Goal: Transaction & Acquisition: Purchase product/service

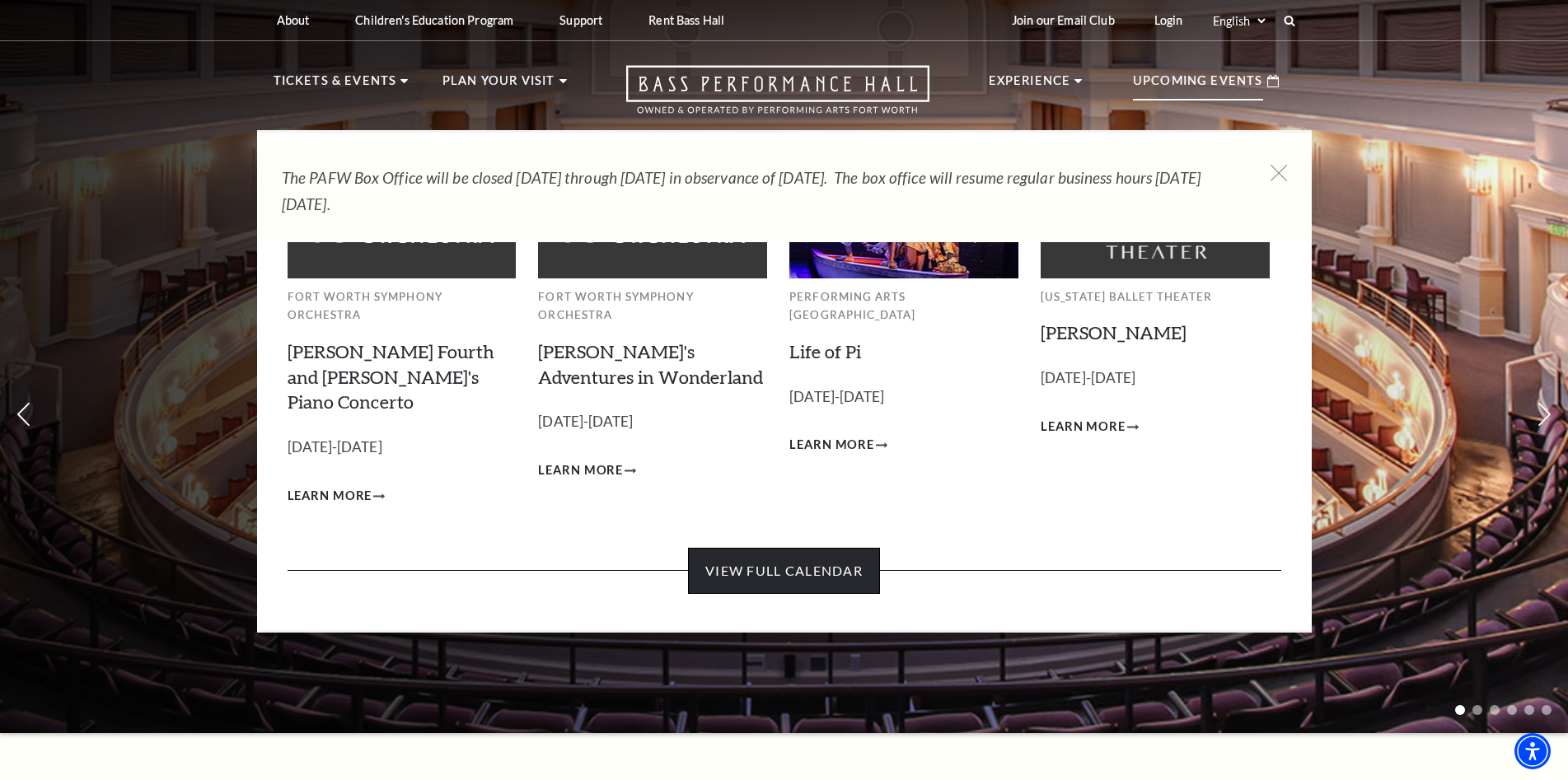
click at [741, 548] on link "View Full Calendar" at bounding box center [784, 570] width 192 height 46
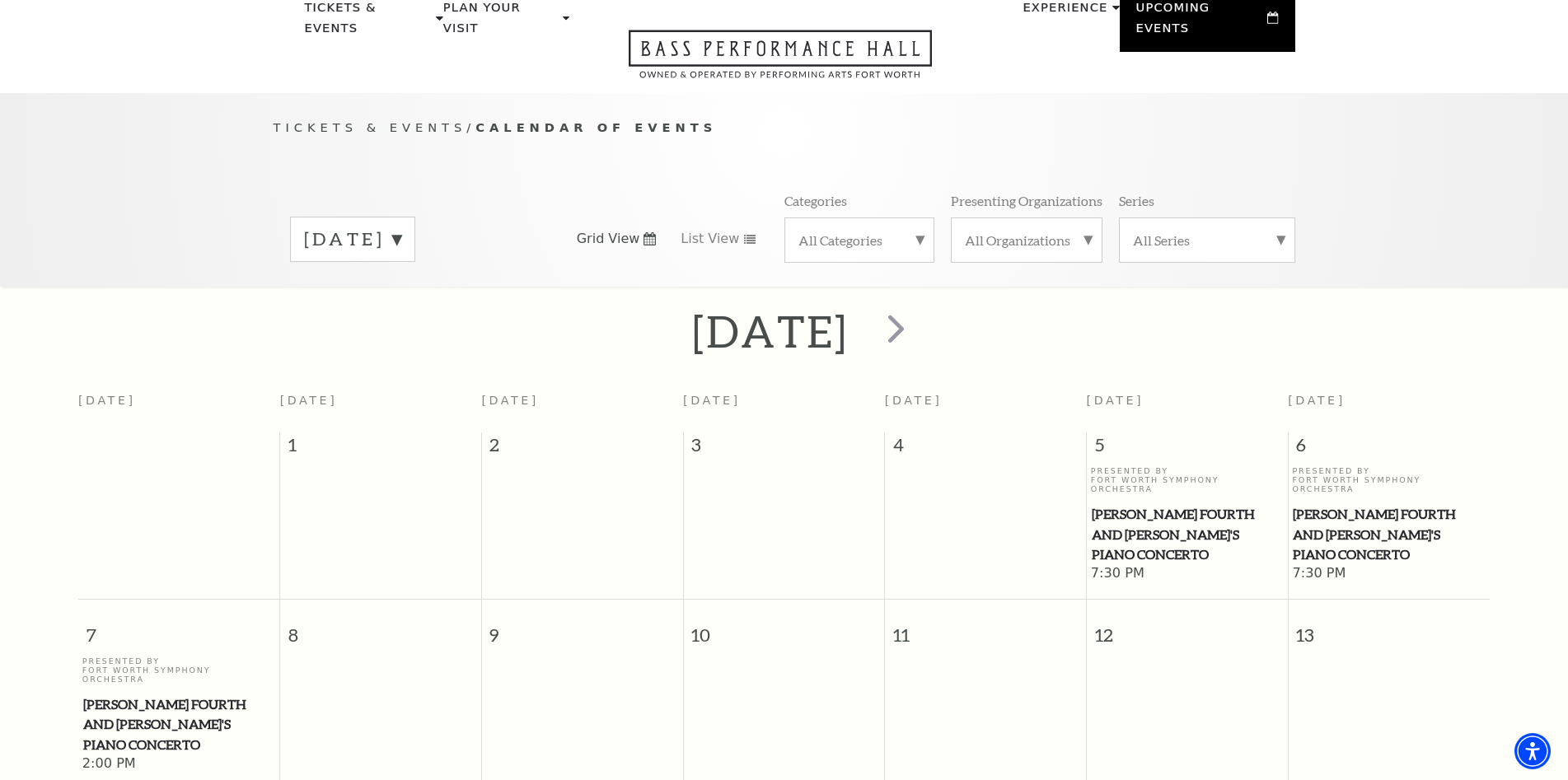
scroll to position [63, 0]
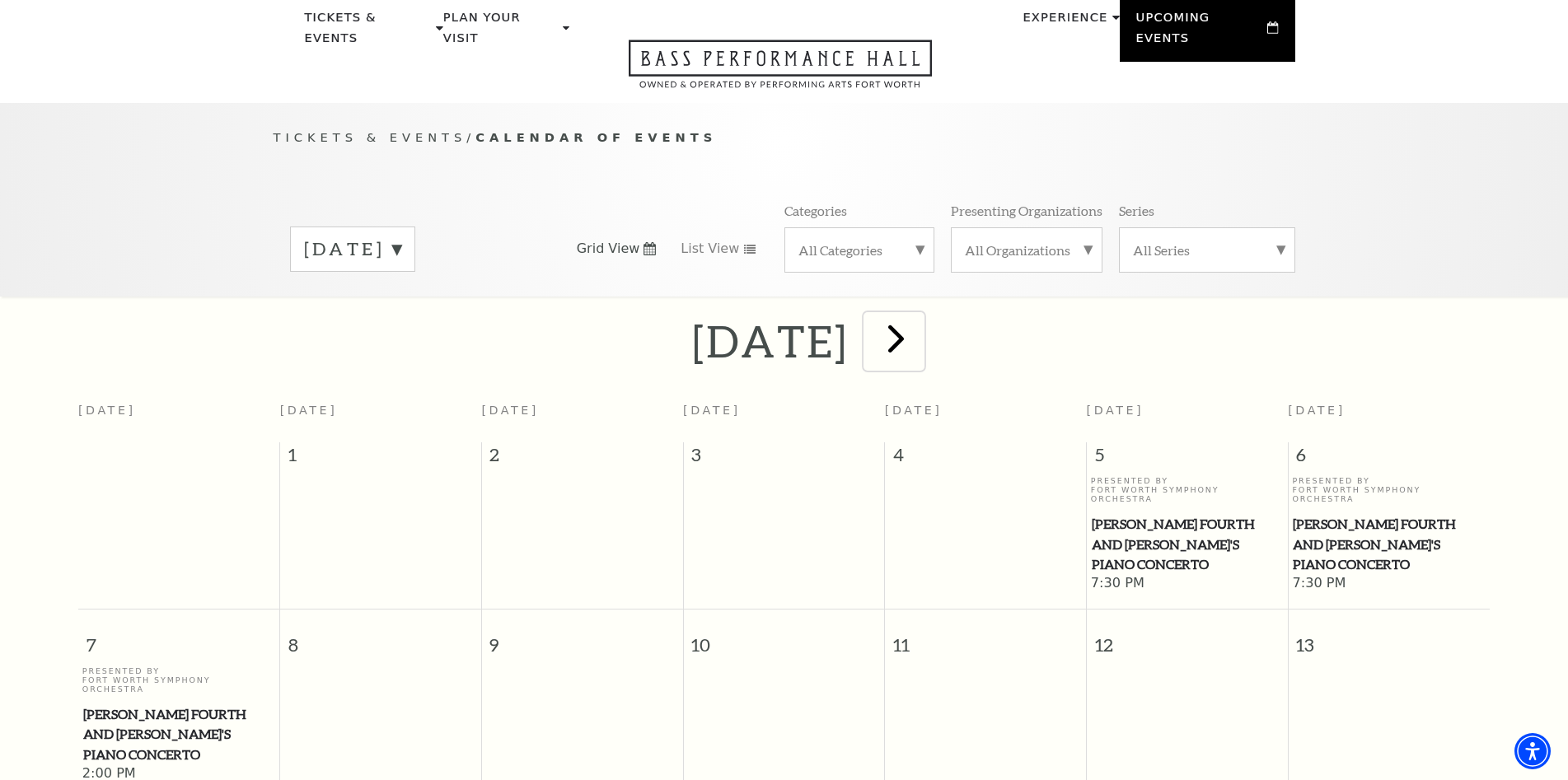
click at [920, 328] on span "next" at bounding box center [895, 338] width 47 height 47
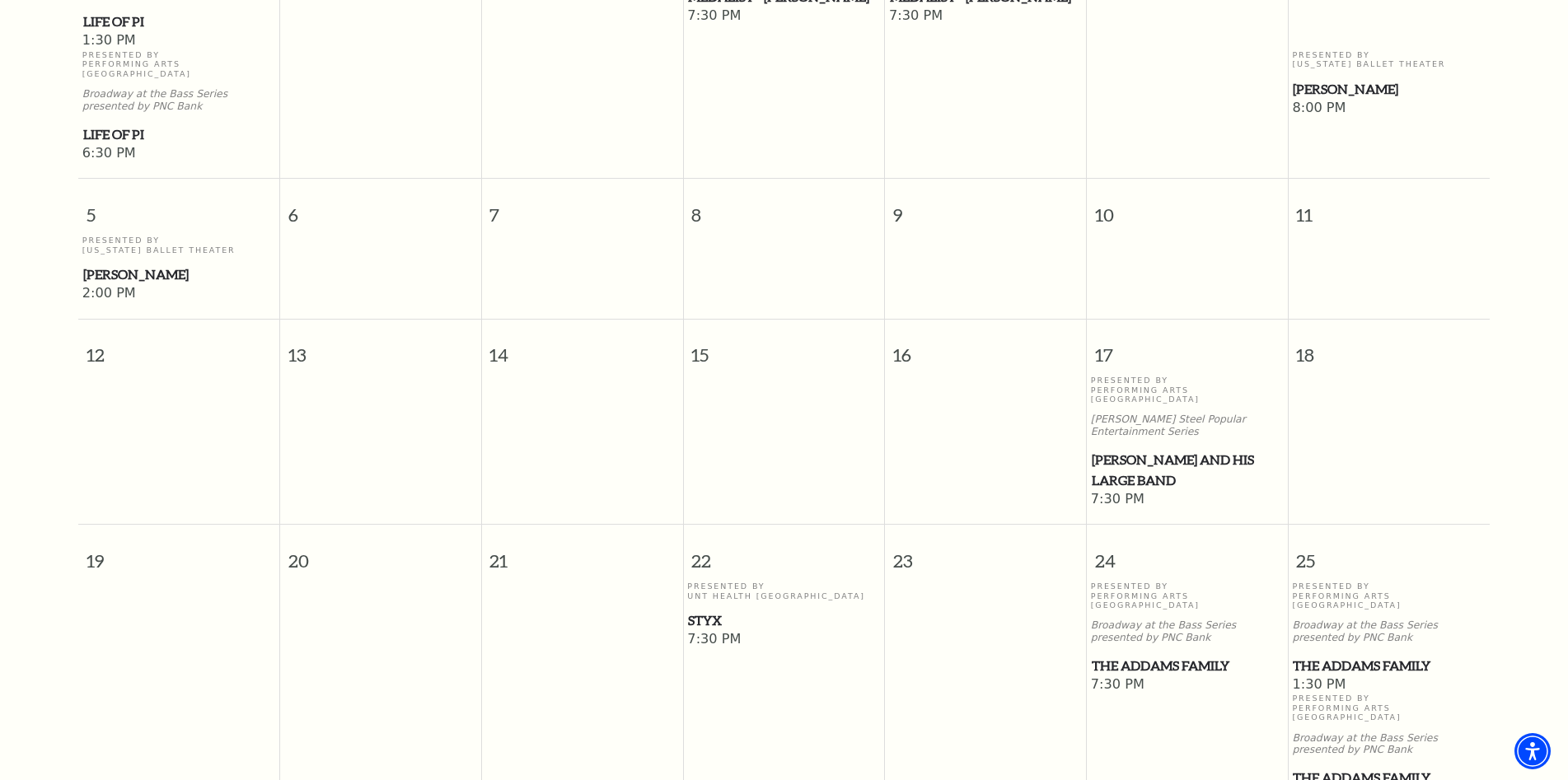
scroll to position [640, 0]
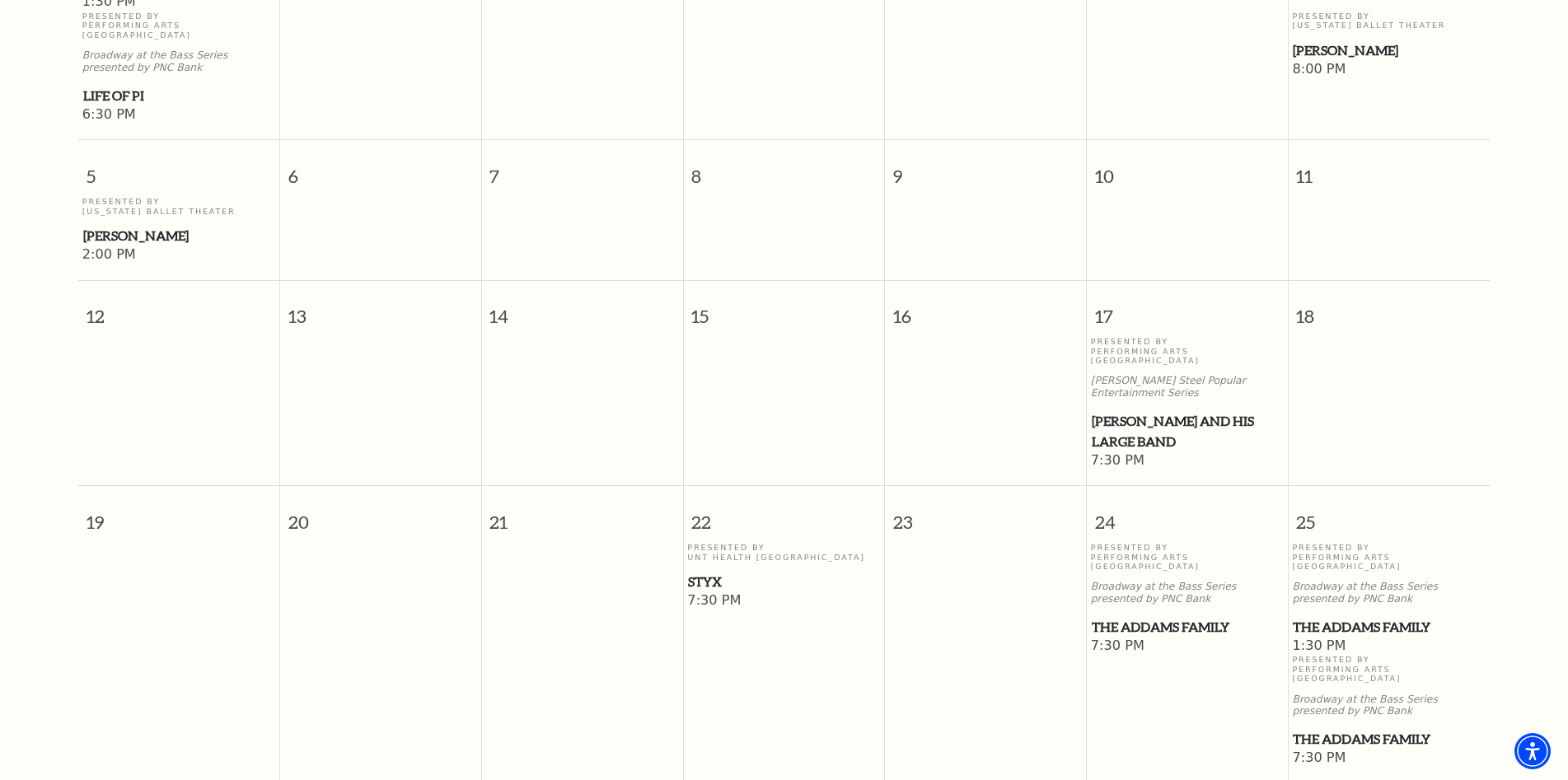
click at [1182, 411] on span "[PERSON_NAME] and his Large Band" at bounding box center [1186, 431] width 191 height 40
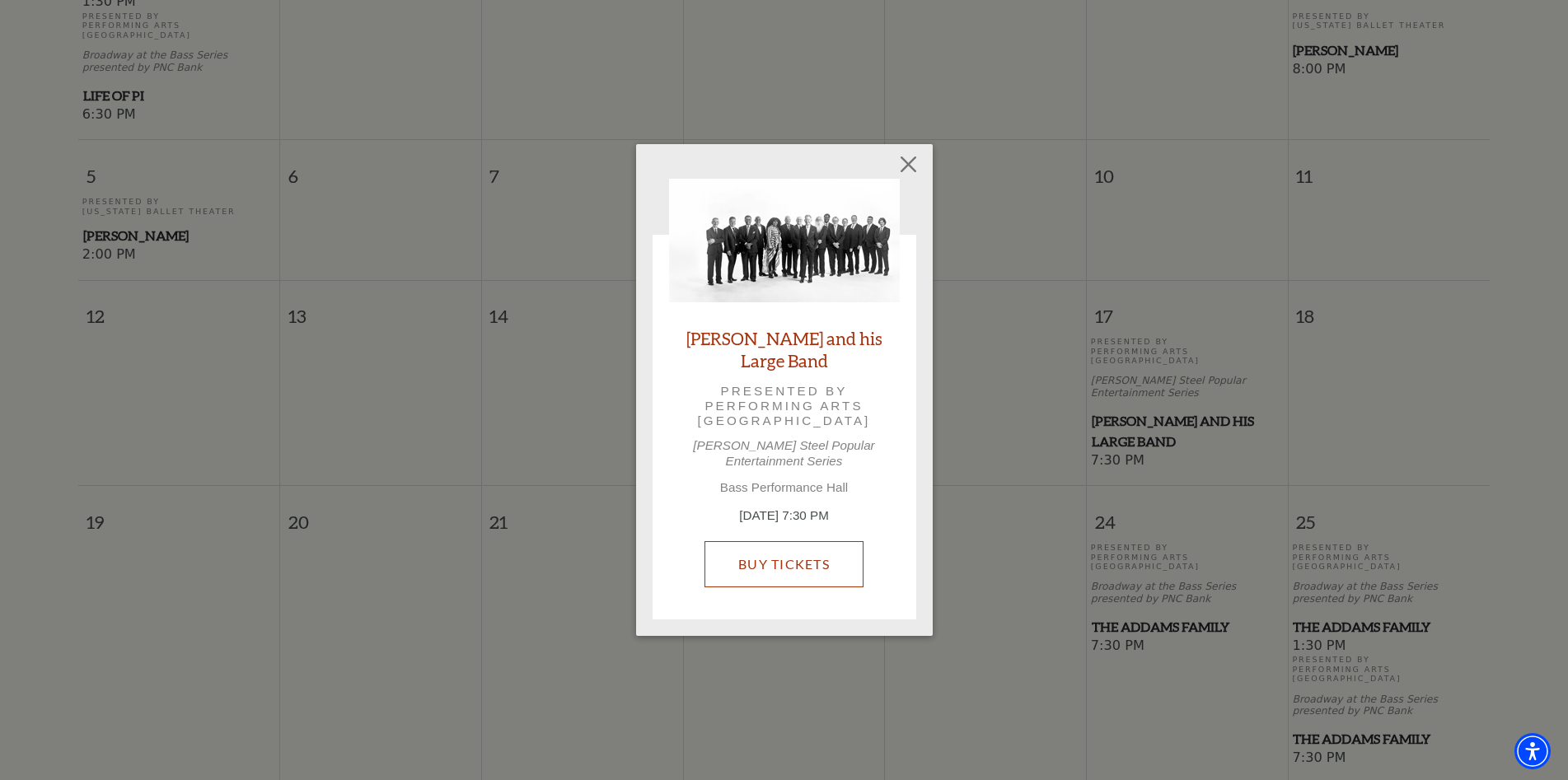
click at [784, 556] on link "Buy Tickets" at bounding box center [784, 564] width 159 height 46
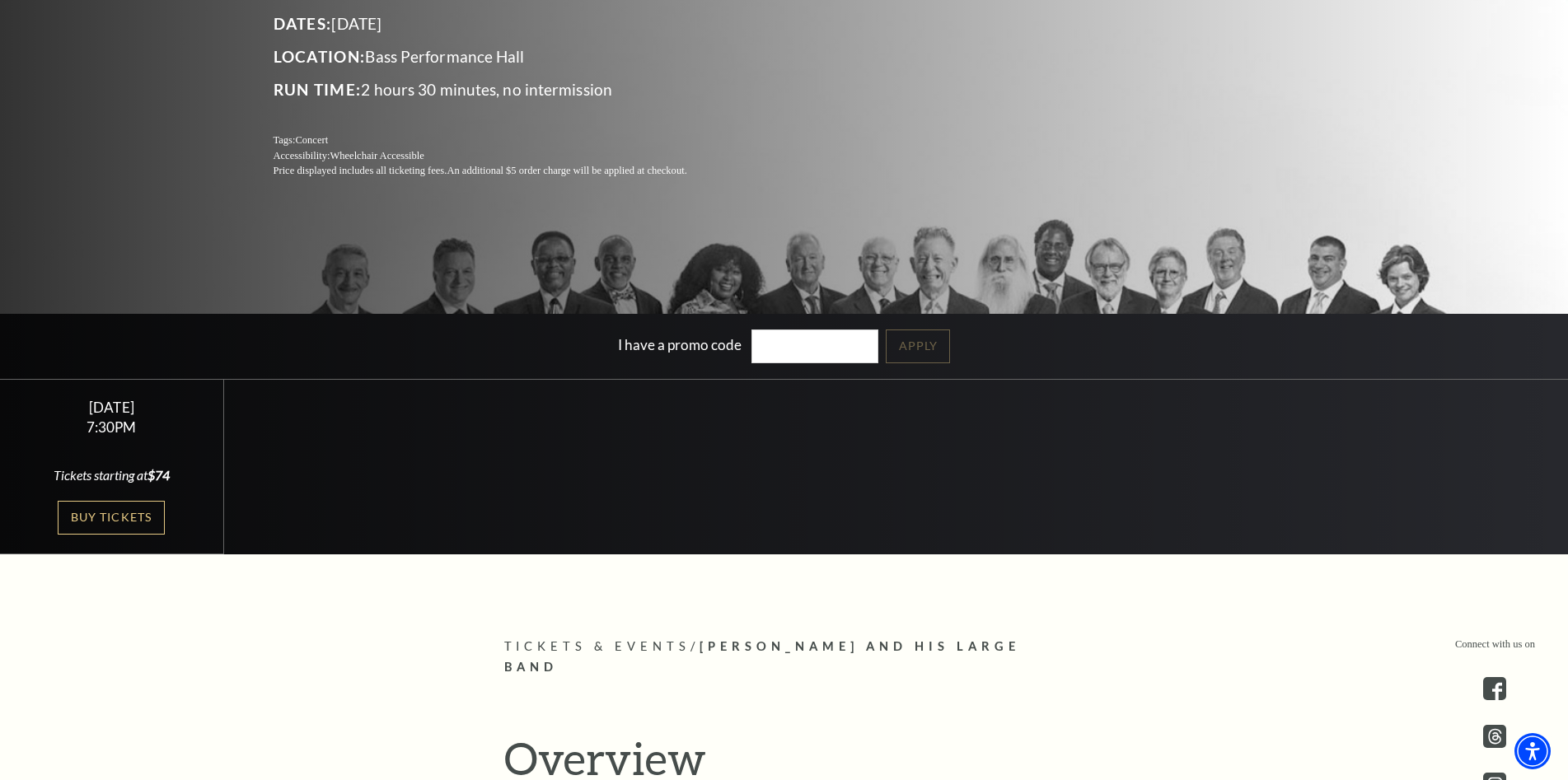
scroll to position [329, 0]
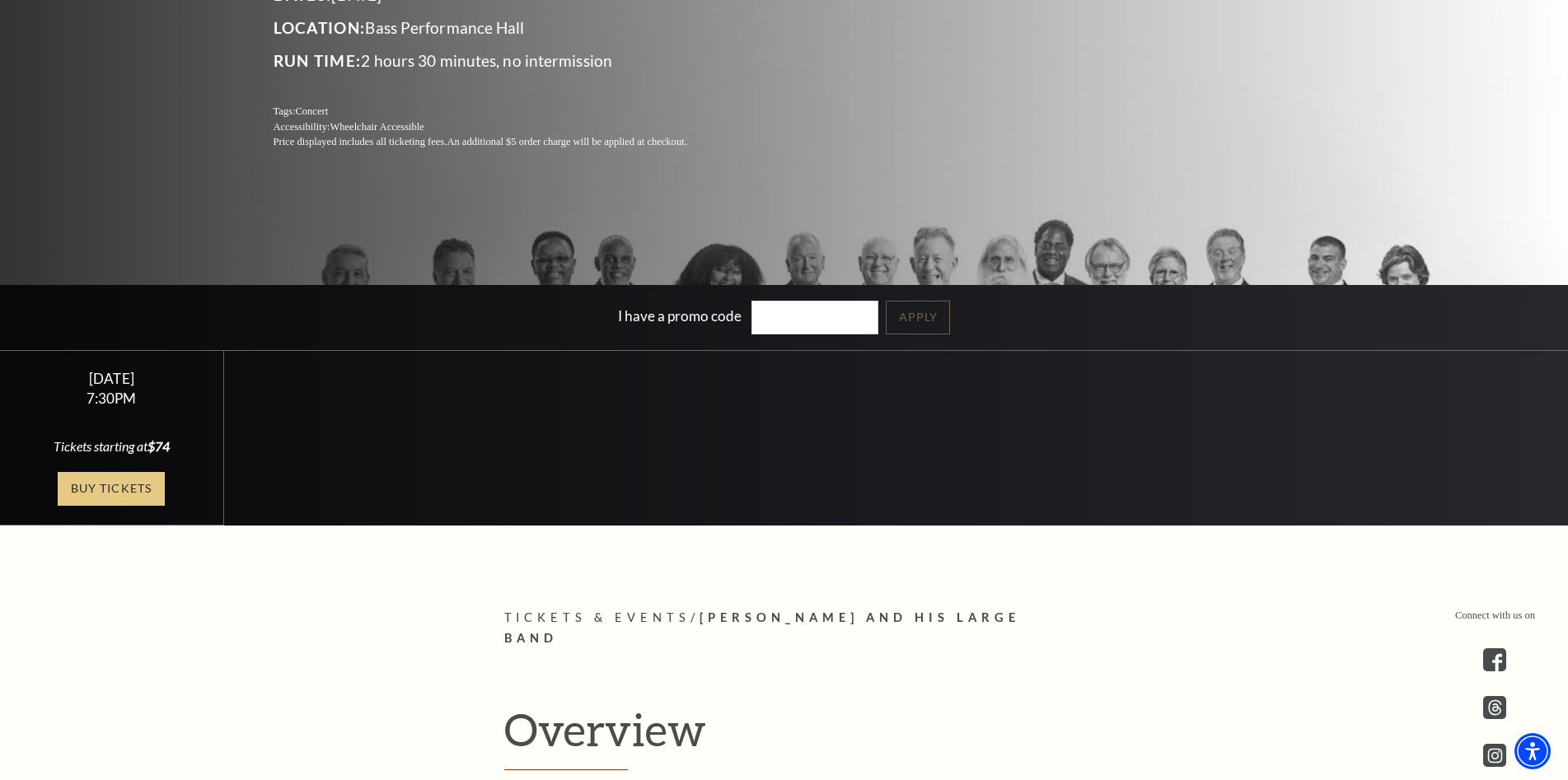
click at [110, 495] on link "Buy Tickets" at bounding box center [111, 489] width 107 height 34
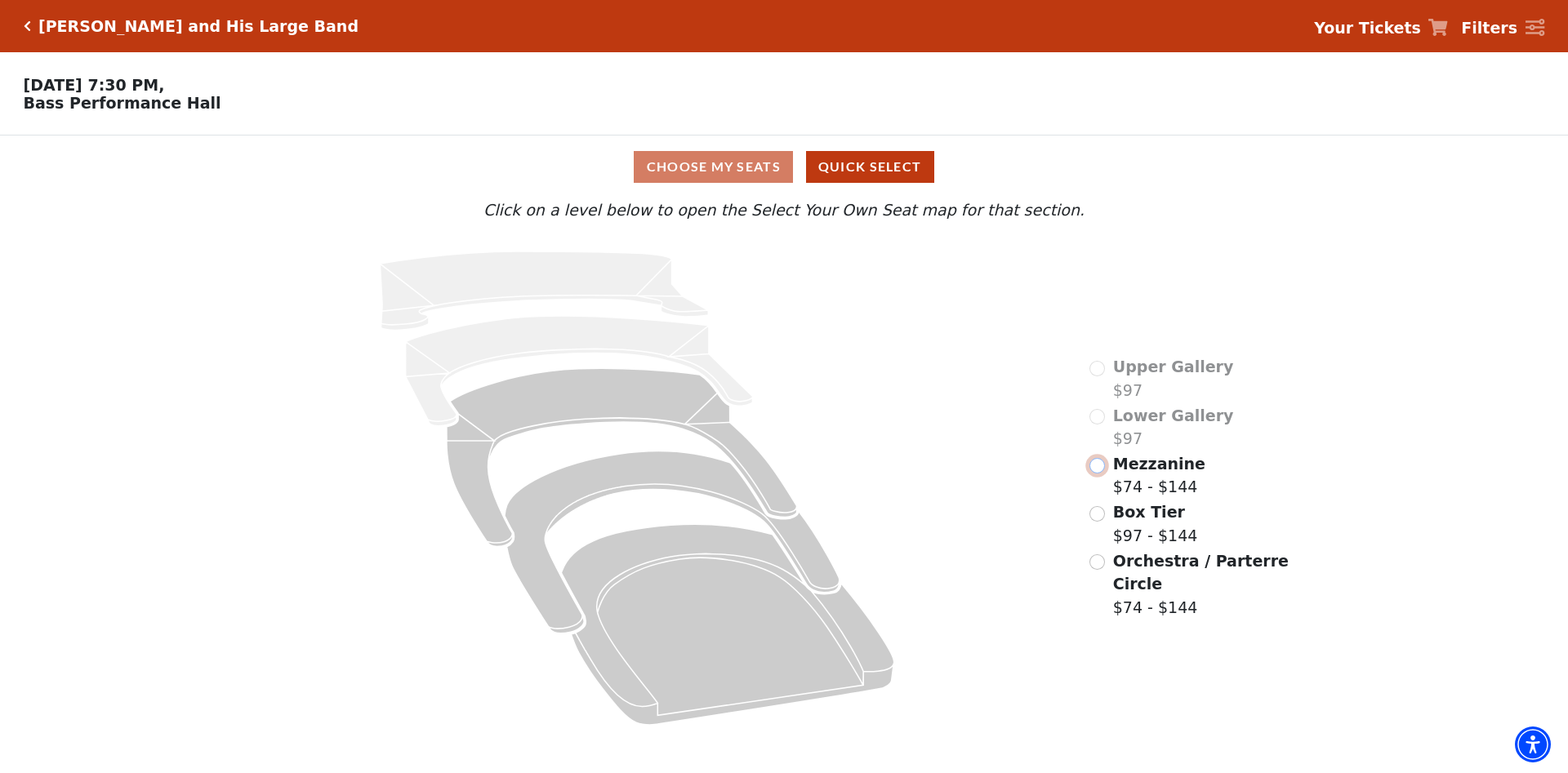
click at [1096, 473] on input "Mezzanine$74 - $144\a" at bounding box center [1096, 466] width 16 height 16
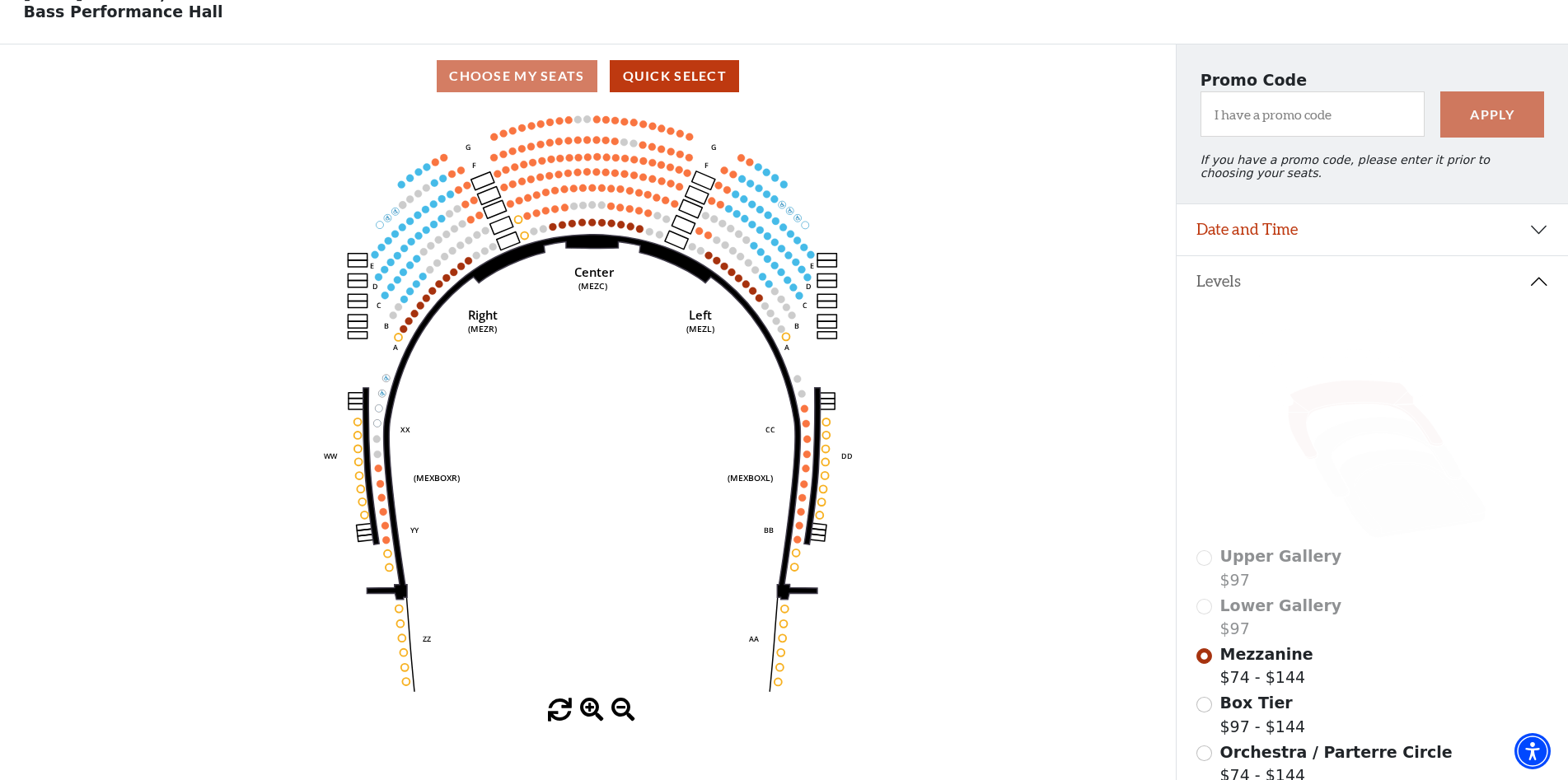
scroll to position [47, 0]
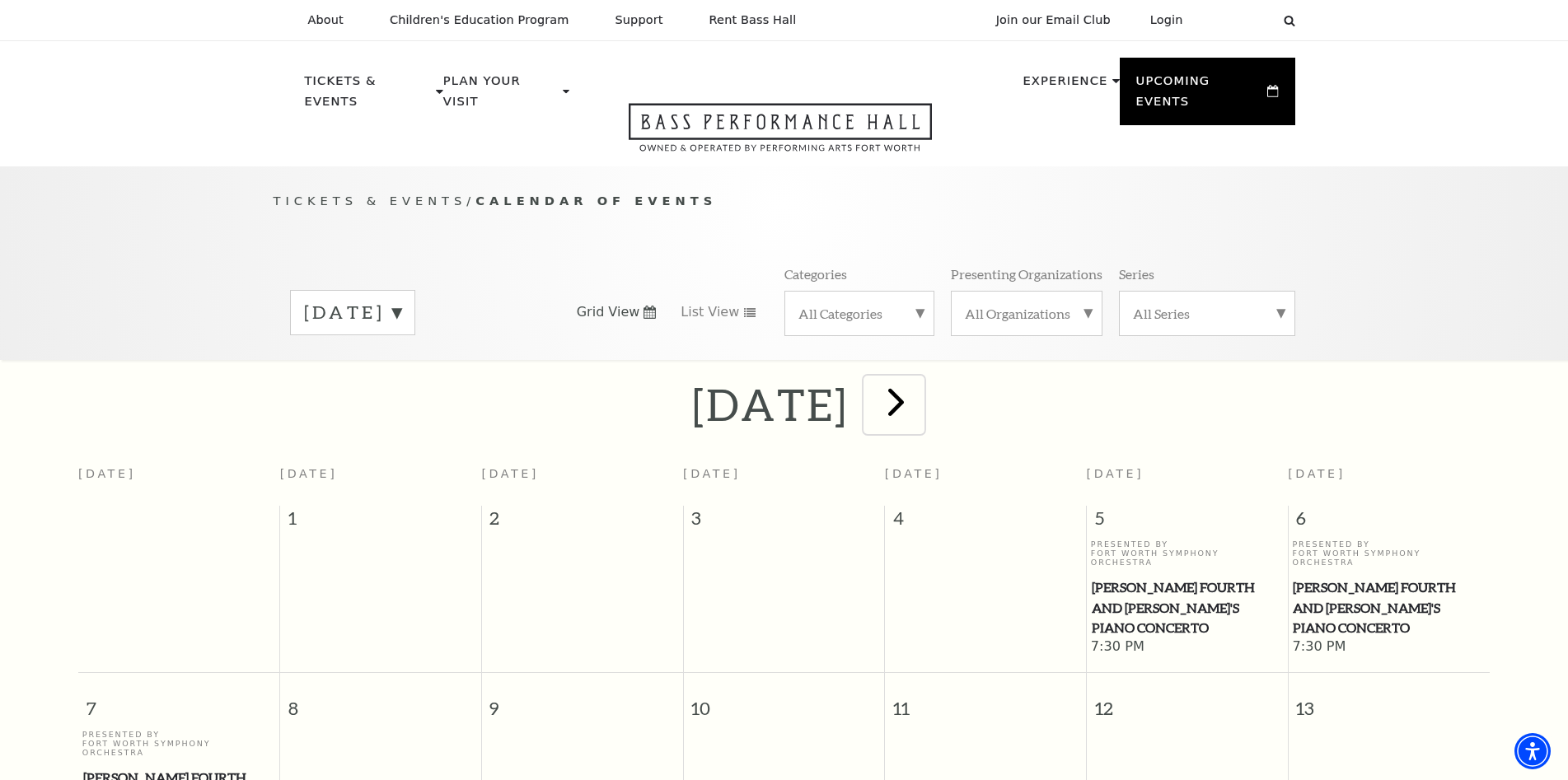
click at [920, 385] on span "next" at bounding box center [895, 401] width 47 height 47
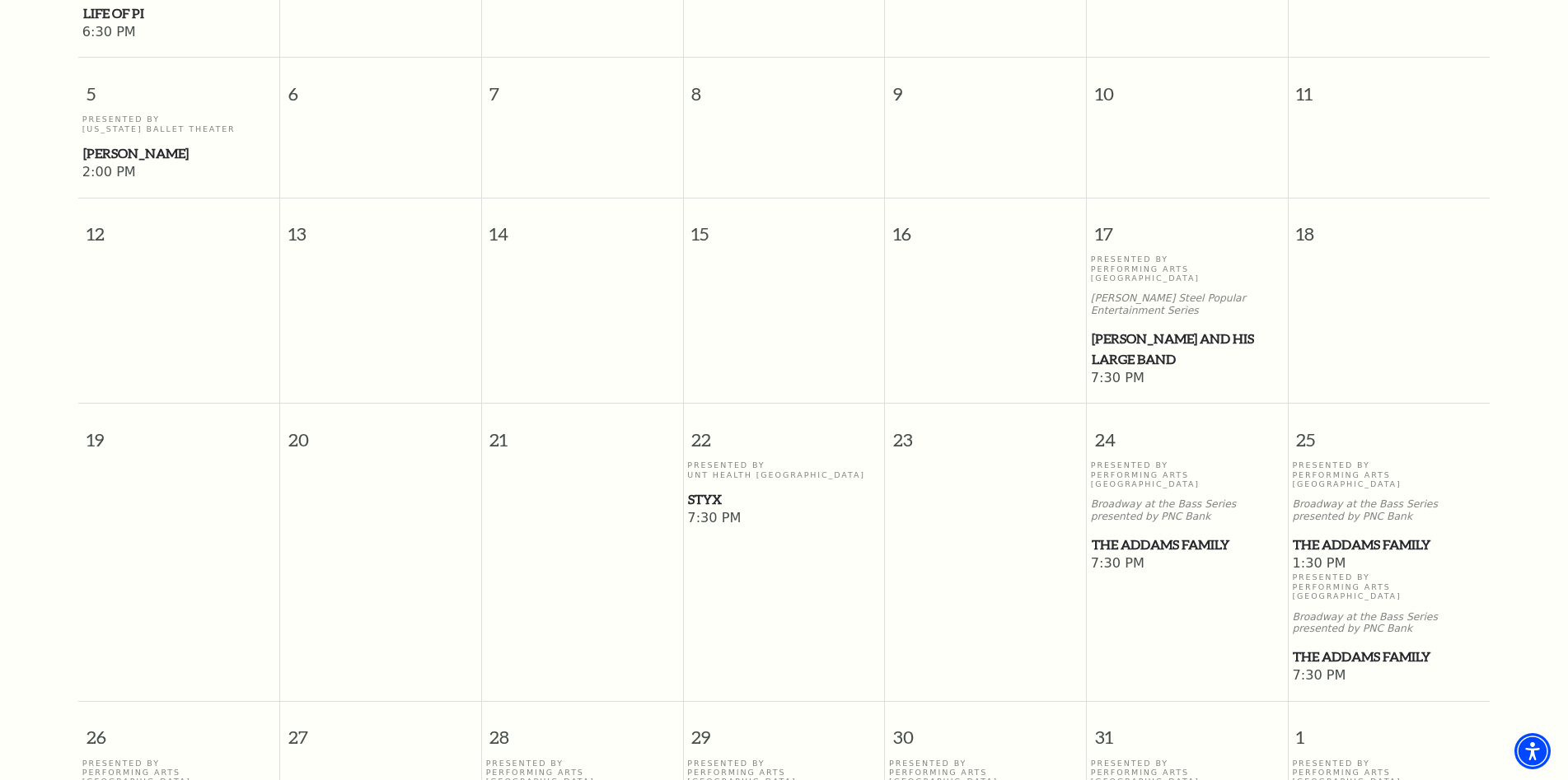
scroll to position [805, 0]
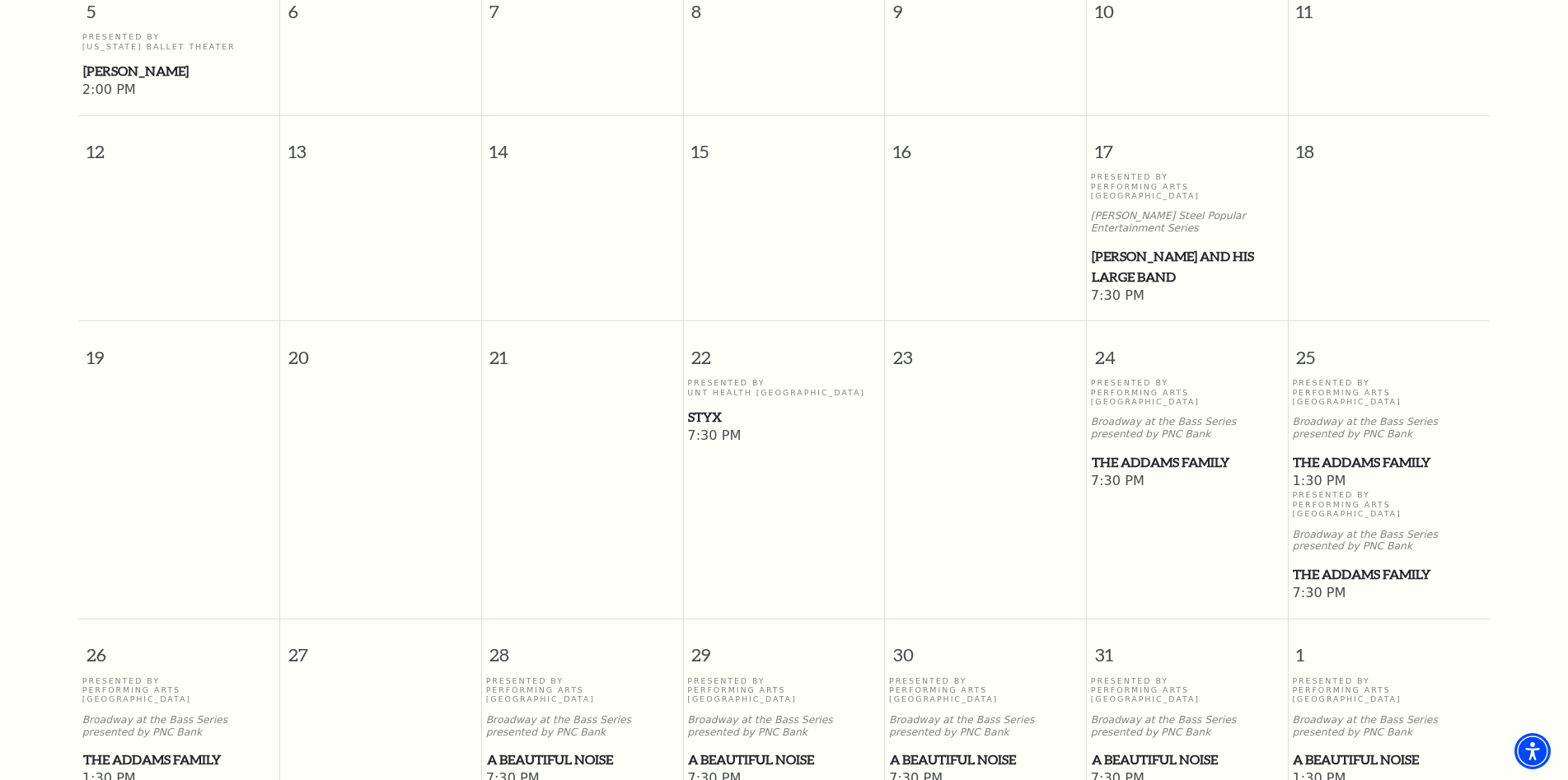
click at [714, 407] on span "Styx" at bounding box center [784, 417] width 191 height 21
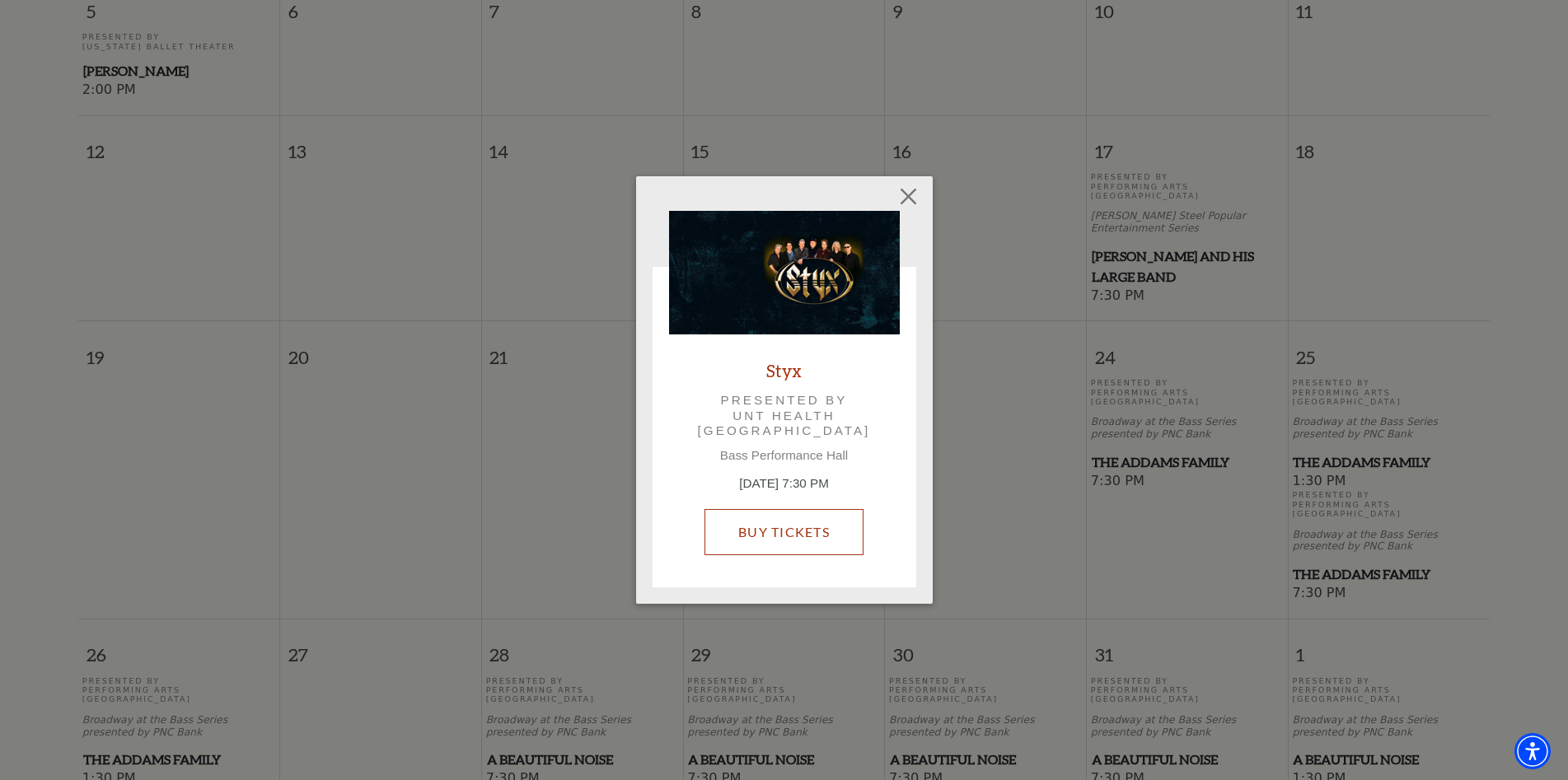
click at [760, 540] on link "Buy Tickets" at bounding box center [784, 532] width 159 height 46
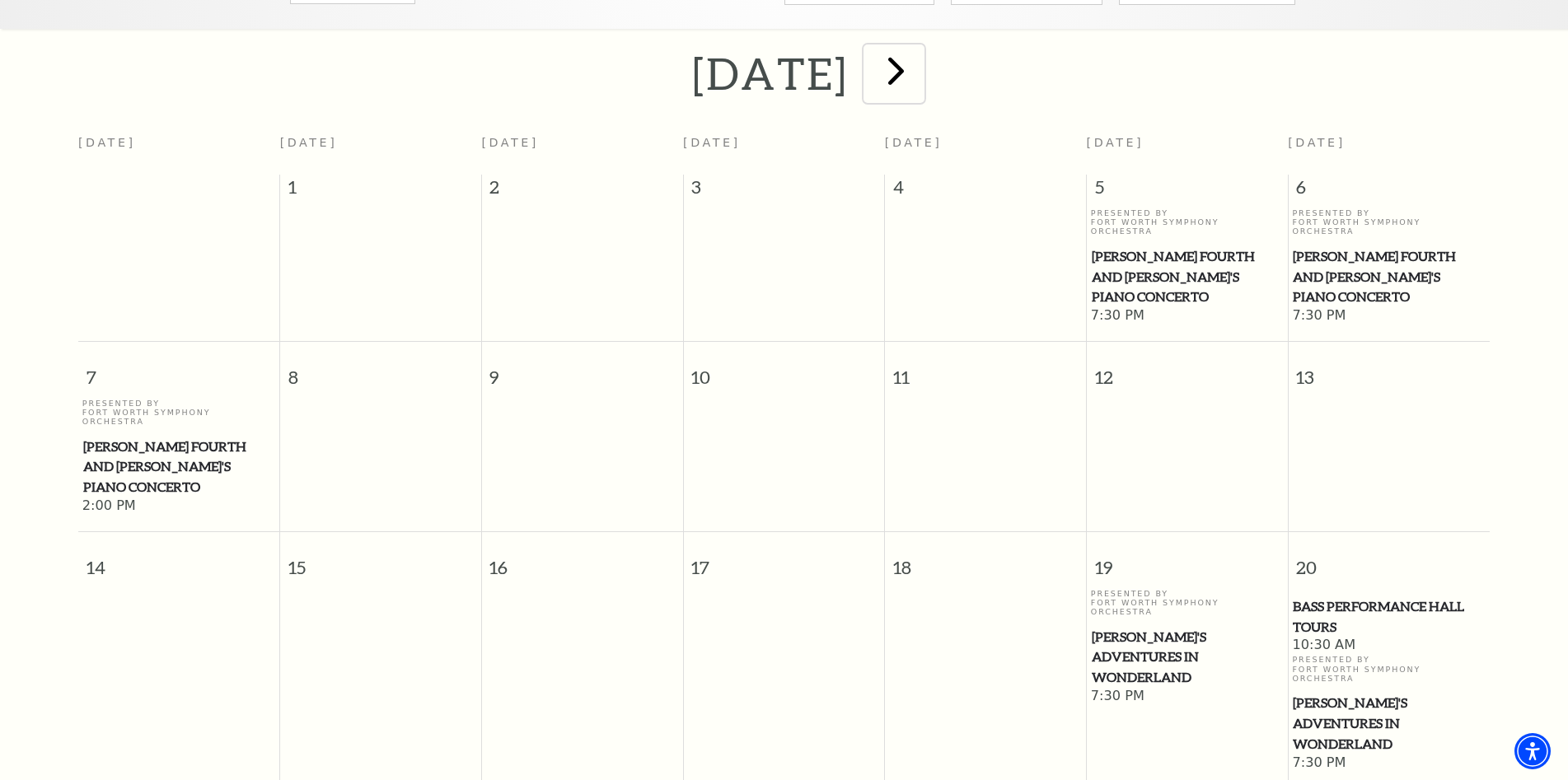
click at [920, 50] on span "next" at bounding box center [895, 70] width 47 height 47
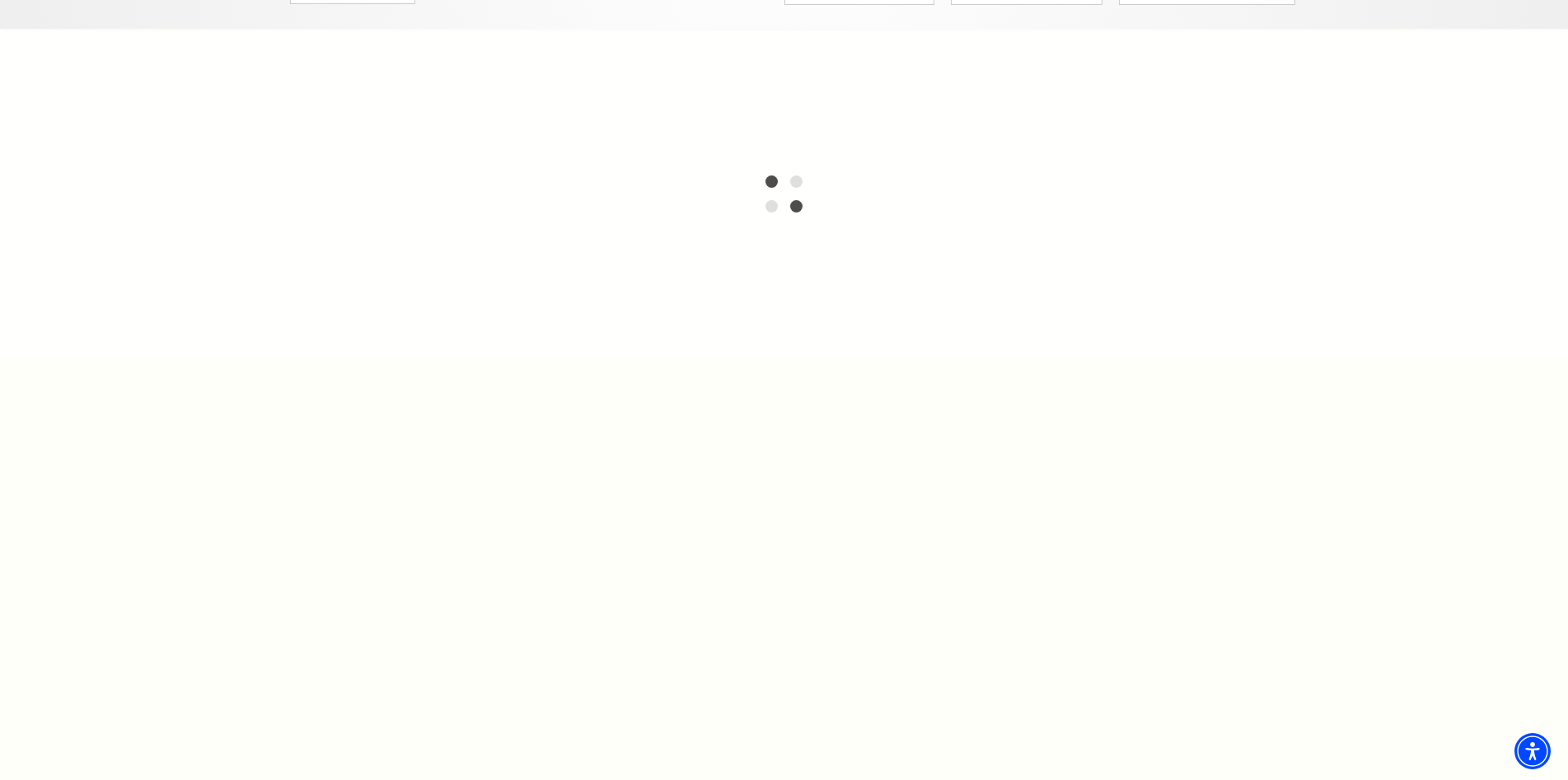
click at [1002, 50] on div at bounding box center [784, 193] width 1568 height 329
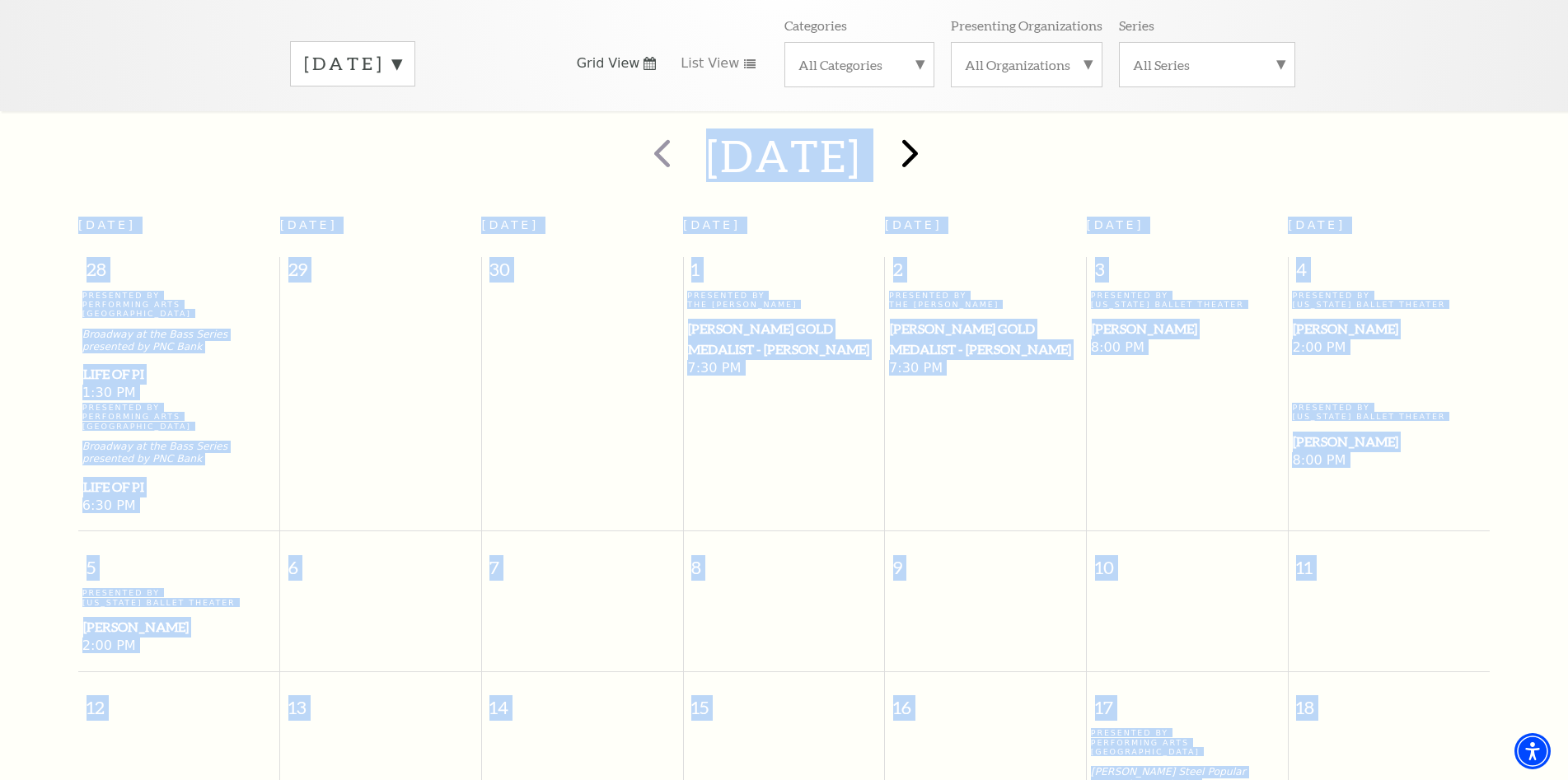
scroll to position [146, 0]
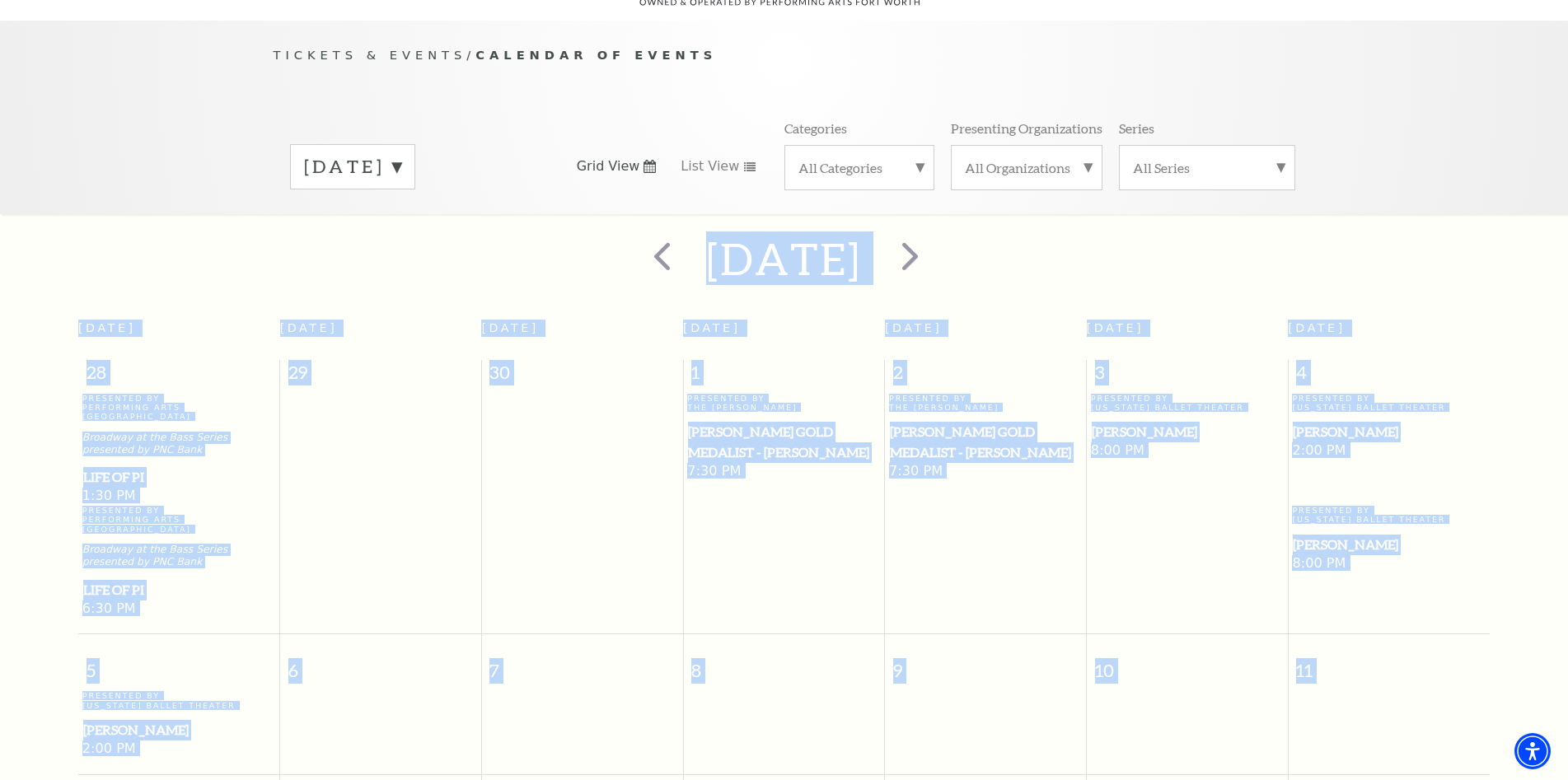
click at [520, 394] on td at bounding box center [582, 506] width 201 height 225
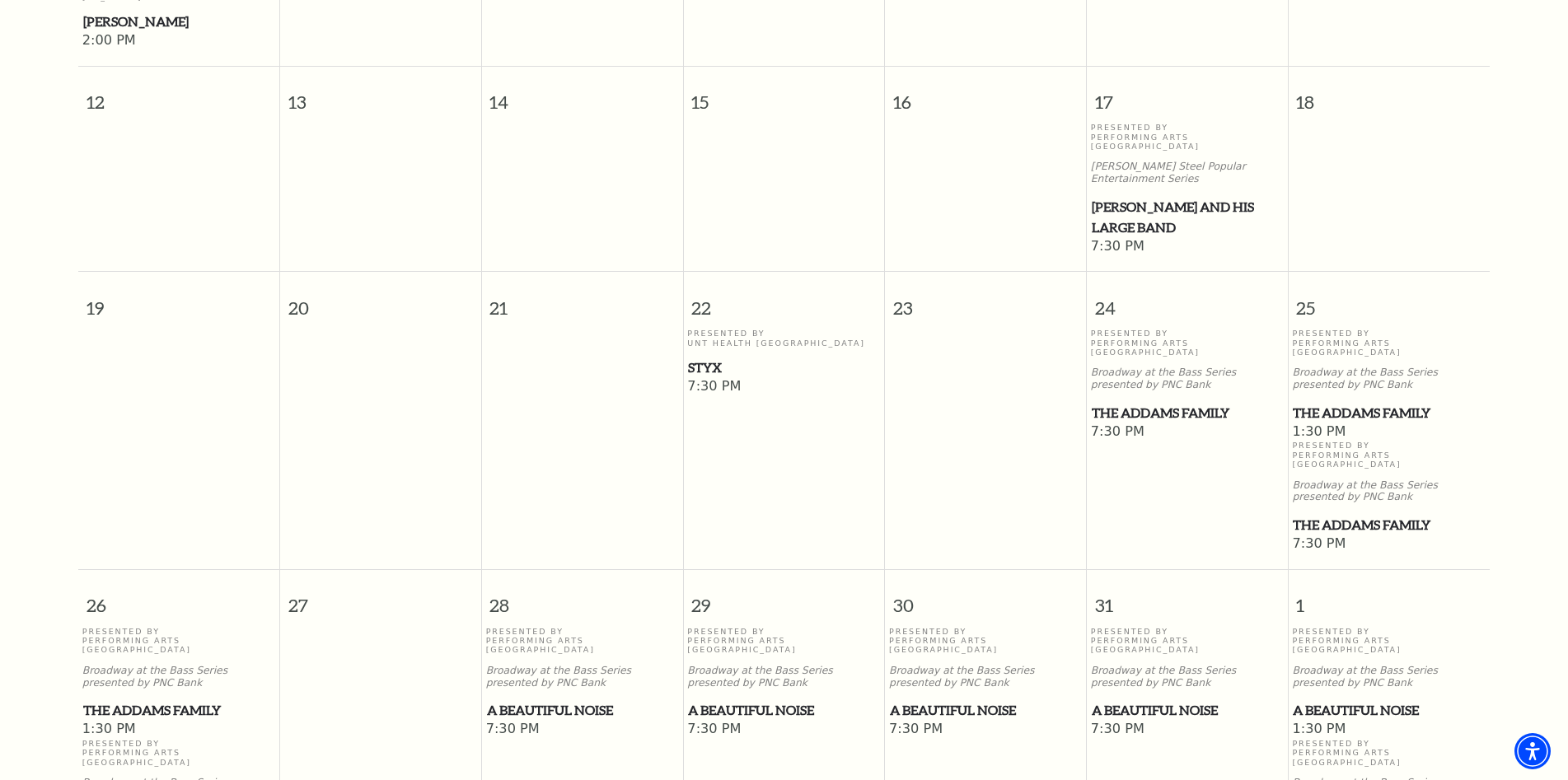
scroll to position [887, 0]
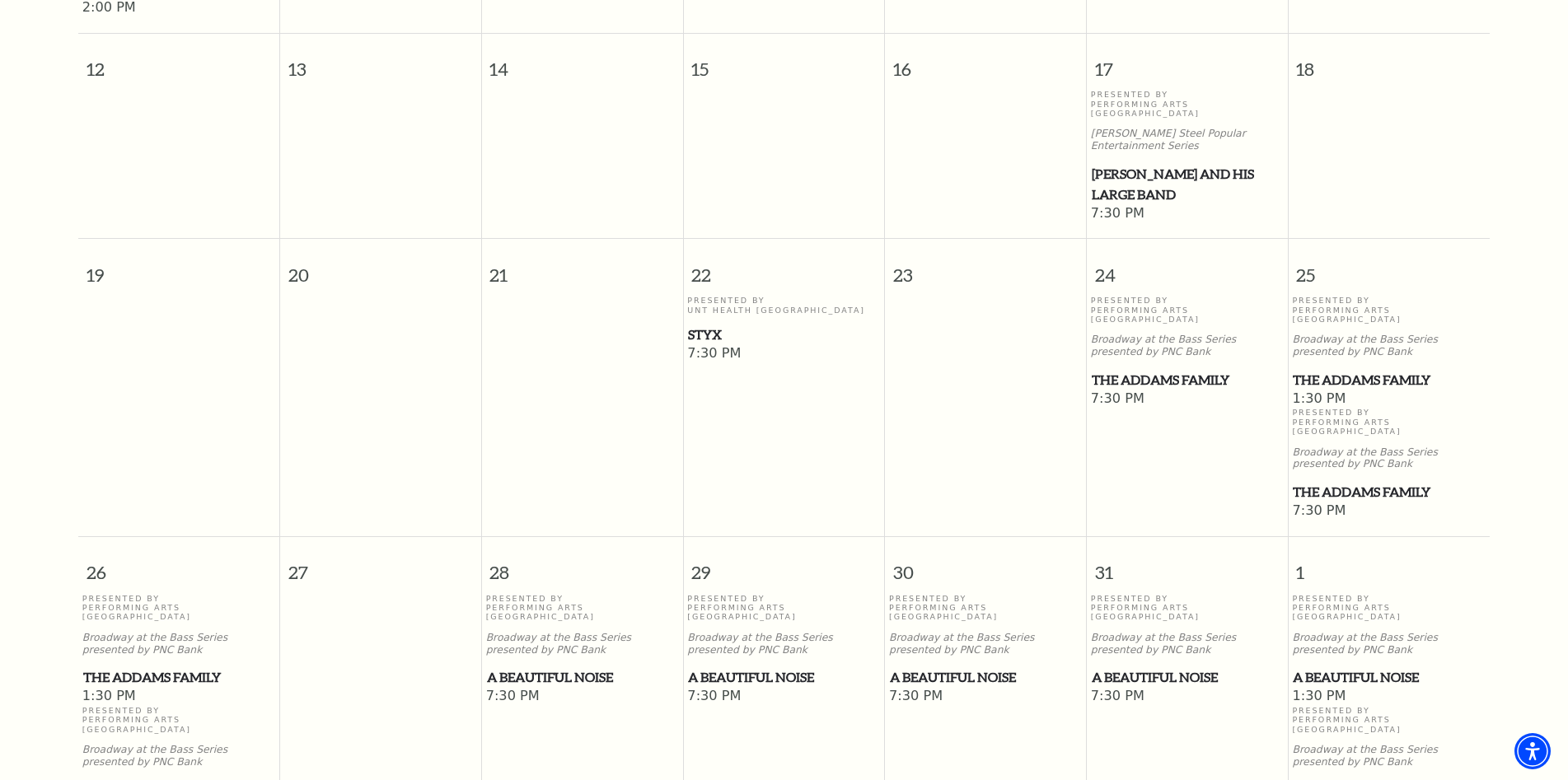
click at [180, 667] on span "The Addams Family" at bounding box center [179, 677] width 192 height 21
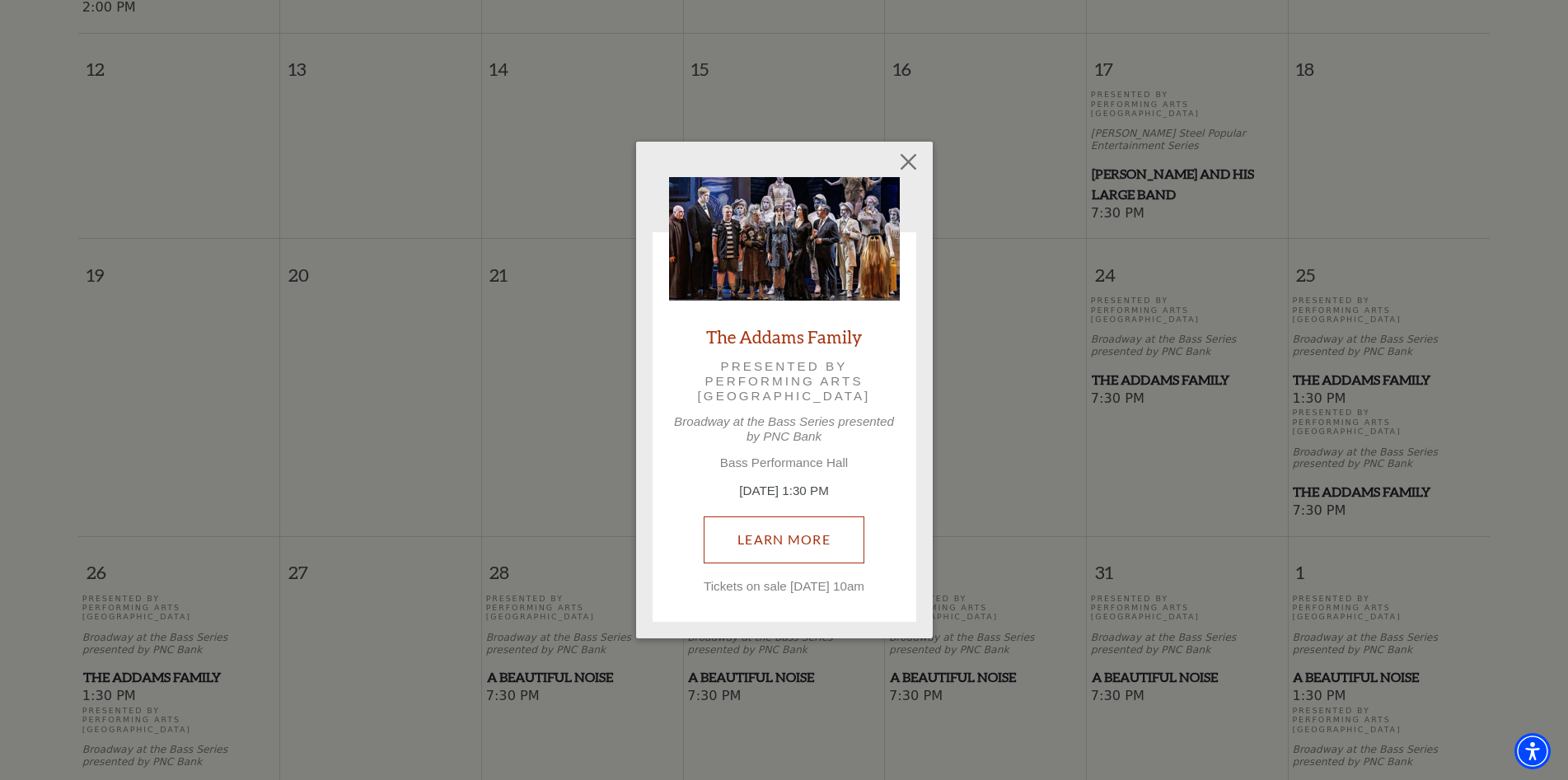
click at [791, 545] on link "Learn More" at bounding box center [784, 539] width 160 height 46
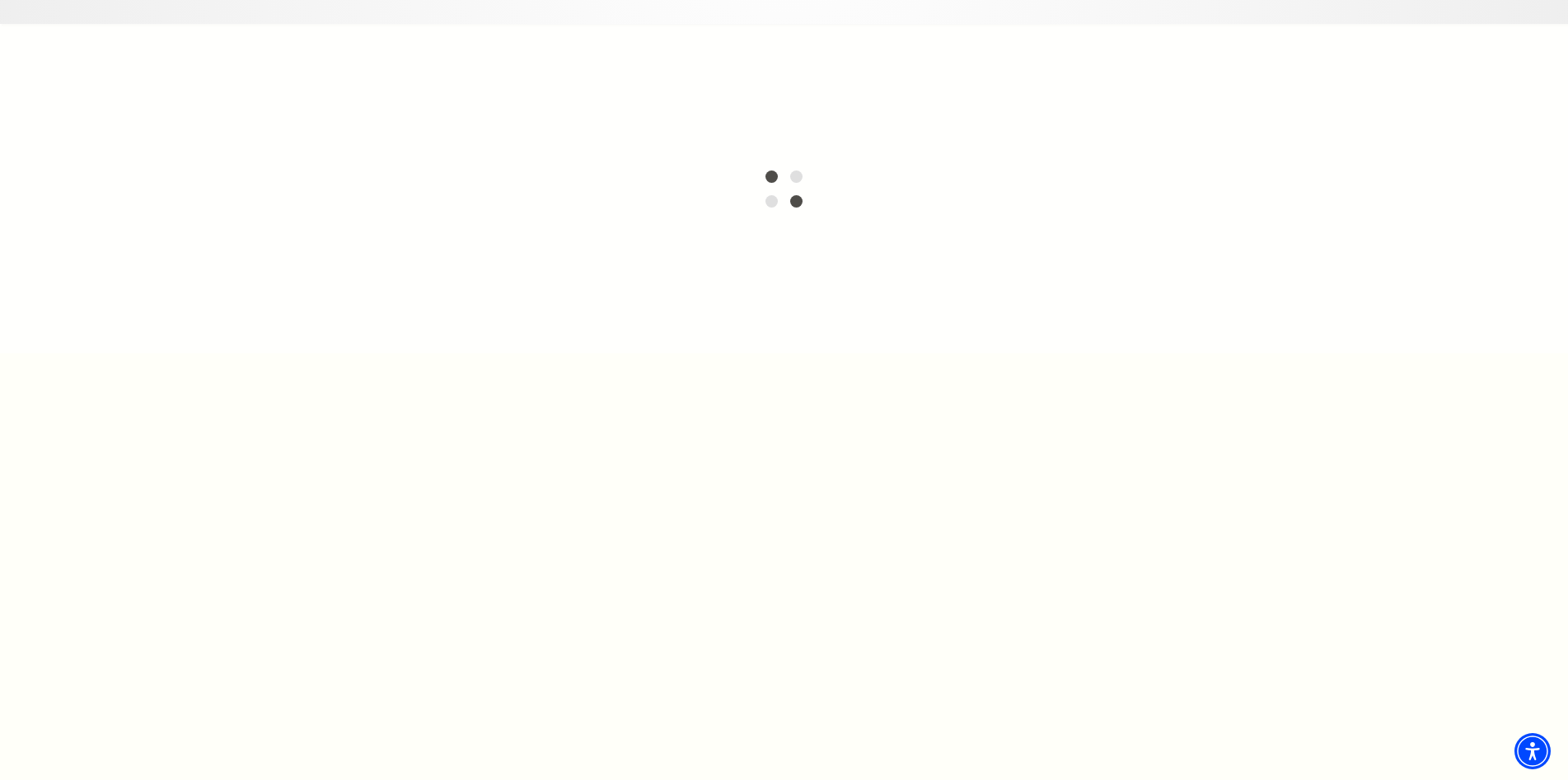
scroll to position [63, 0]
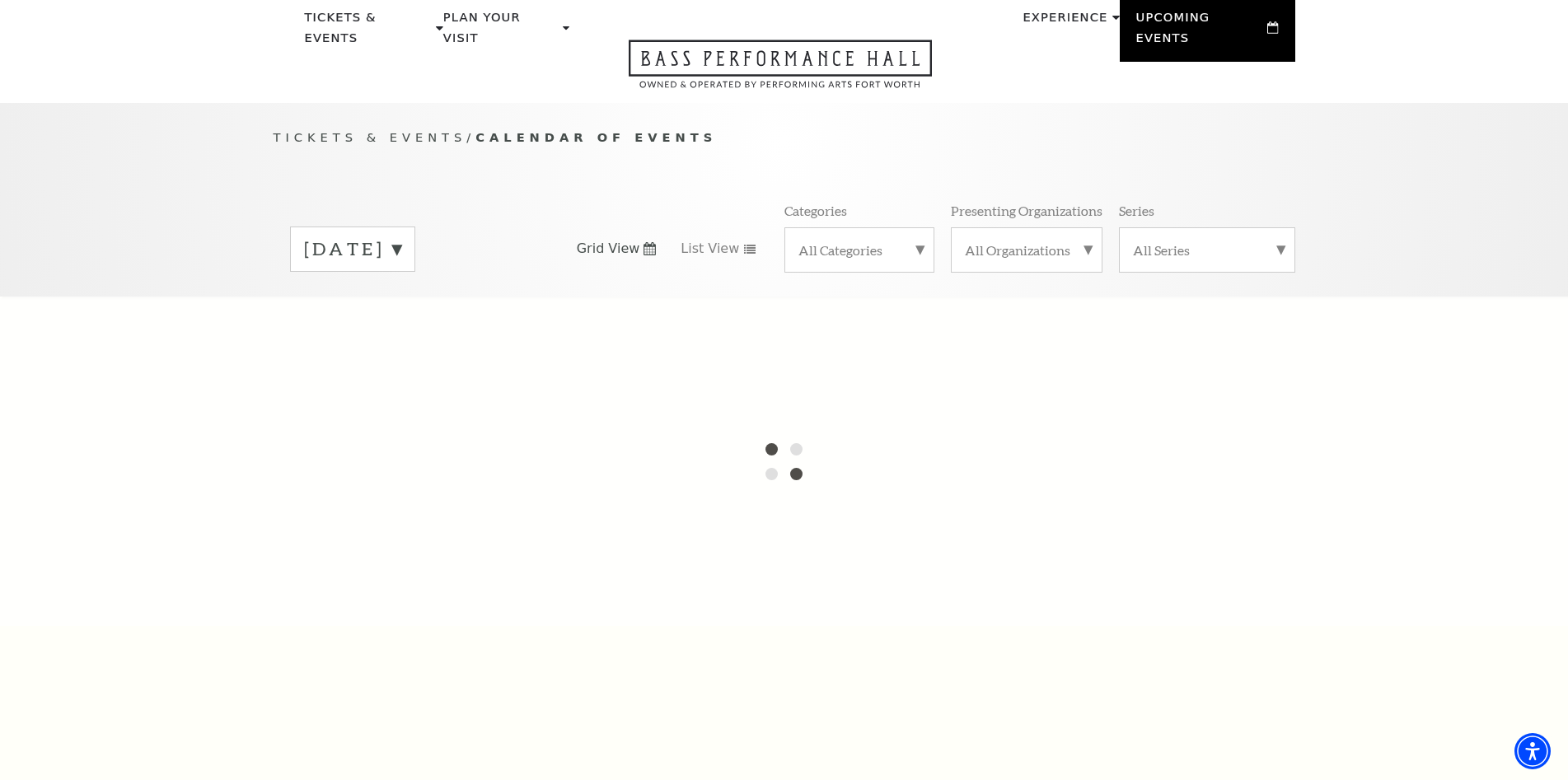
click at [401, 236] on label "September 2025" at bounding box center [353, 248] width 97 height 25
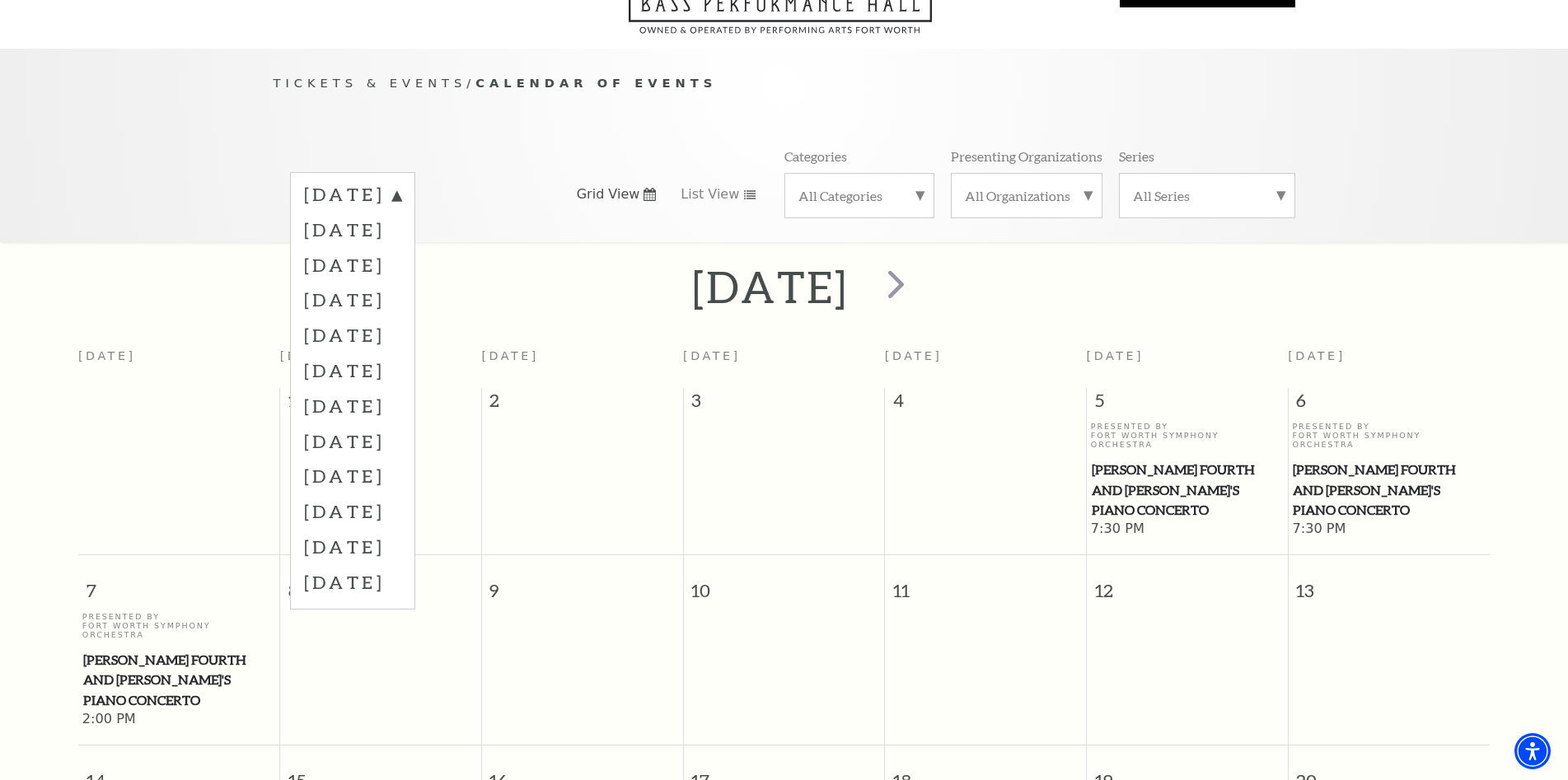
scroll to position [146, 0]
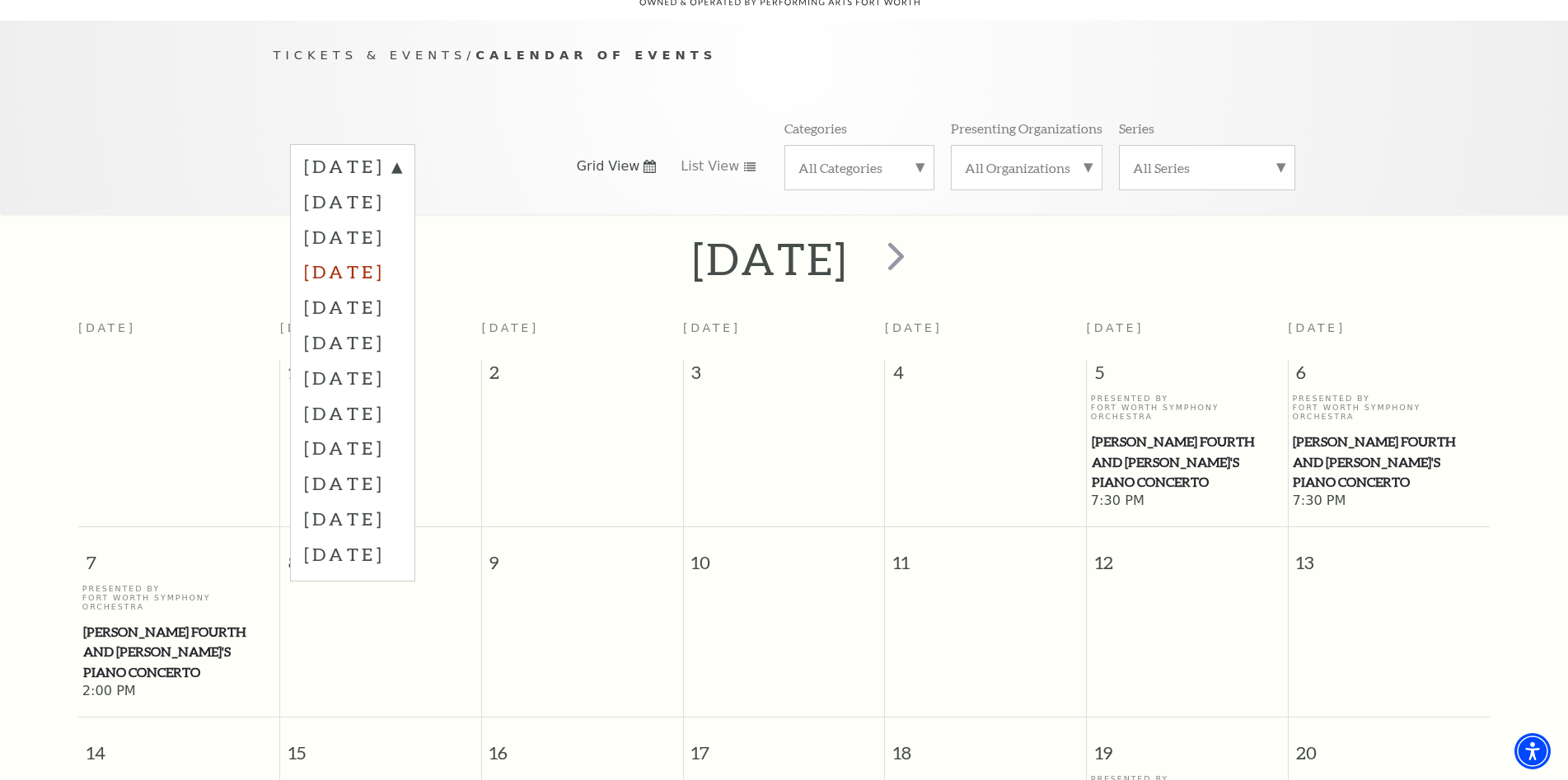
click at [401, 256] on label "December 2025" at bounding box center [353, 272] width 97 height 35
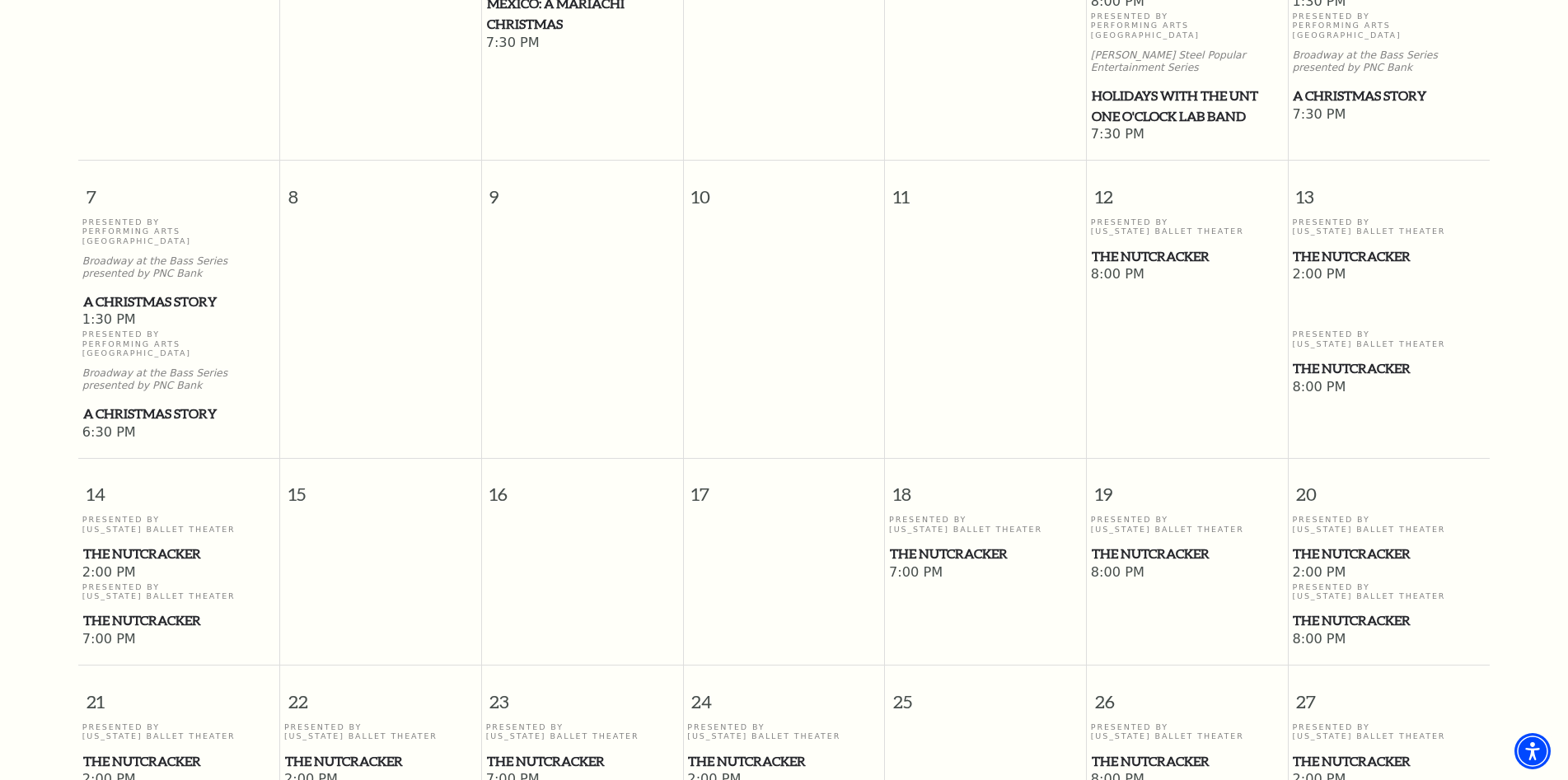
scroll to position [311, 0]
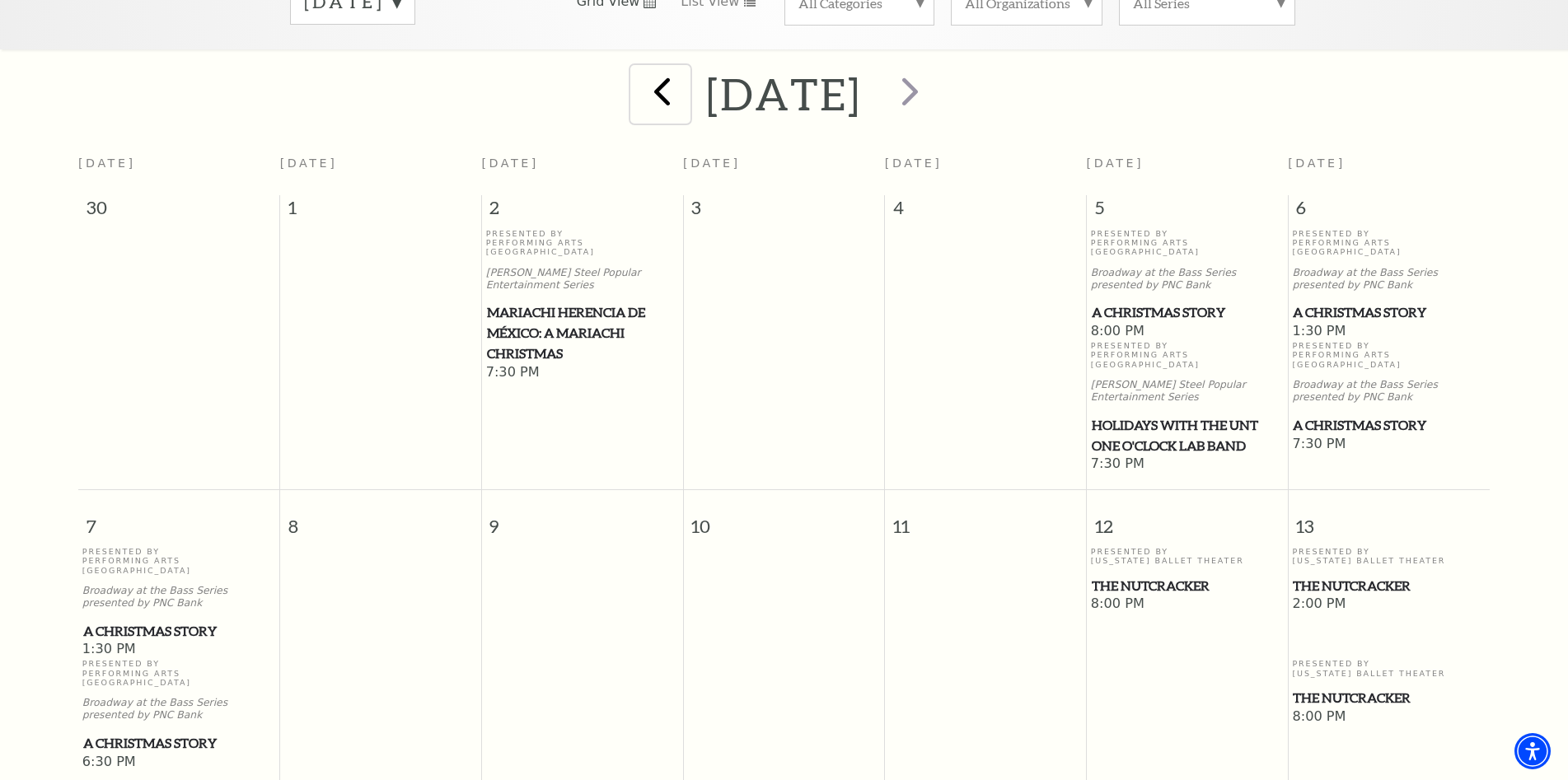
click at [639, 85] on span "prev" at bounding box center [662, 91] width 47 height 47
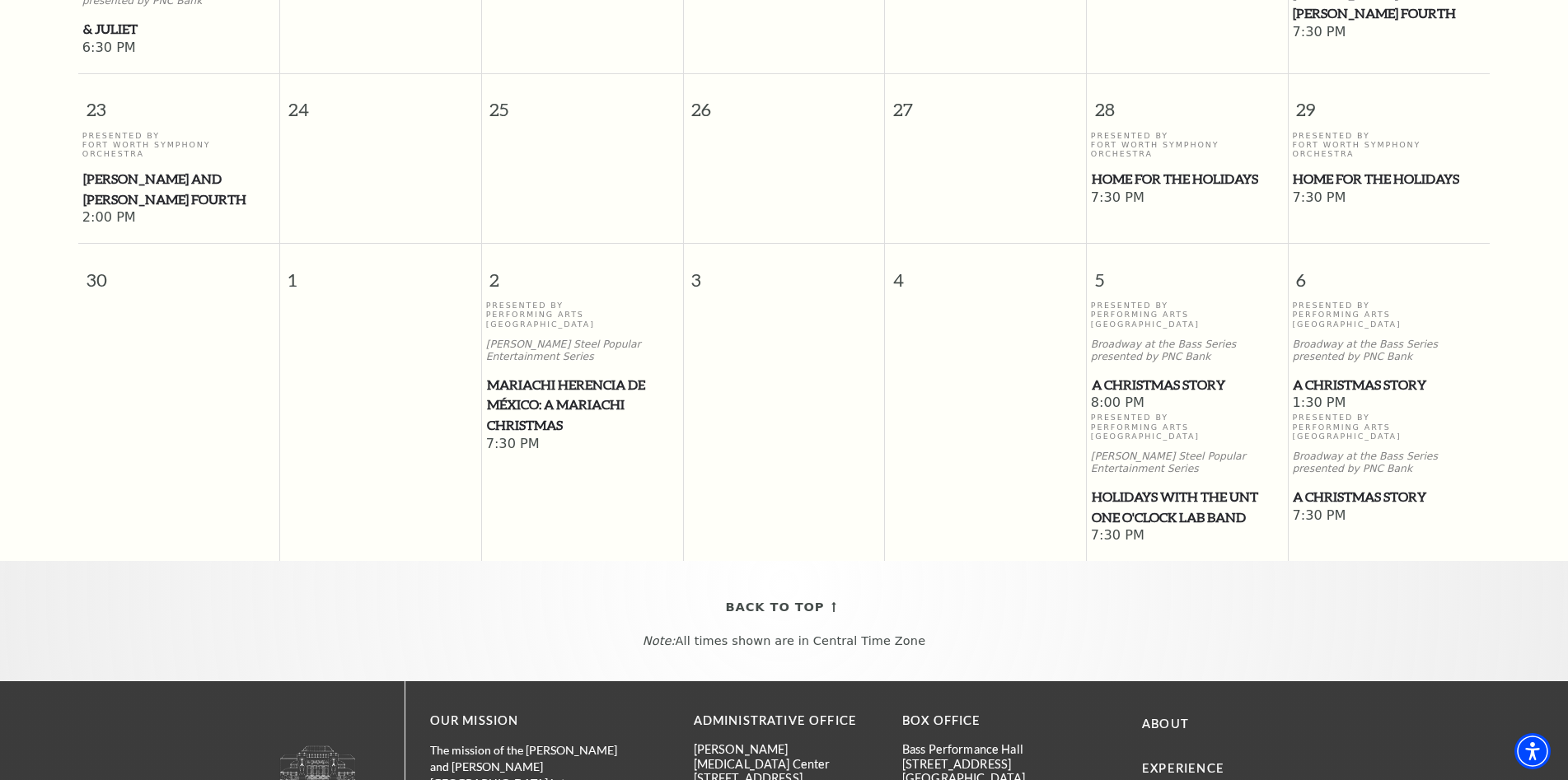
scroll to position [1629, 0]
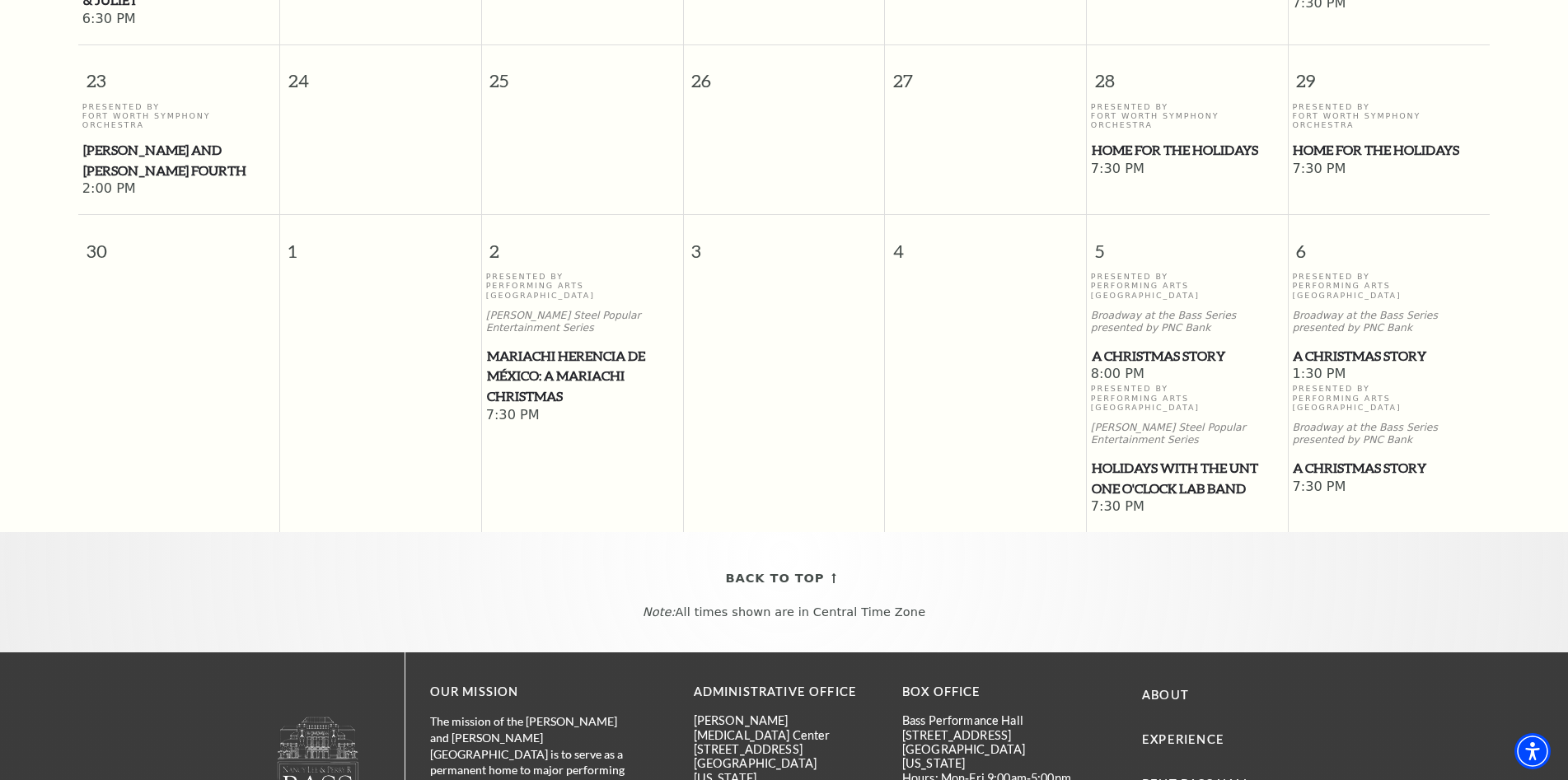
click at [1365, 346] on span "A Christmas Story" at bounding box center [1389, 356] width 192 height 21
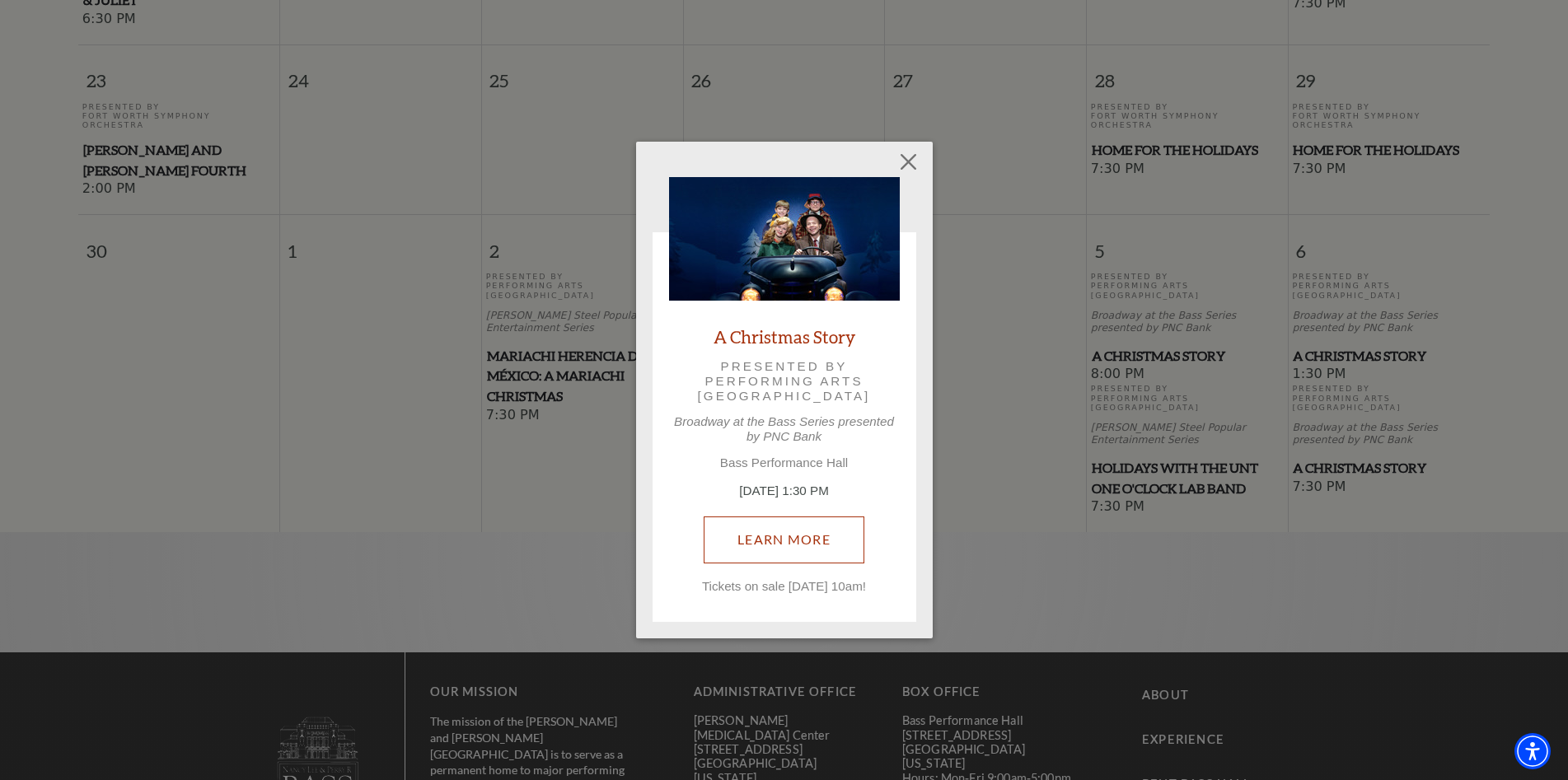
click at [794, 540] on link "Learn More" at bounding box center [784, 539] width 160 height 46
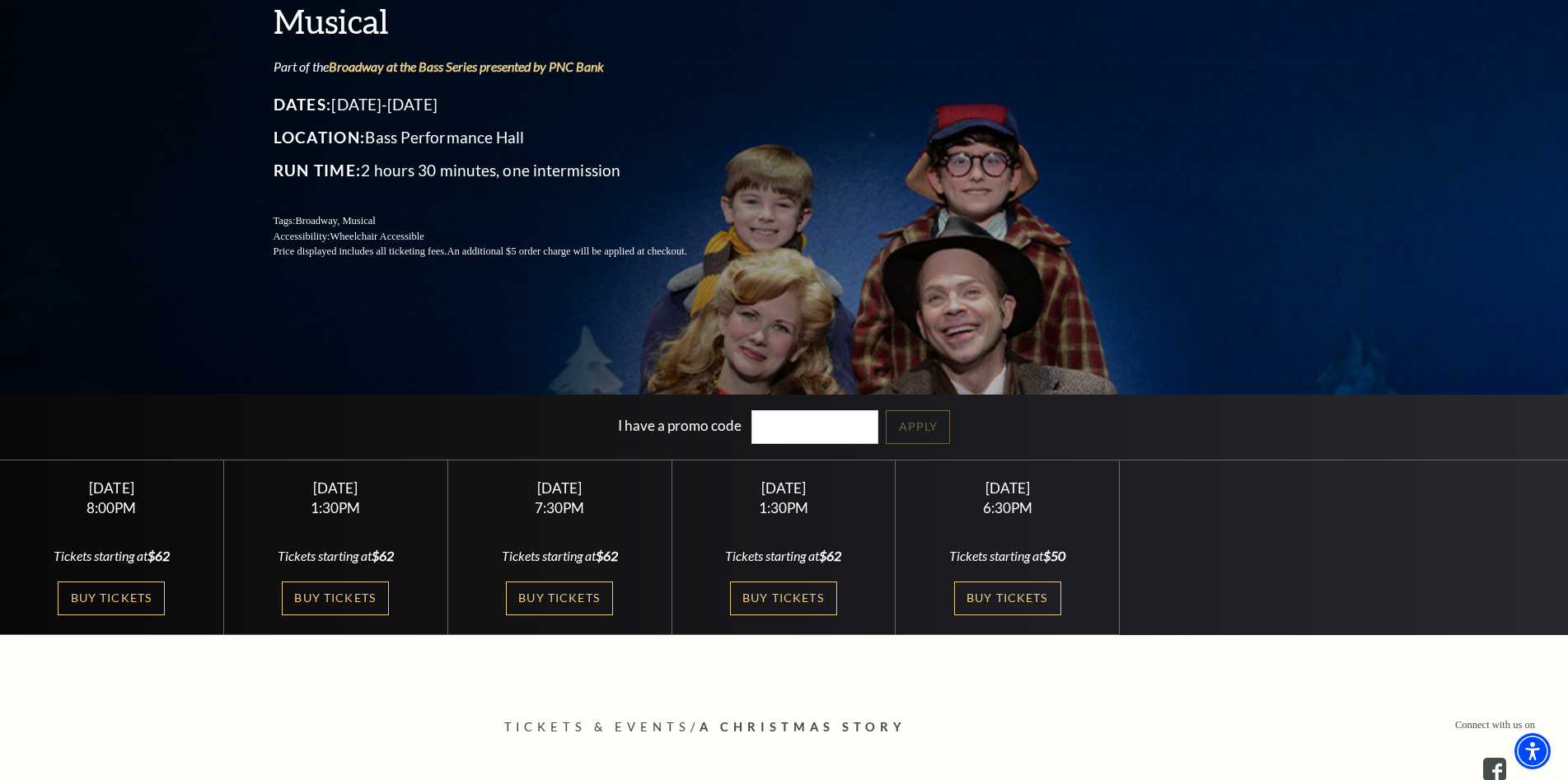
scroll to position [247, 0]
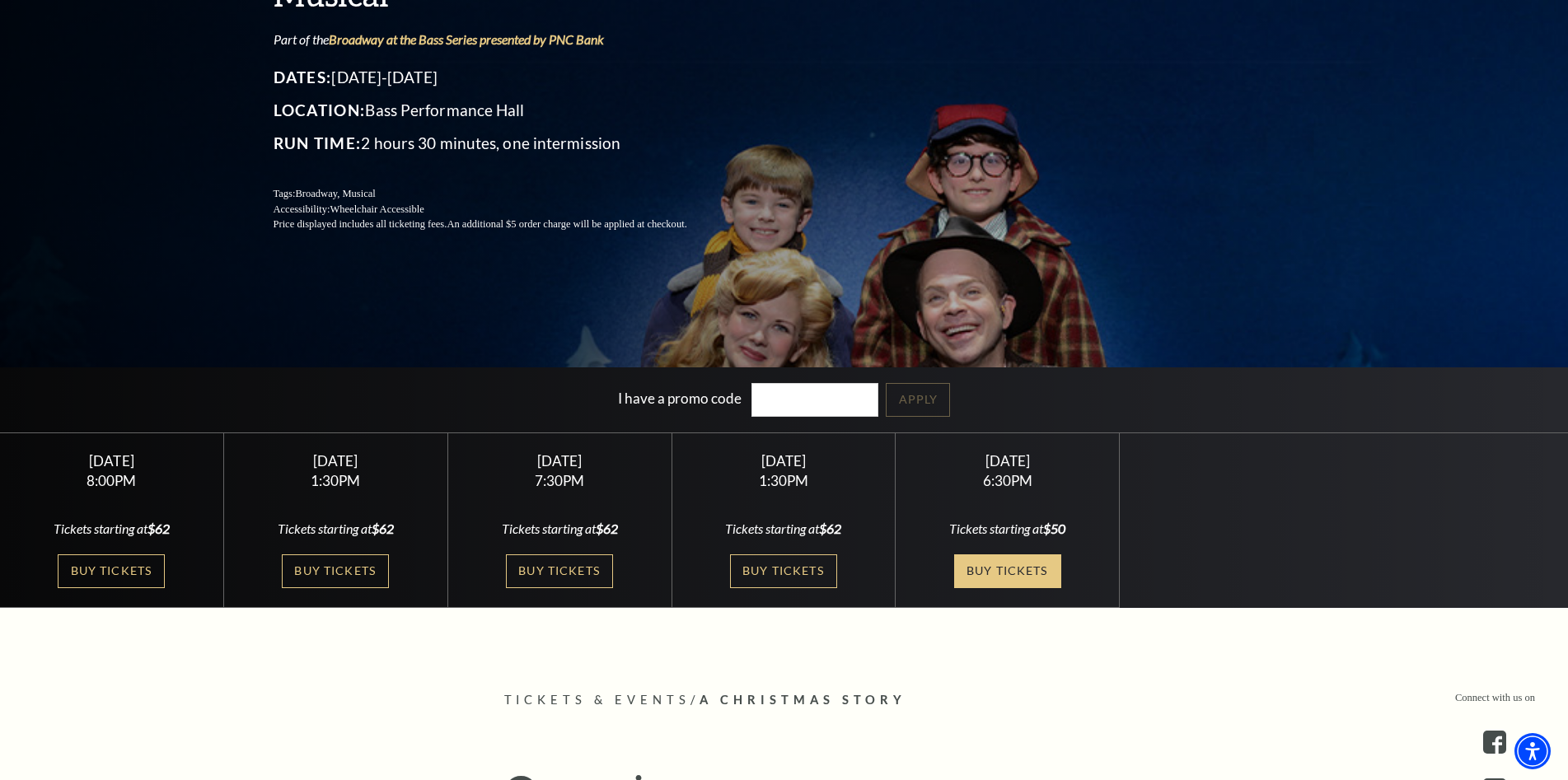
click at [1005, 564] on link "Buy Tickets" at bounding box center [1007, 571] width 107 height 34
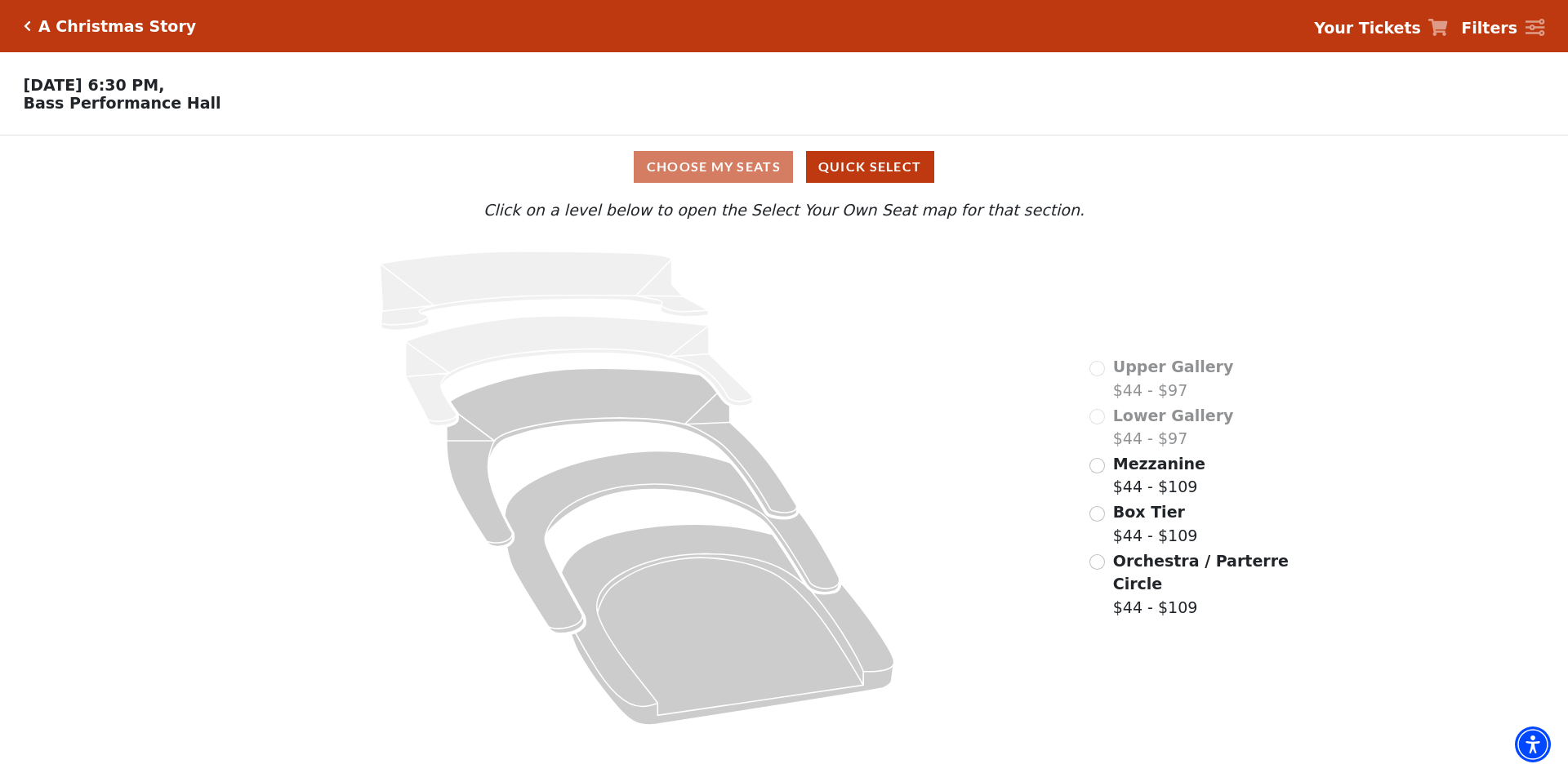
click at [1088, 499] on div "Upper Gallery $44 - $97 Lower Gallery $44 - $97 Mezzanine $44 - $109 Box Tier $…" at bounding box center [1190, 488] width 225 height 503
click at [1105, 507] on input "Box Tier$44 - $109\a" at bounding box center [1096, 514] width 16 height 16
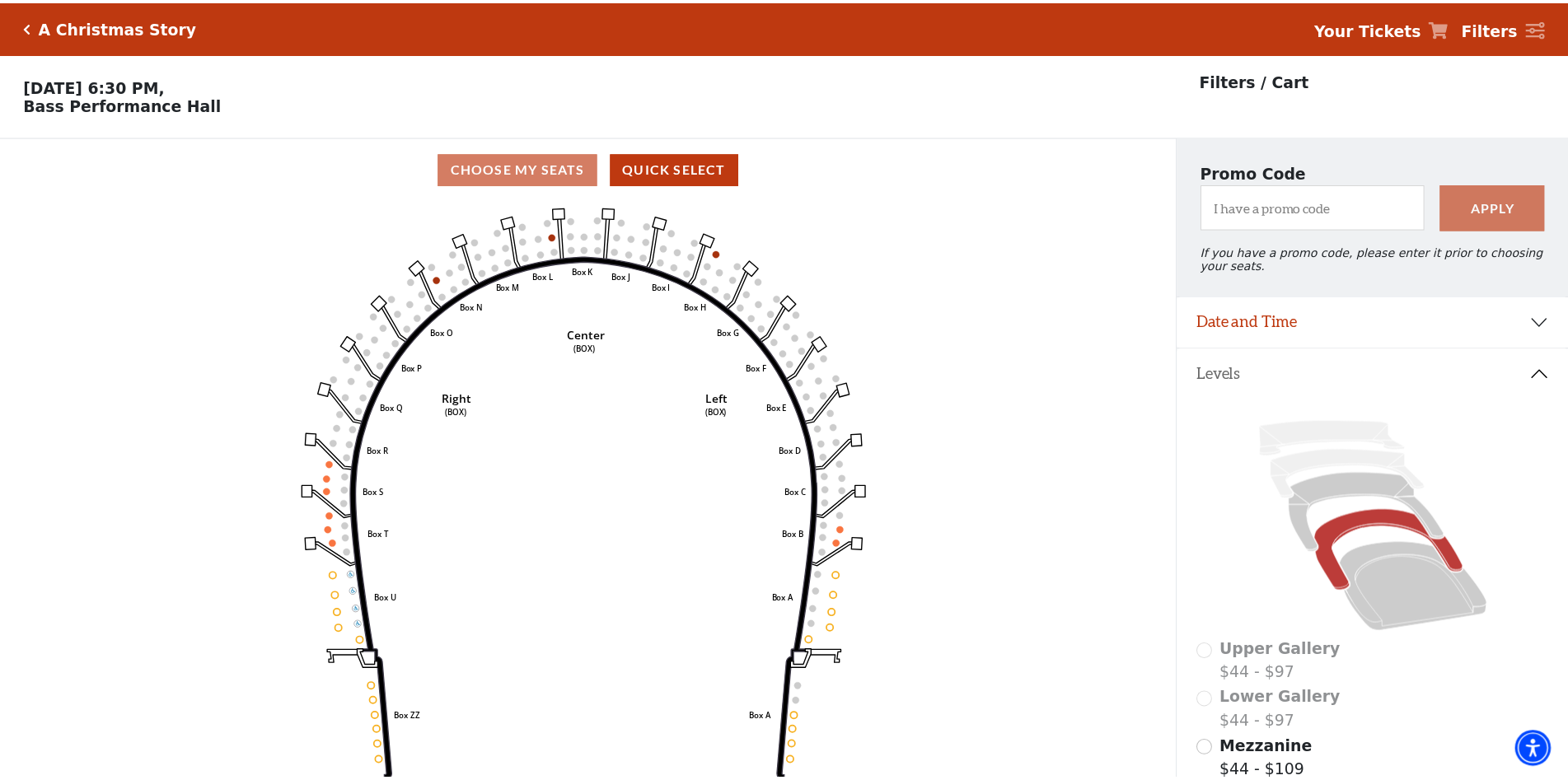
scroll to position [76, 0]
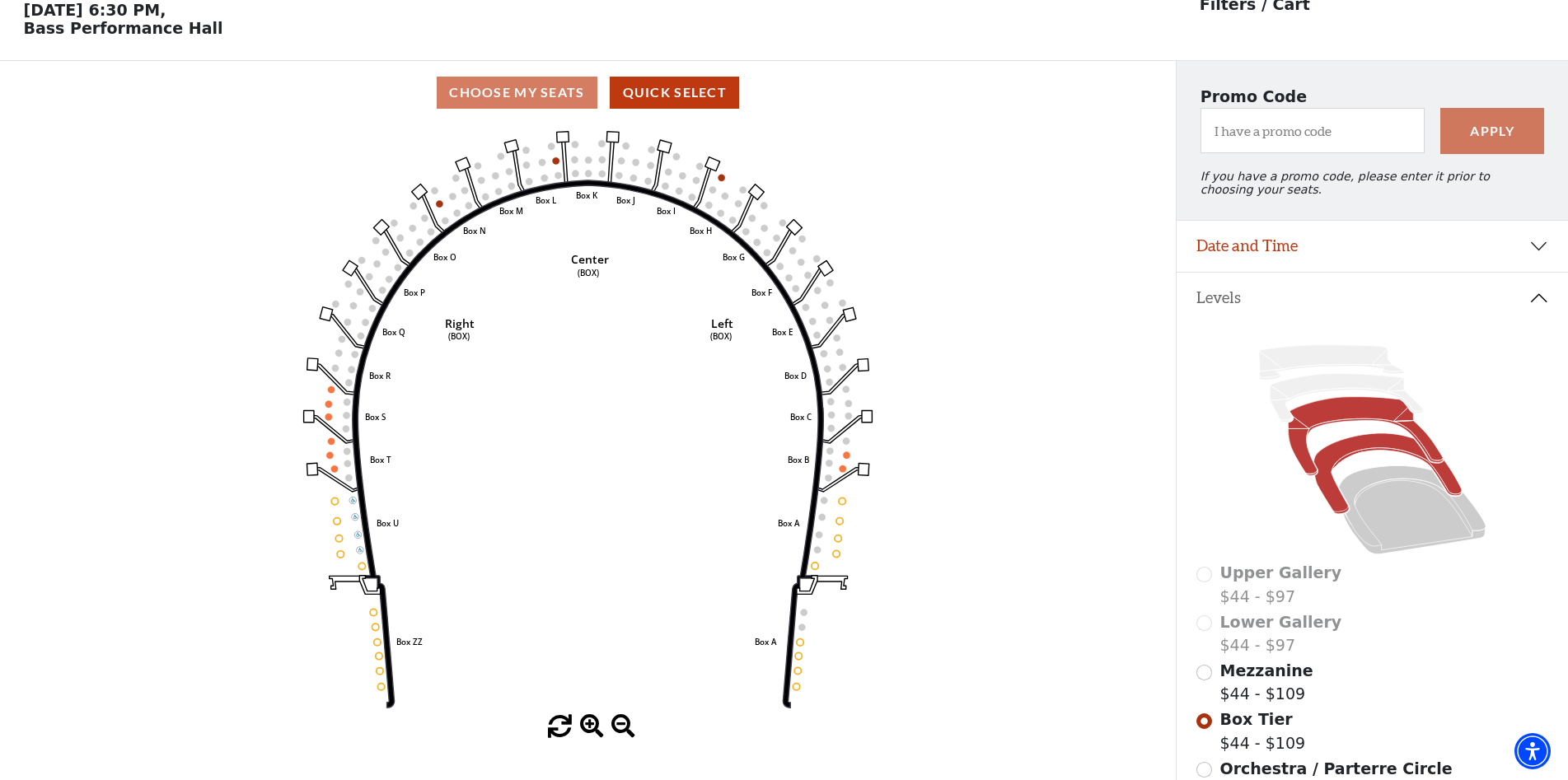
click at [1316, 418] on icon at bounding box center [1366, 437] width 155 height 79
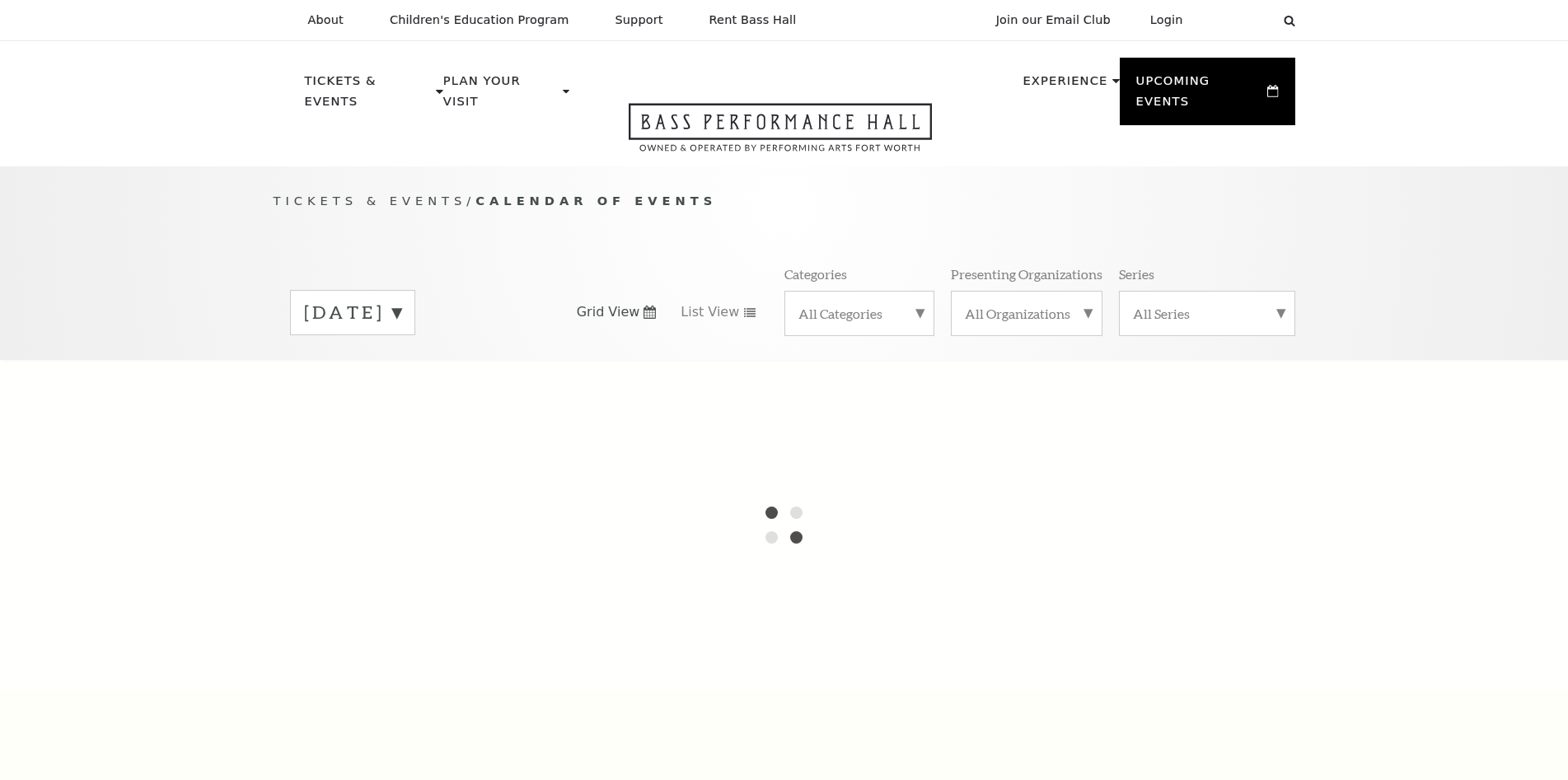
scroll to position [60, 0]
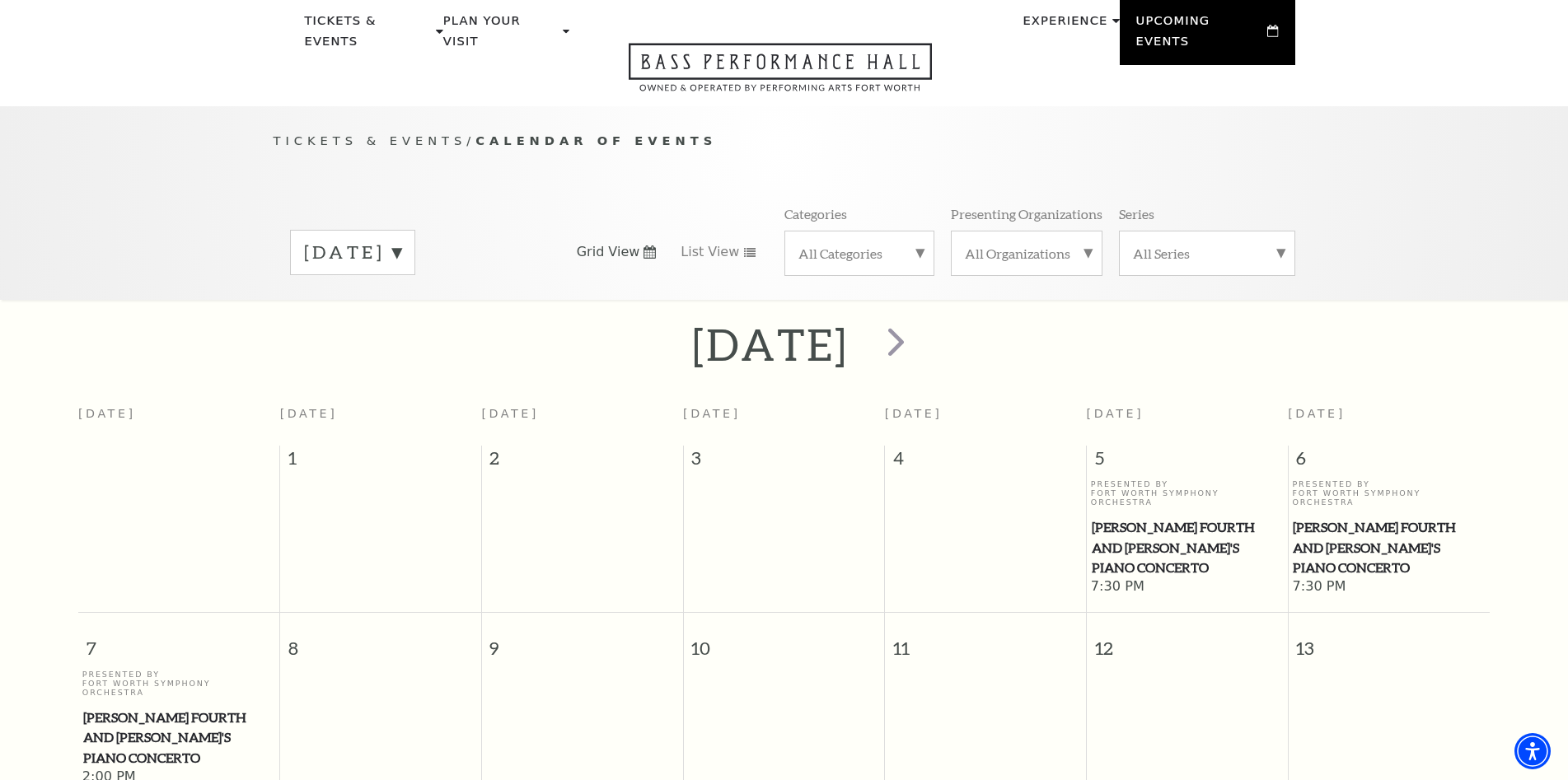
click at [401, 240] on label "September 2025" at bounding box center [353, 252] width 97 height 25
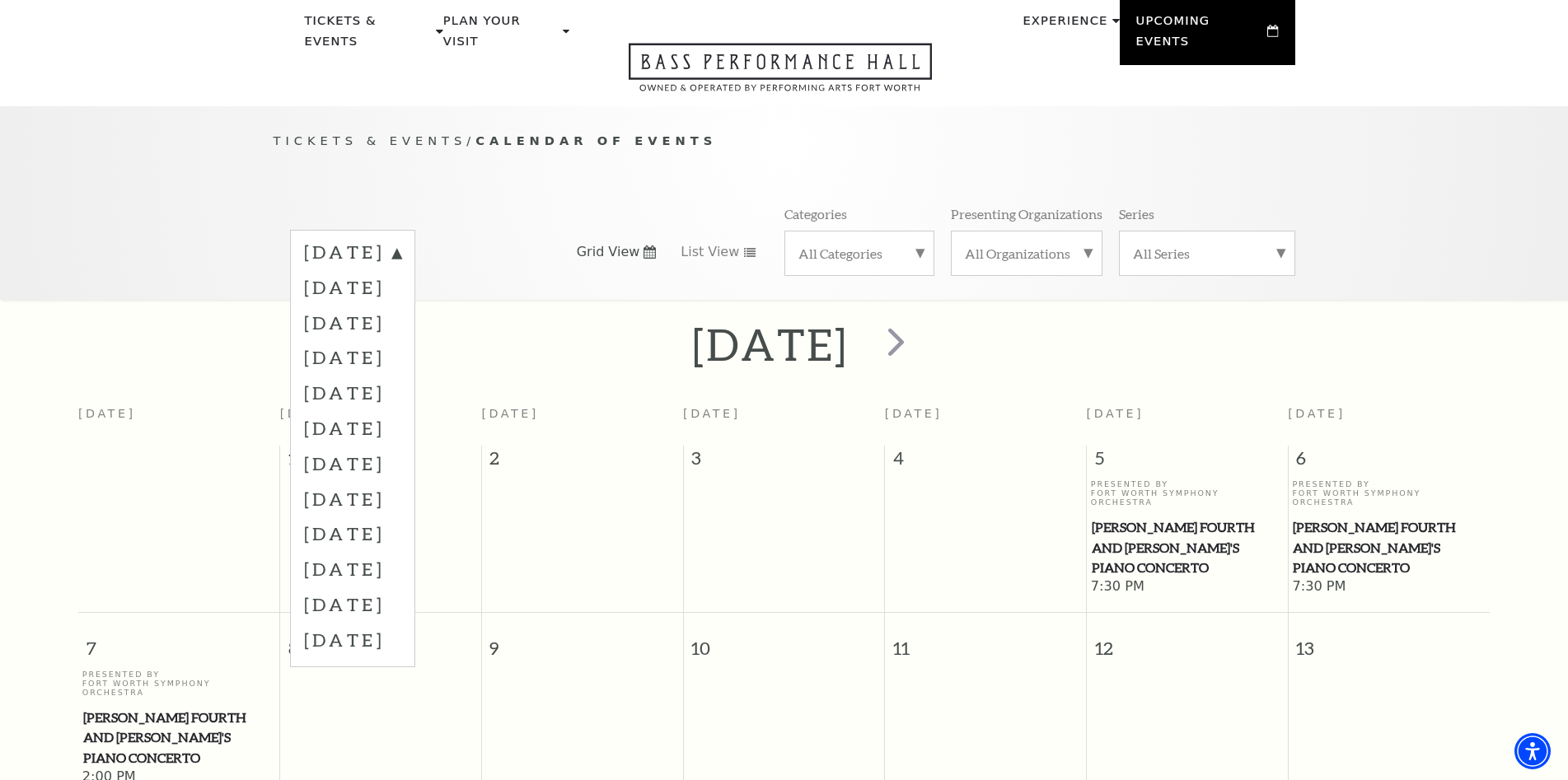
click at [401, 377] on label "January 2026" at bounding box center [353, 393] width 97 height 35
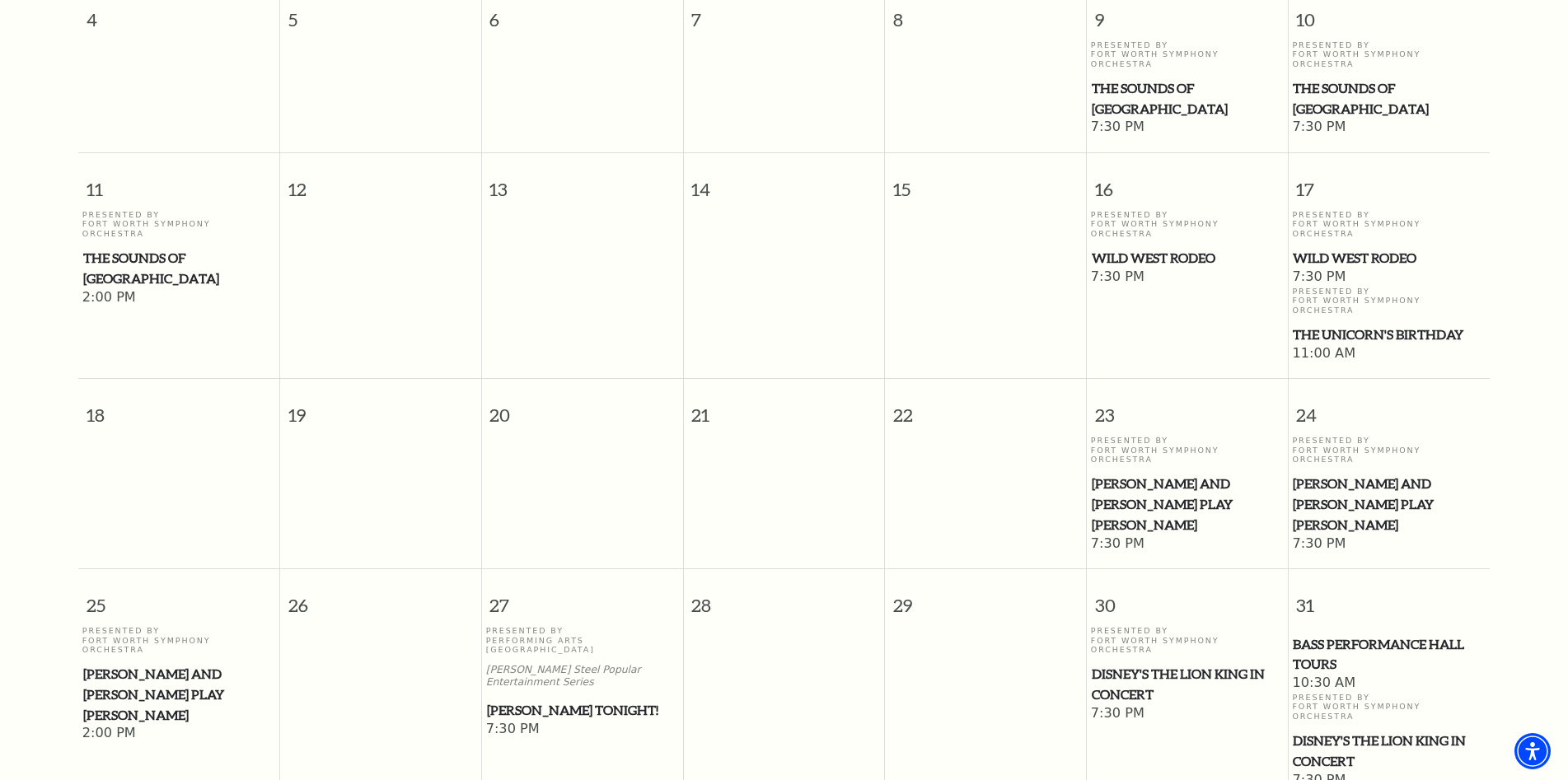
scroll to position [640, 0]
click at [1138, 247] on span "Wild West Rodeo" at bounding box center [1186, 258] width 191 height 21
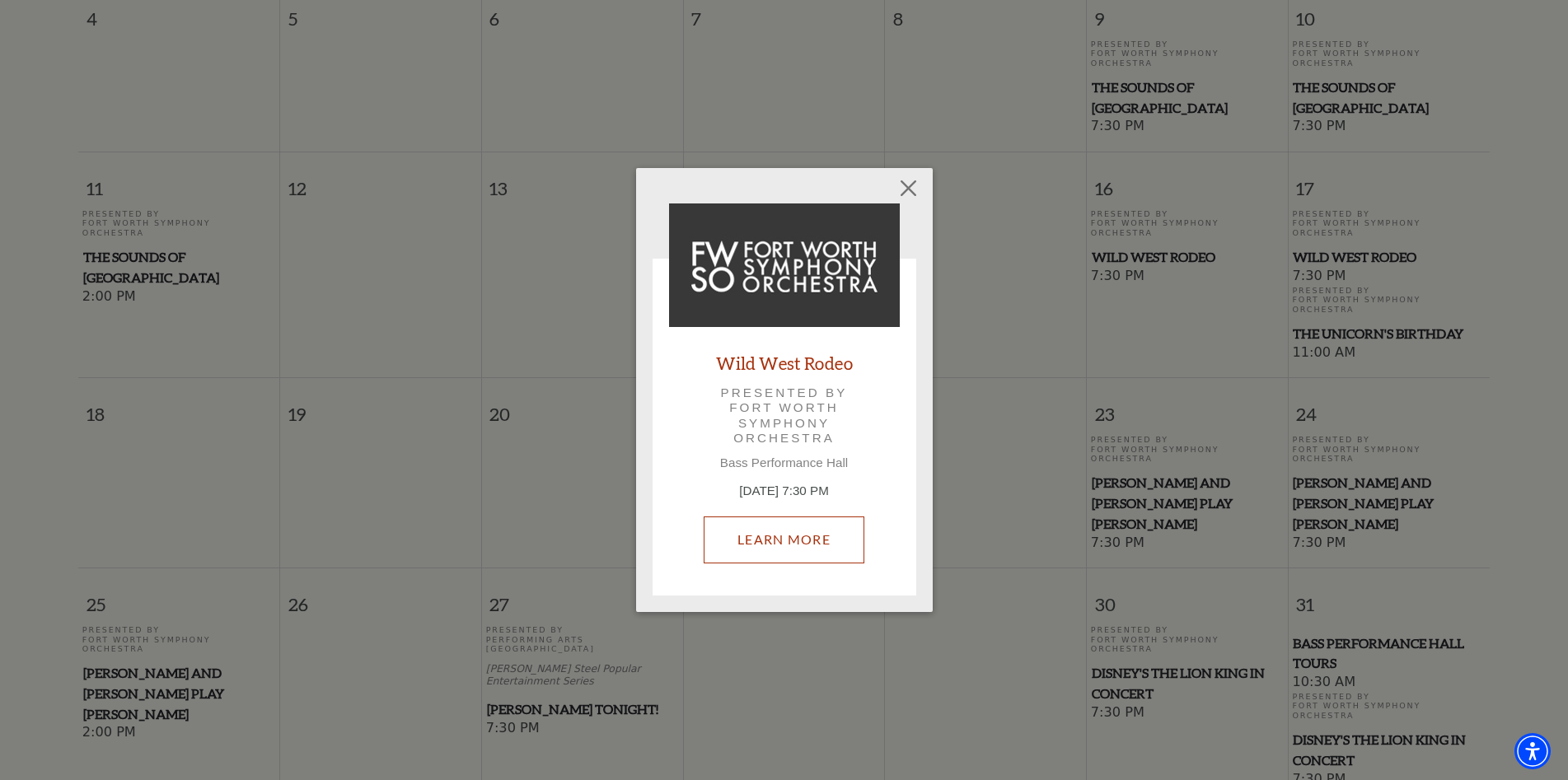
click at [792, 552] on link "Learn More" at bounding box center [784, 539] width 160 height 46
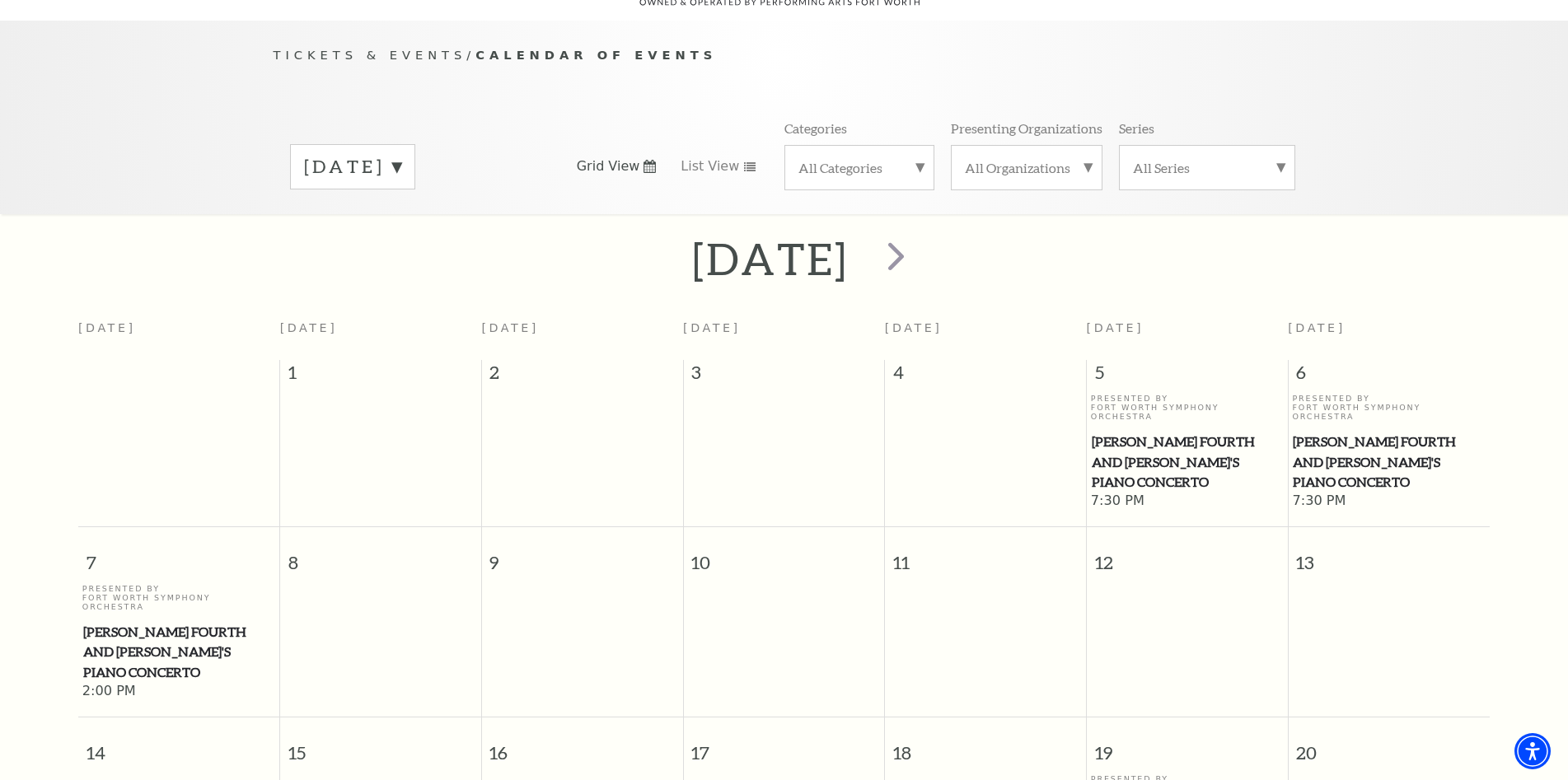
click at [401, 154] on label "September 2025" at bounding box center [353, 166] width 97 height 25
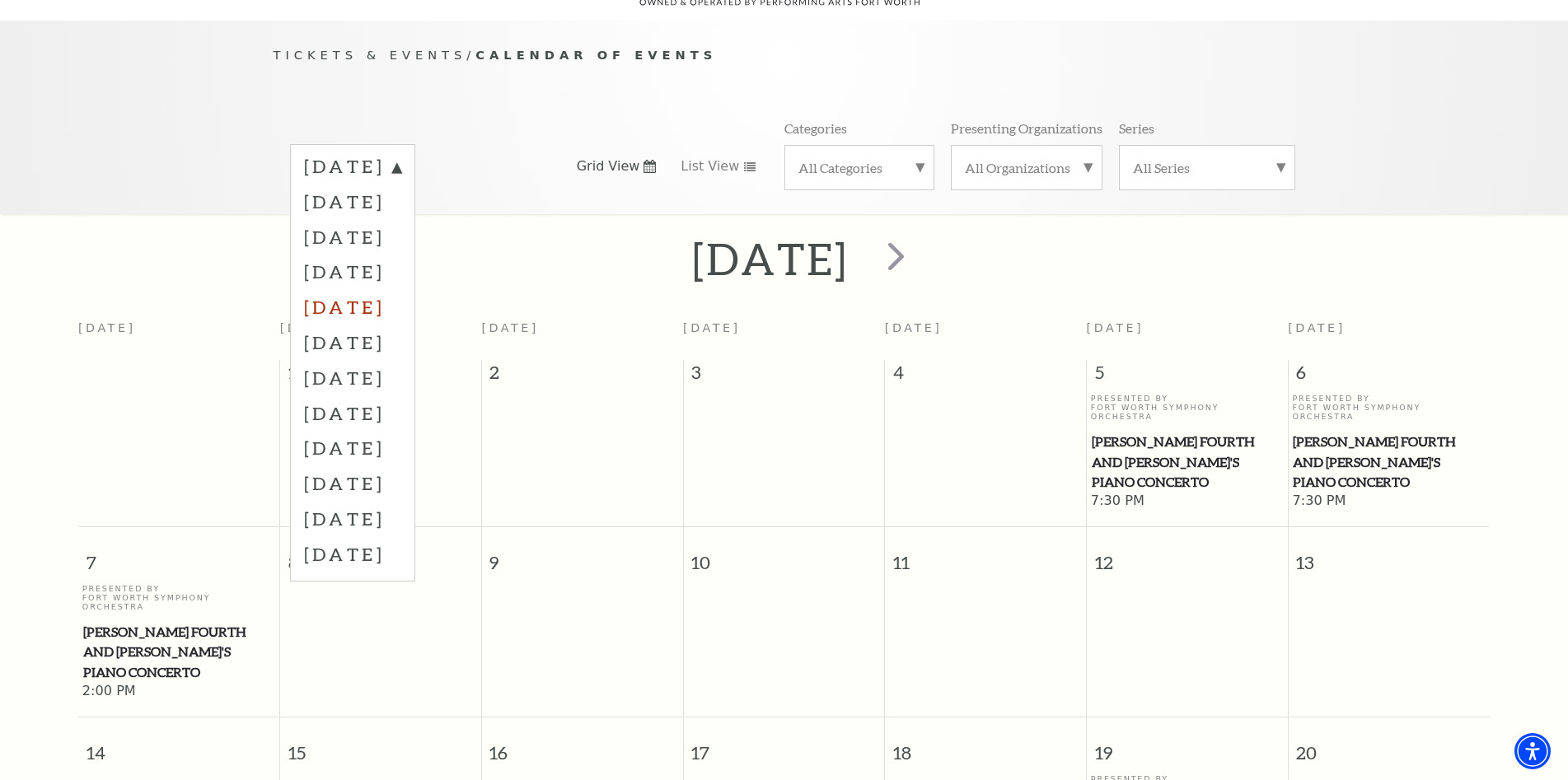
click at [401, 295] on label "January 2026" at bounding box center [353, 307] width 97 height 35
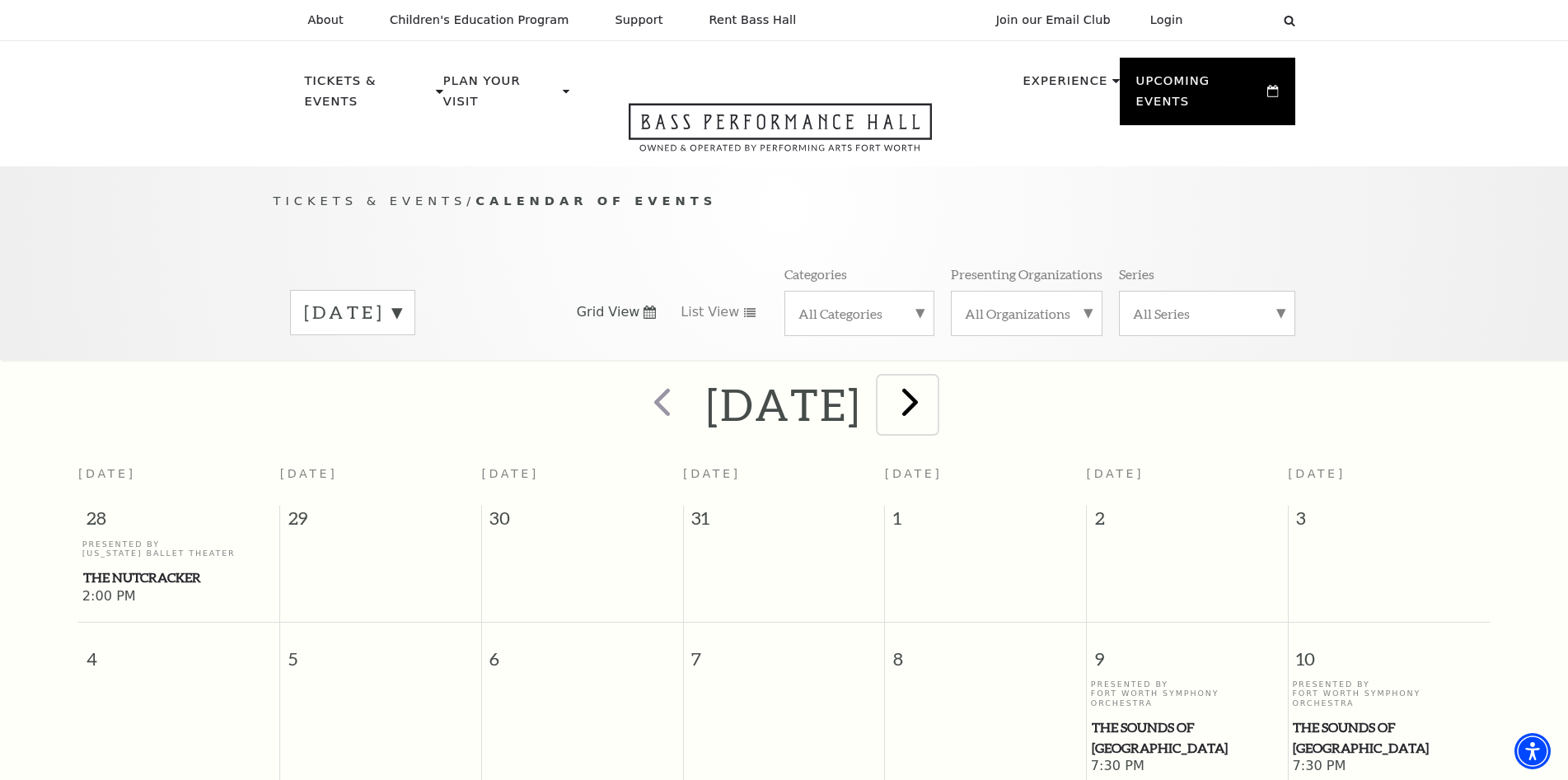
click at [934, 384] on span "next" at bounding box center [909, 401] width 47 height 47
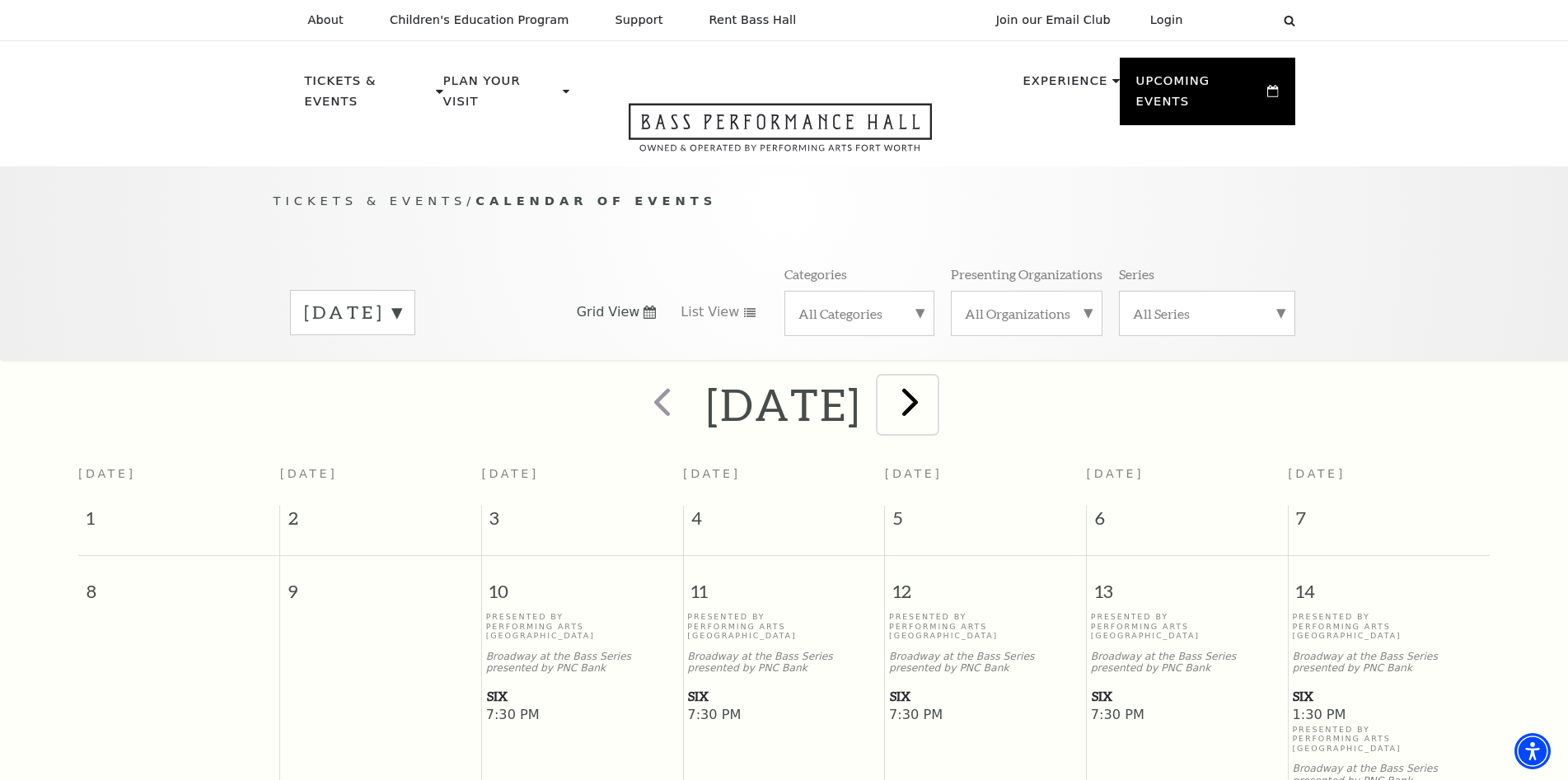
click at [934, 387] on span "next" at bounding box center [909, 401] width 47 height 47
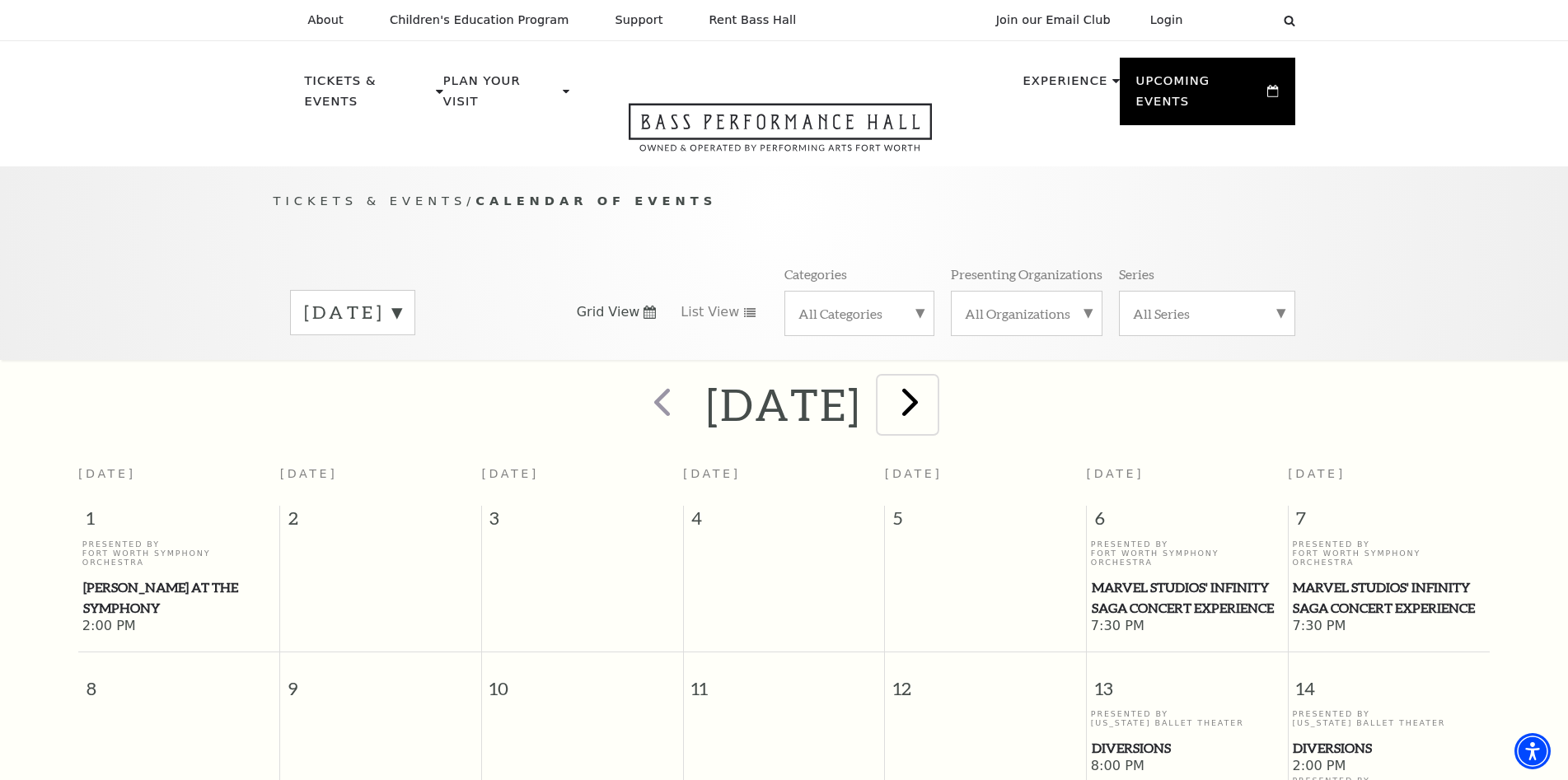
click at [934, 378] on span "next" at bounding box center [909, 401] width 47 height 47
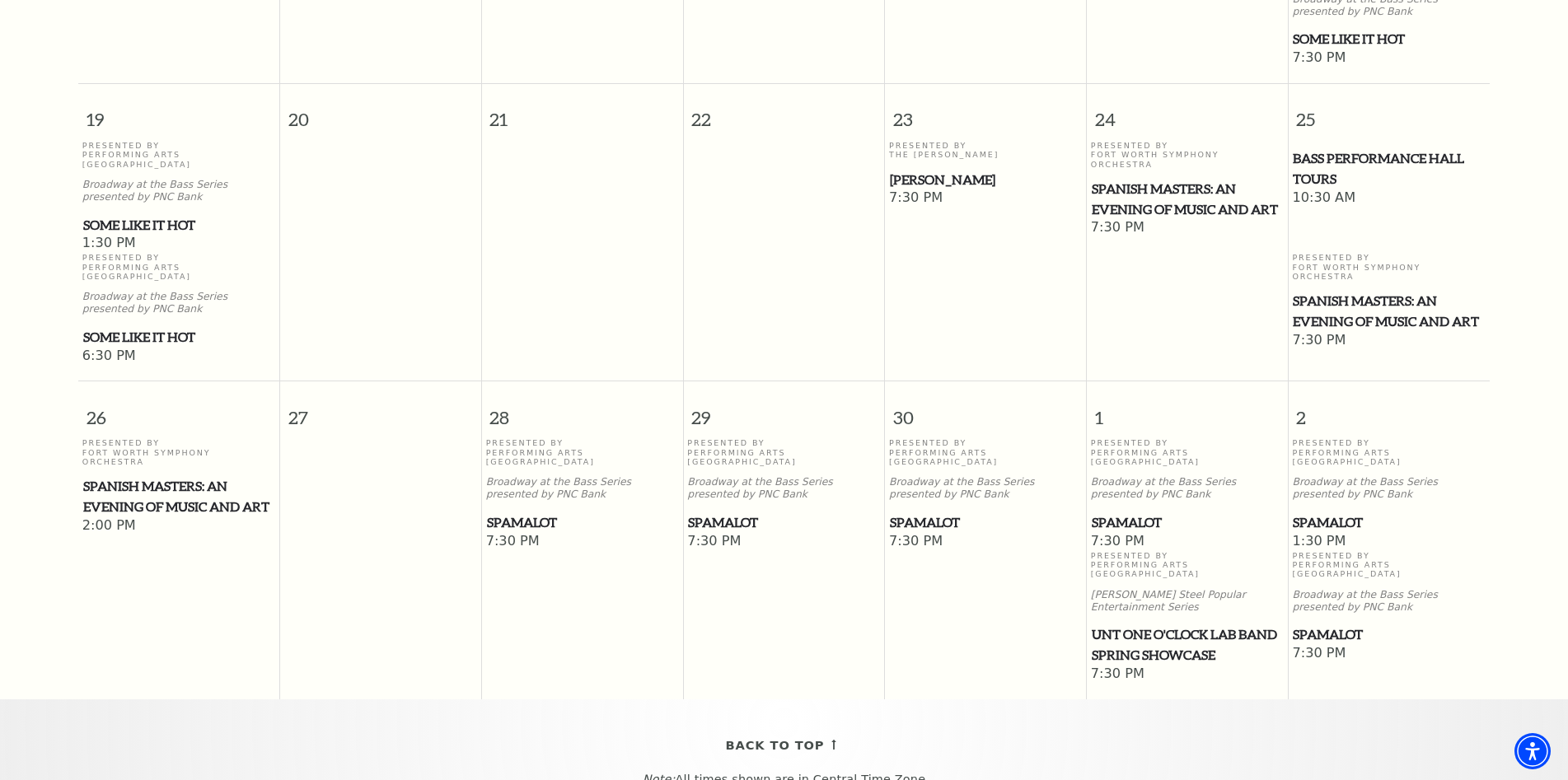
scroll to position [1218, 0]
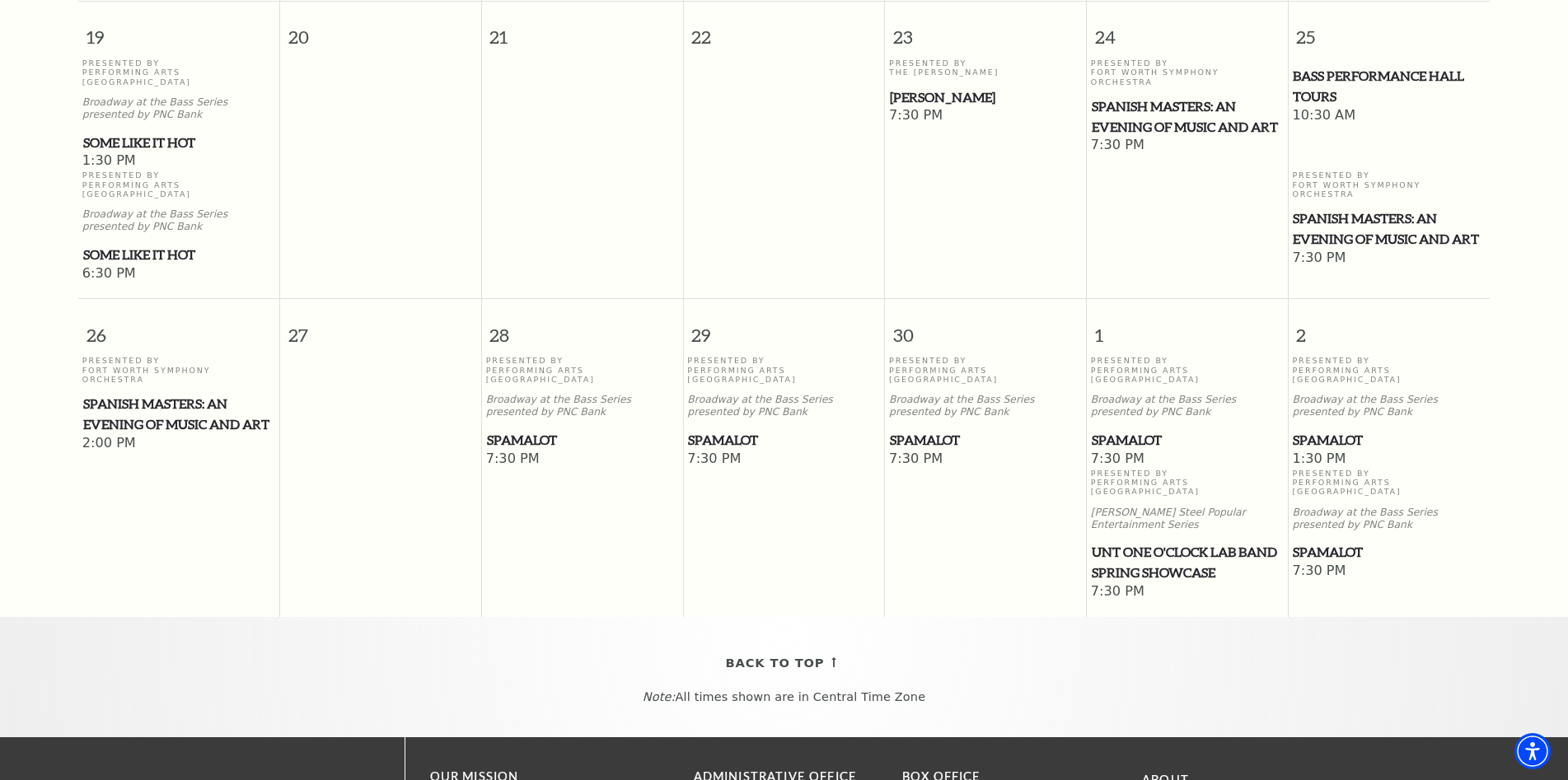
click at [1320, 430] on span "Spamalot" at bounding box center [1389, 440] width 192 height 21
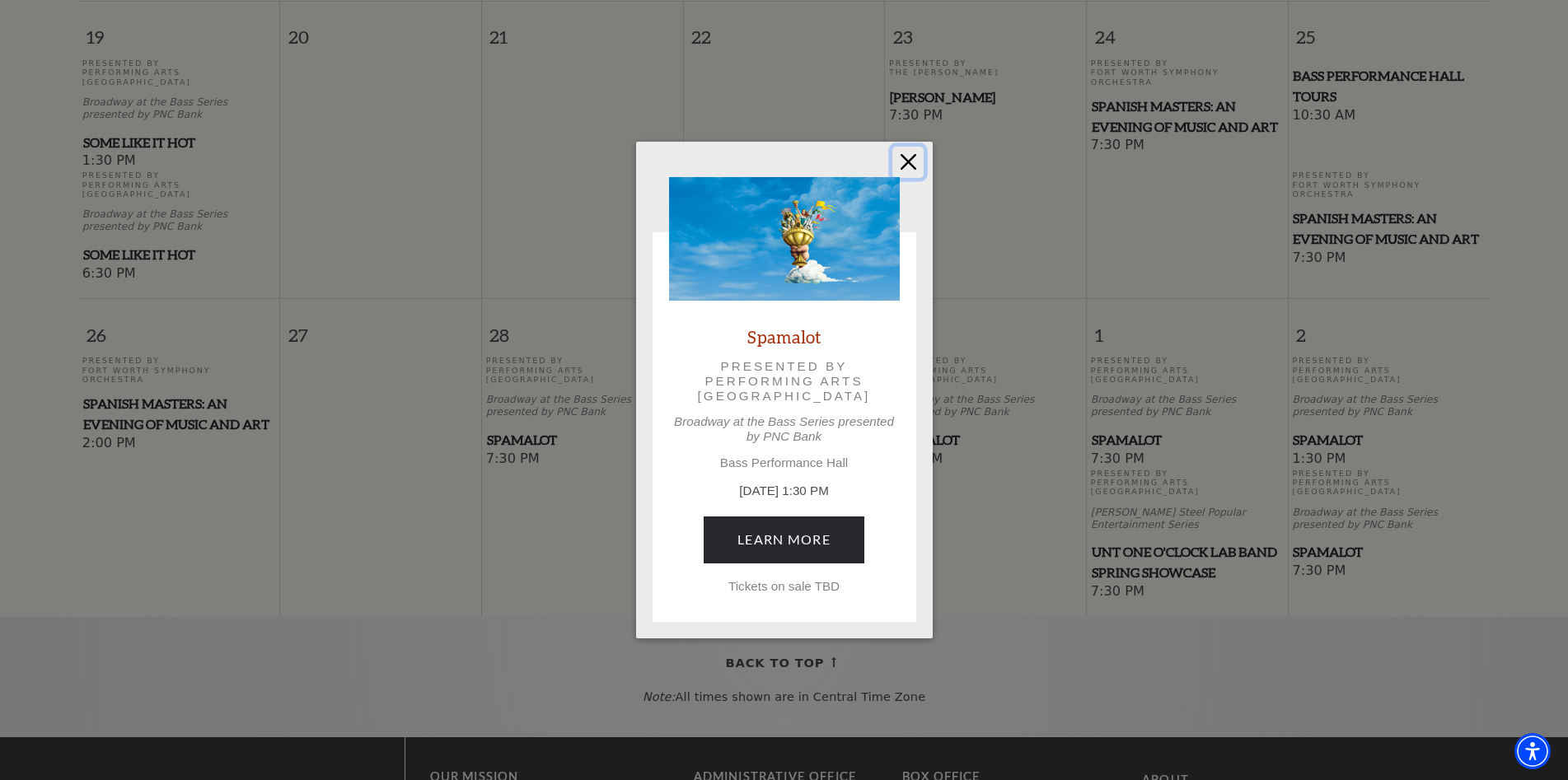
click at [907, 160] on button "Close" at bounding box center [909, 162] width 32 height 32
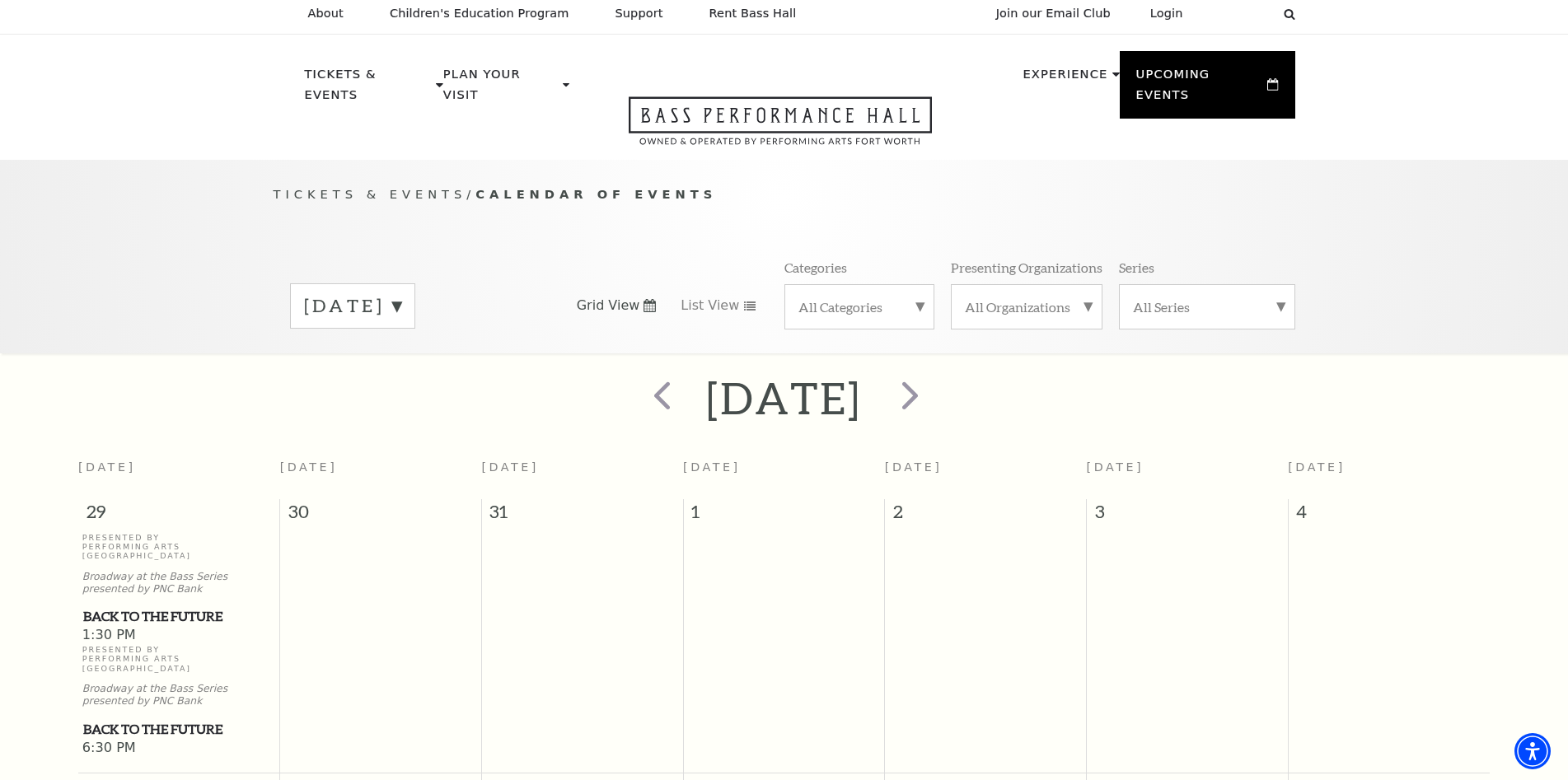
scroll to position [0, 0]
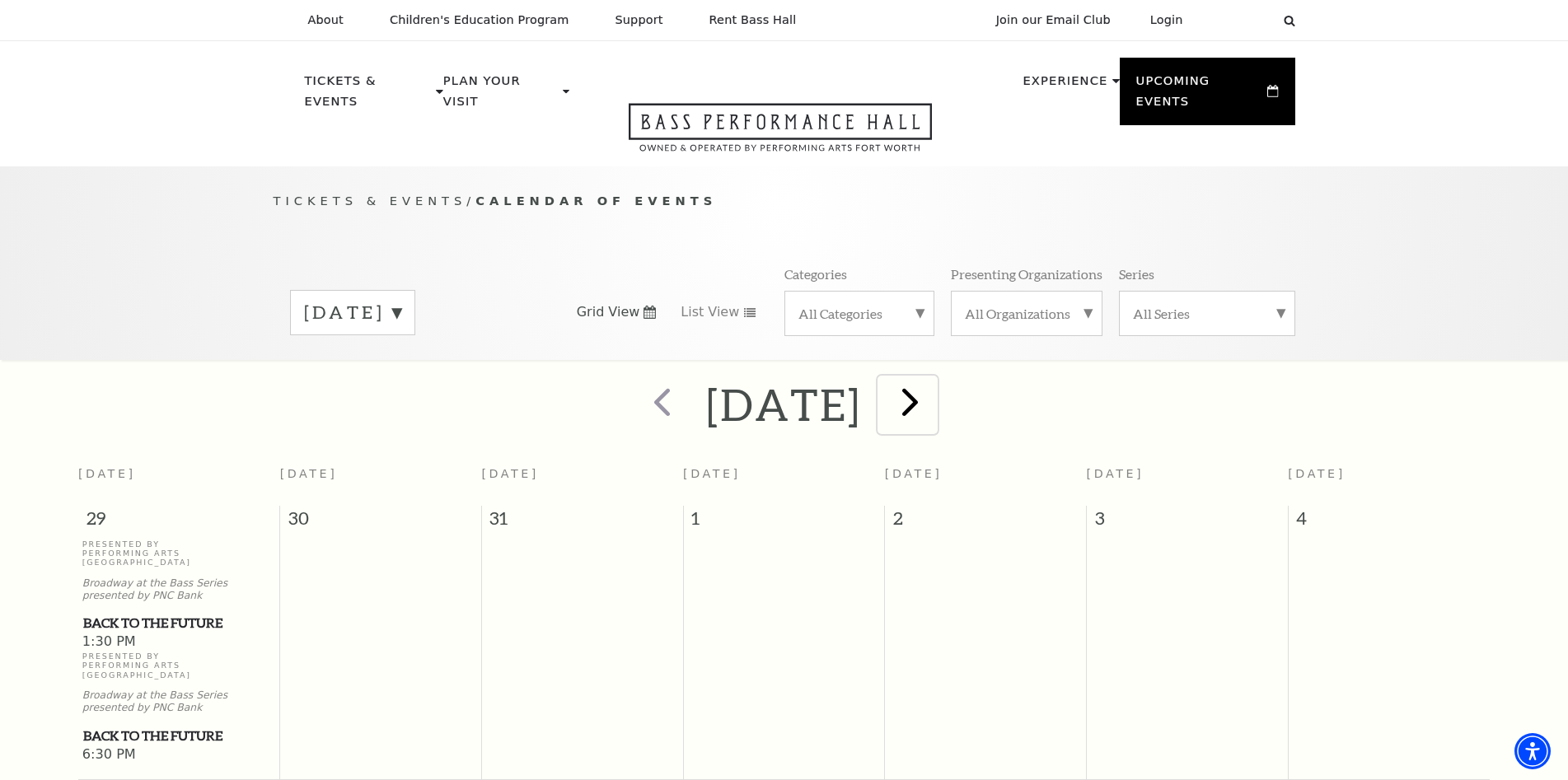
click at [934, 381] on span "next" at bounding box center [909, 401] width 47 height 47
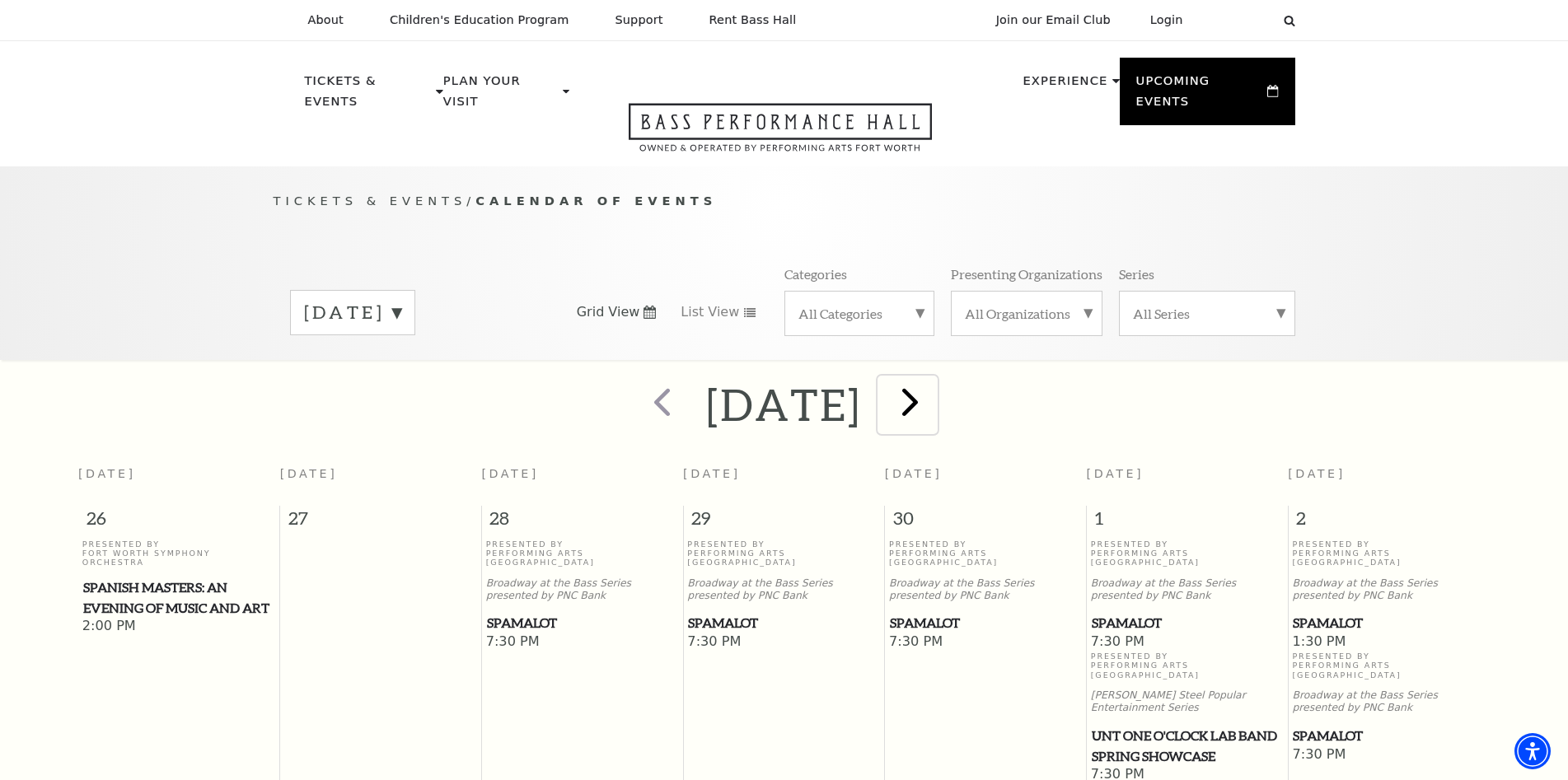
click at [934, 381] on span "next" at bounding box center [909, 401] width 47 height 47
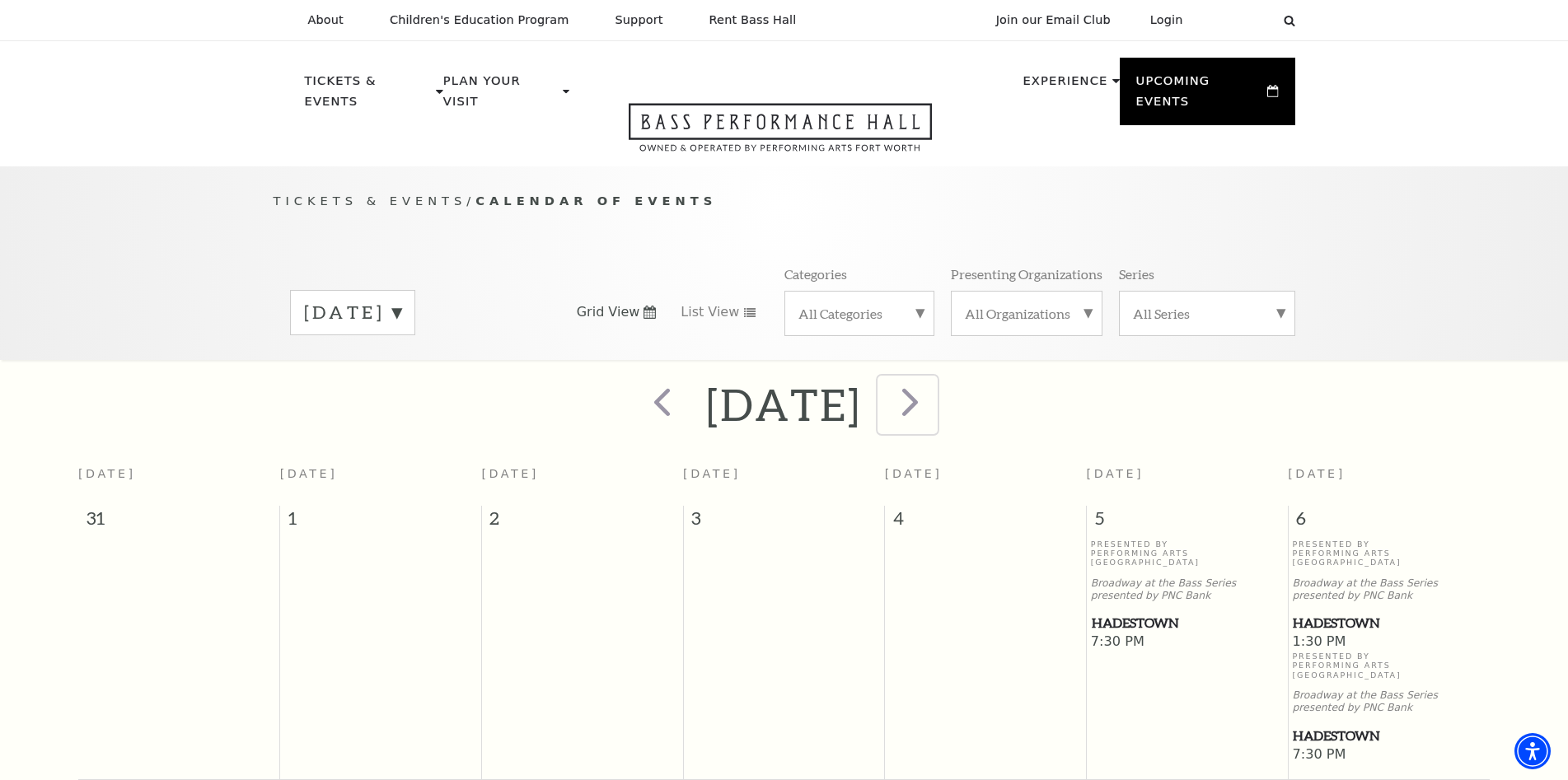
click at [934, 388] on span "next" at bounding box center [909, 401] width 47 height 47
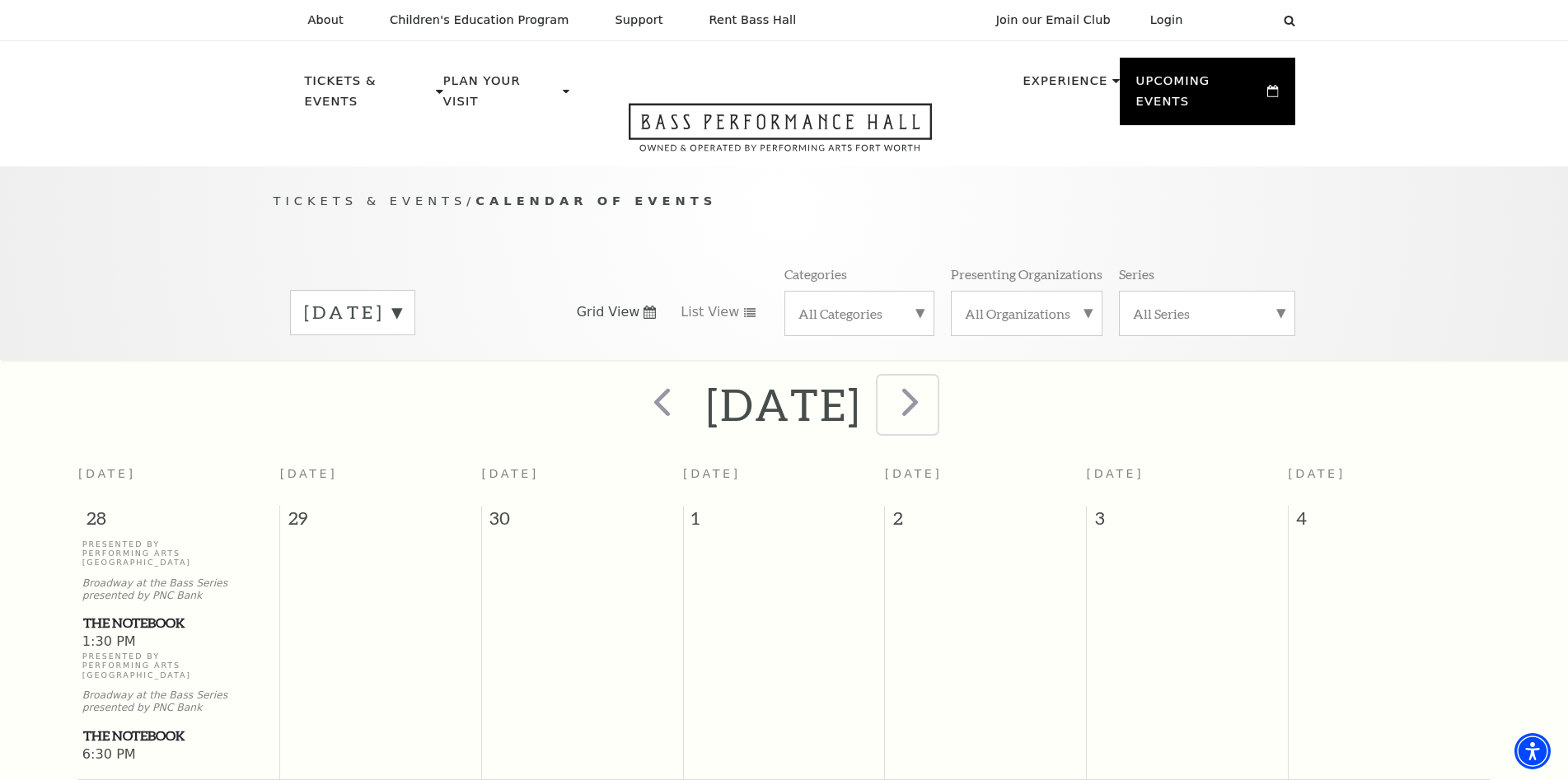
click at [934, 388] on span "next" at bounding box center [909, 401] width 47 height 47
click at [934, 383] on span "next" at bounding box center [909, 401] width 47 height 47
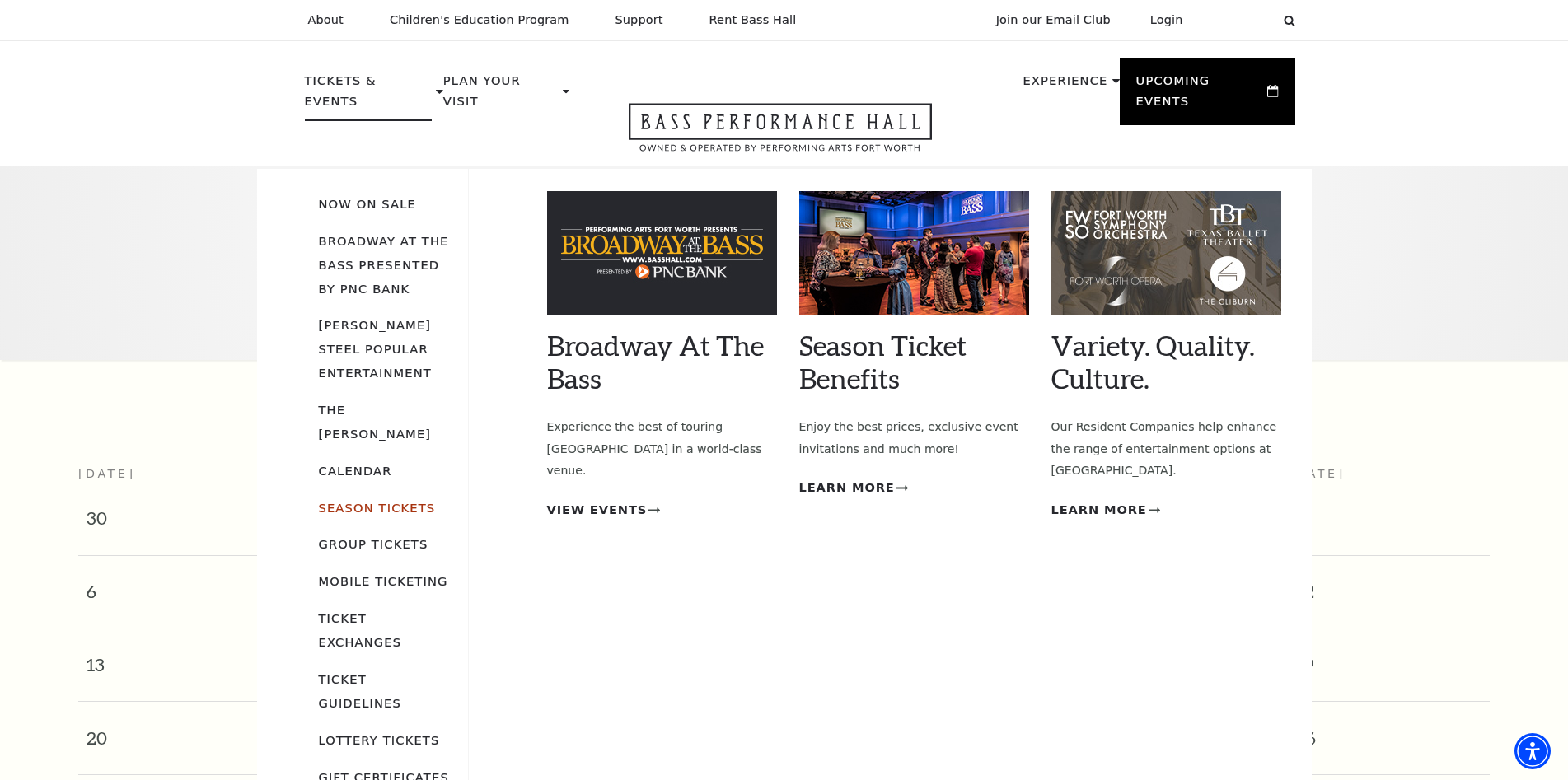
click at [383, 501] on link "Season Tickets" at bounding box center [377, 508] width 117 height 14
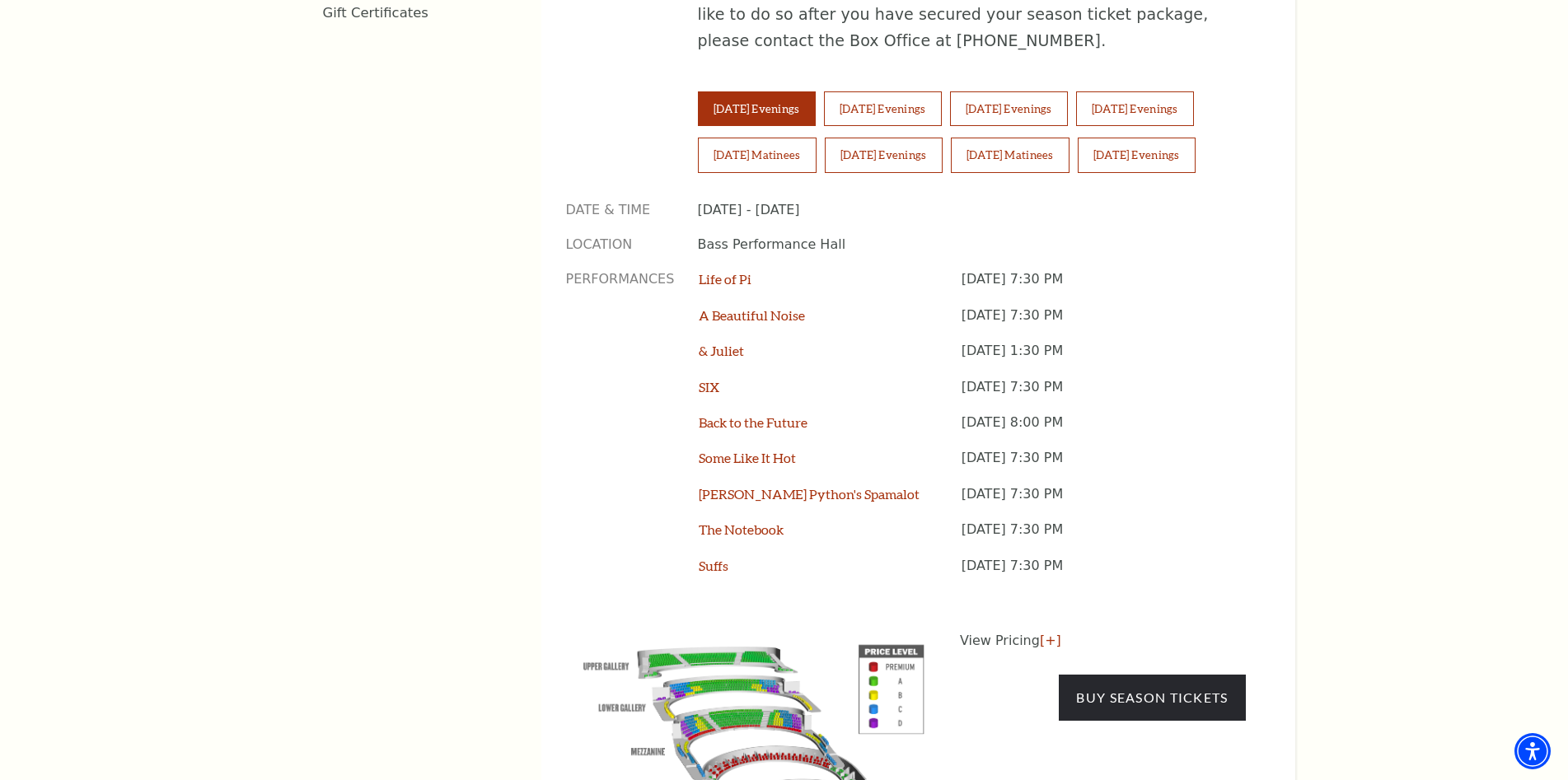
scroll to position [1318, 0]
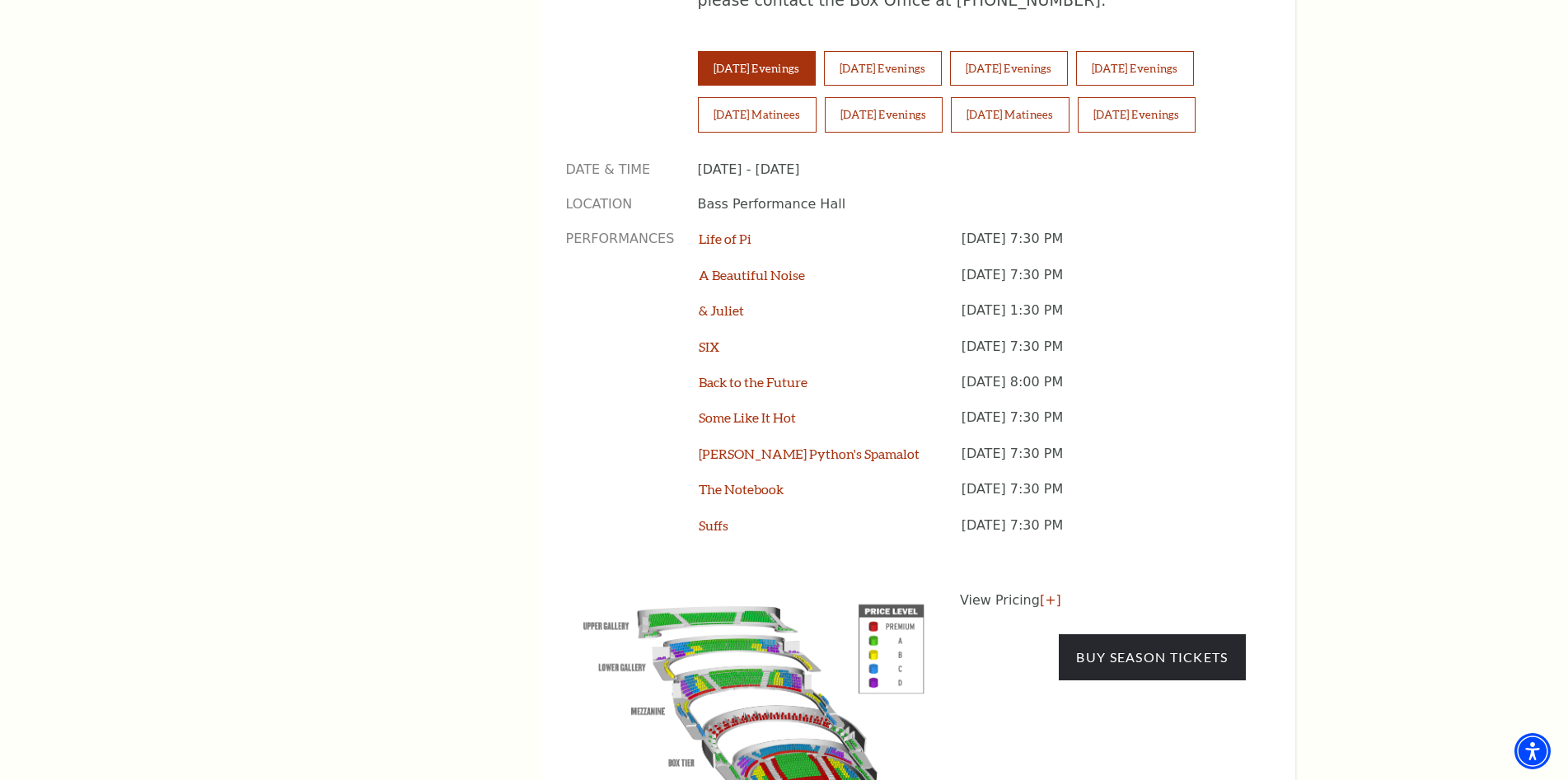
click at [795, 600] on img at bounding box center [754, 716] width 376 height 251
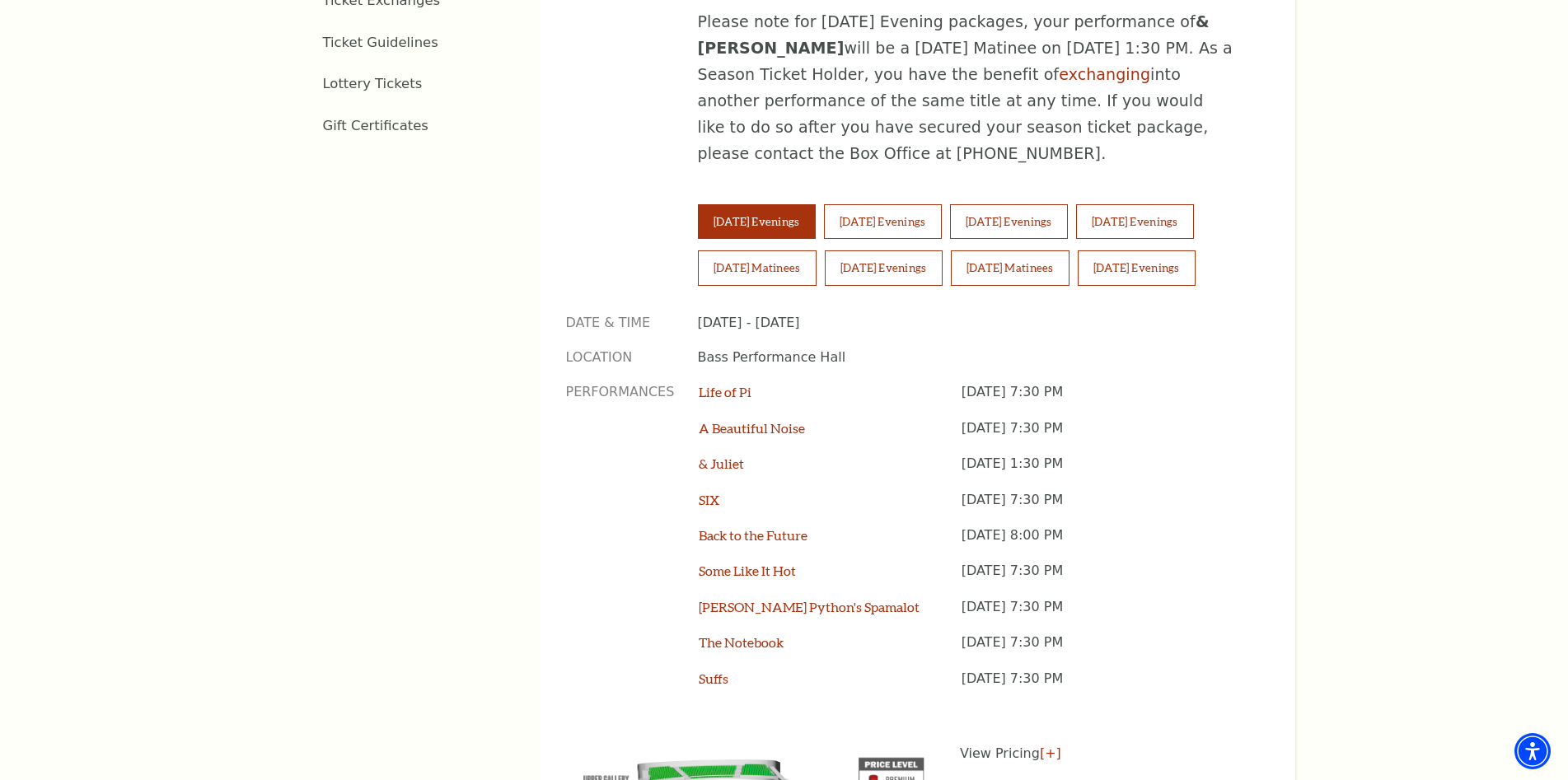
scroll to position [1154, 0]
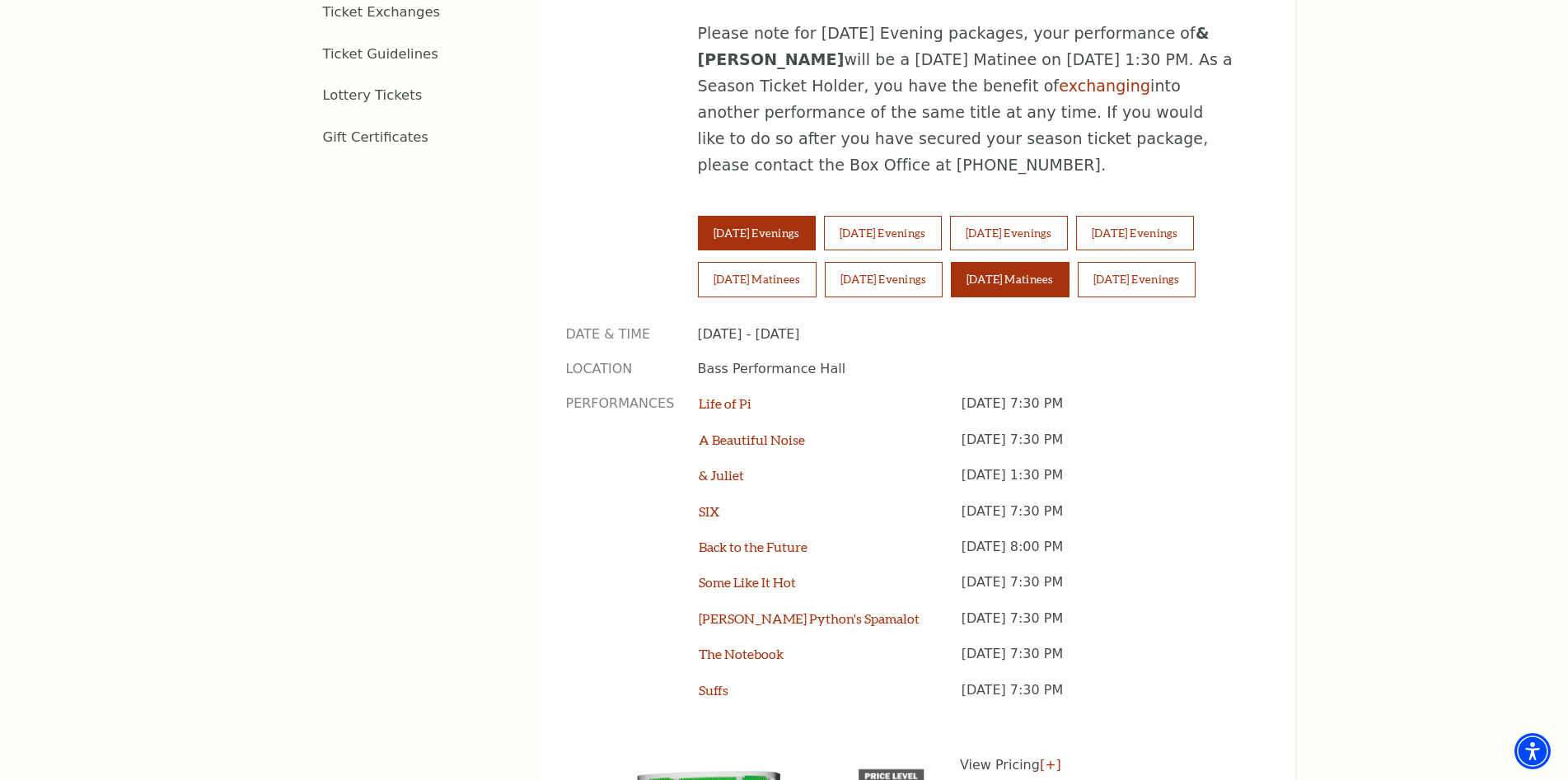
drag, startPoint x: 992, startPoint y: 200, endPoint x: 995, endPoint y: 207, distance: 7.6
click at [995, 262] on button "Sunday Matinees" at bounding box center [1009, 279] width 118 height 35
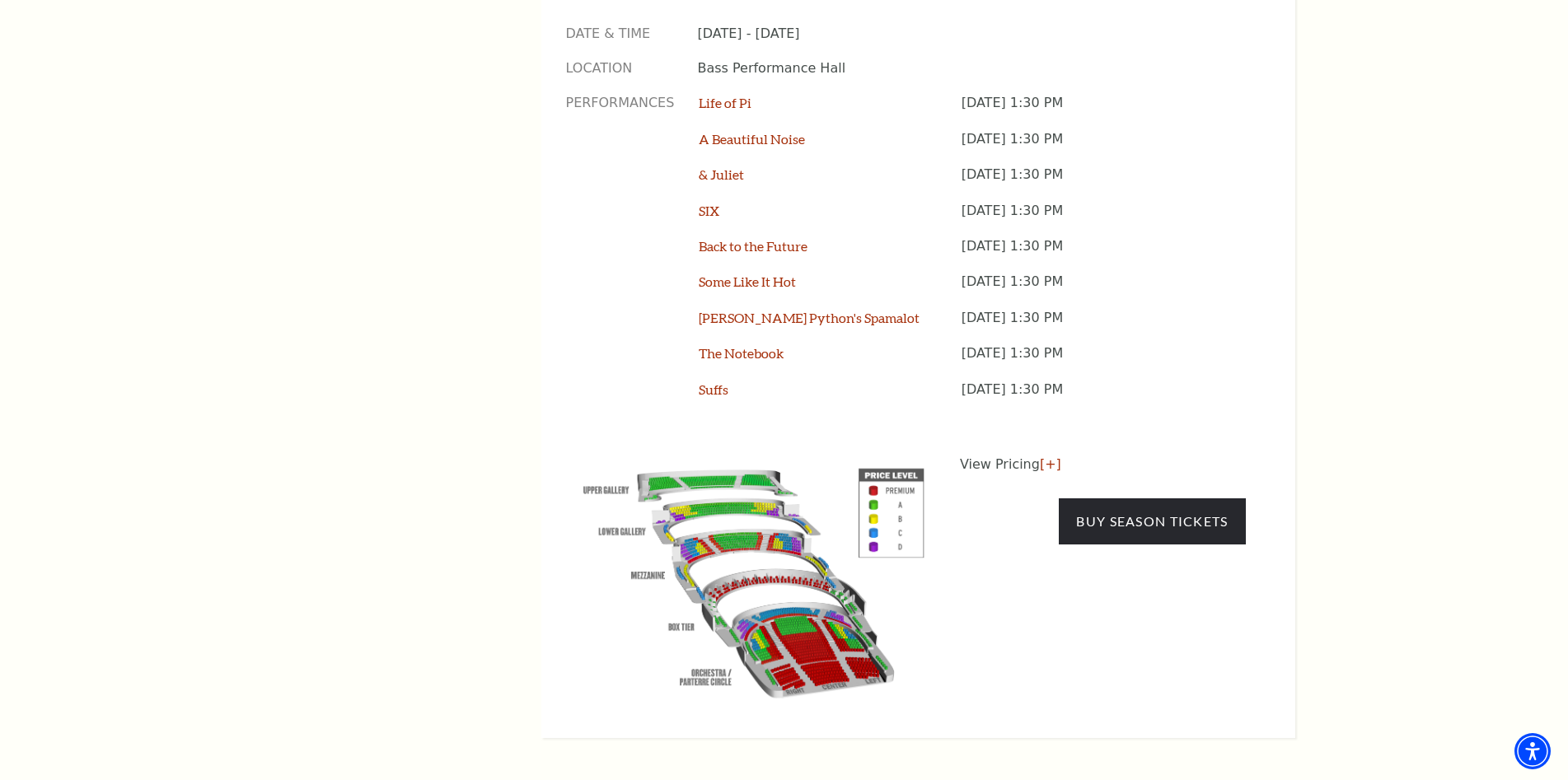
scroll to position [1483, 0]
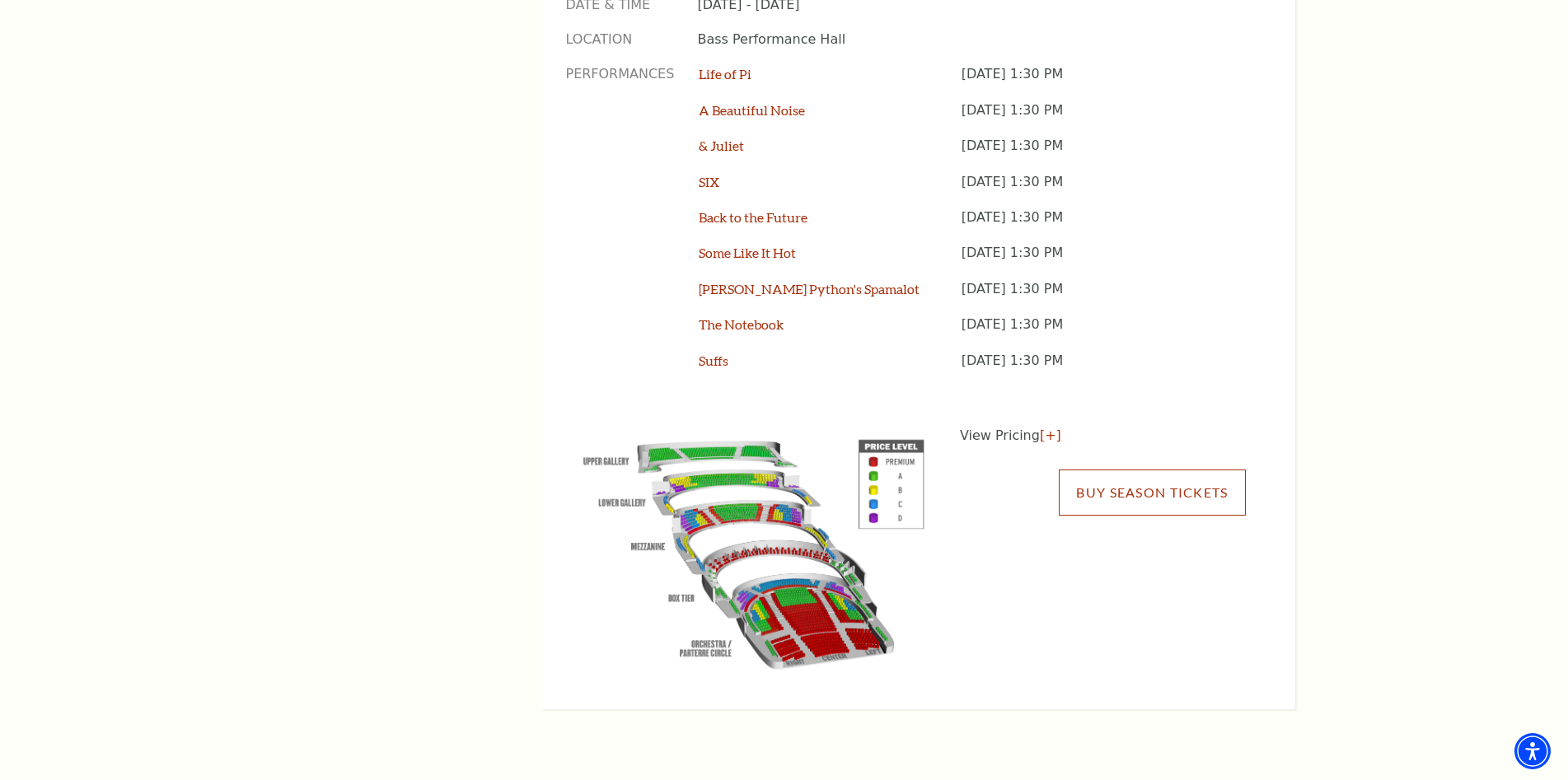
click at [1176, 469] on link "Buy Season Tickets" at bounding box center [1152, 492] width 187 height 46
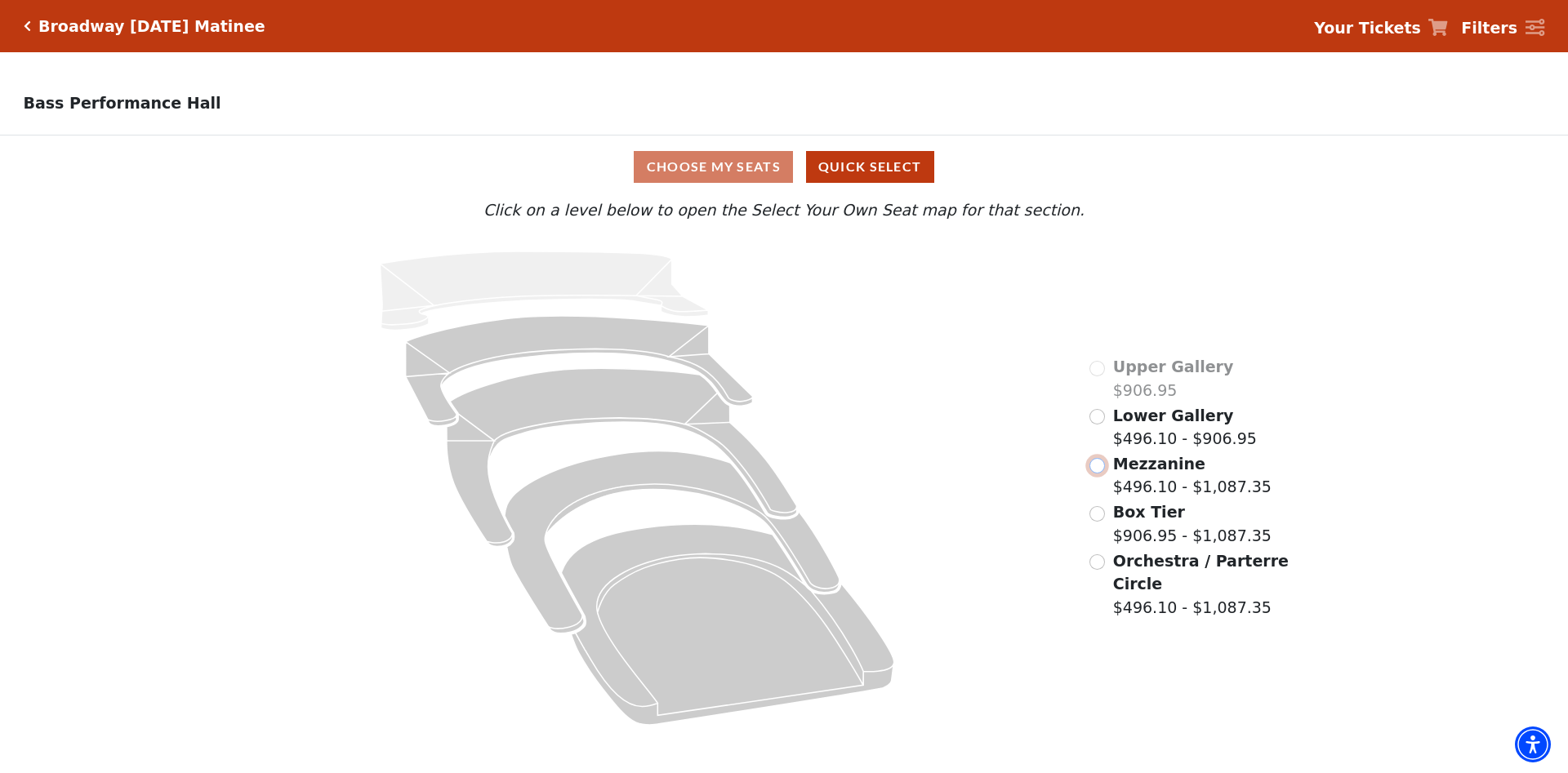
click at [1098, 471] on input "Mezzanine$496.10 - $1,087.35\a" at bounding box center [1096, 466] width 16 height 16
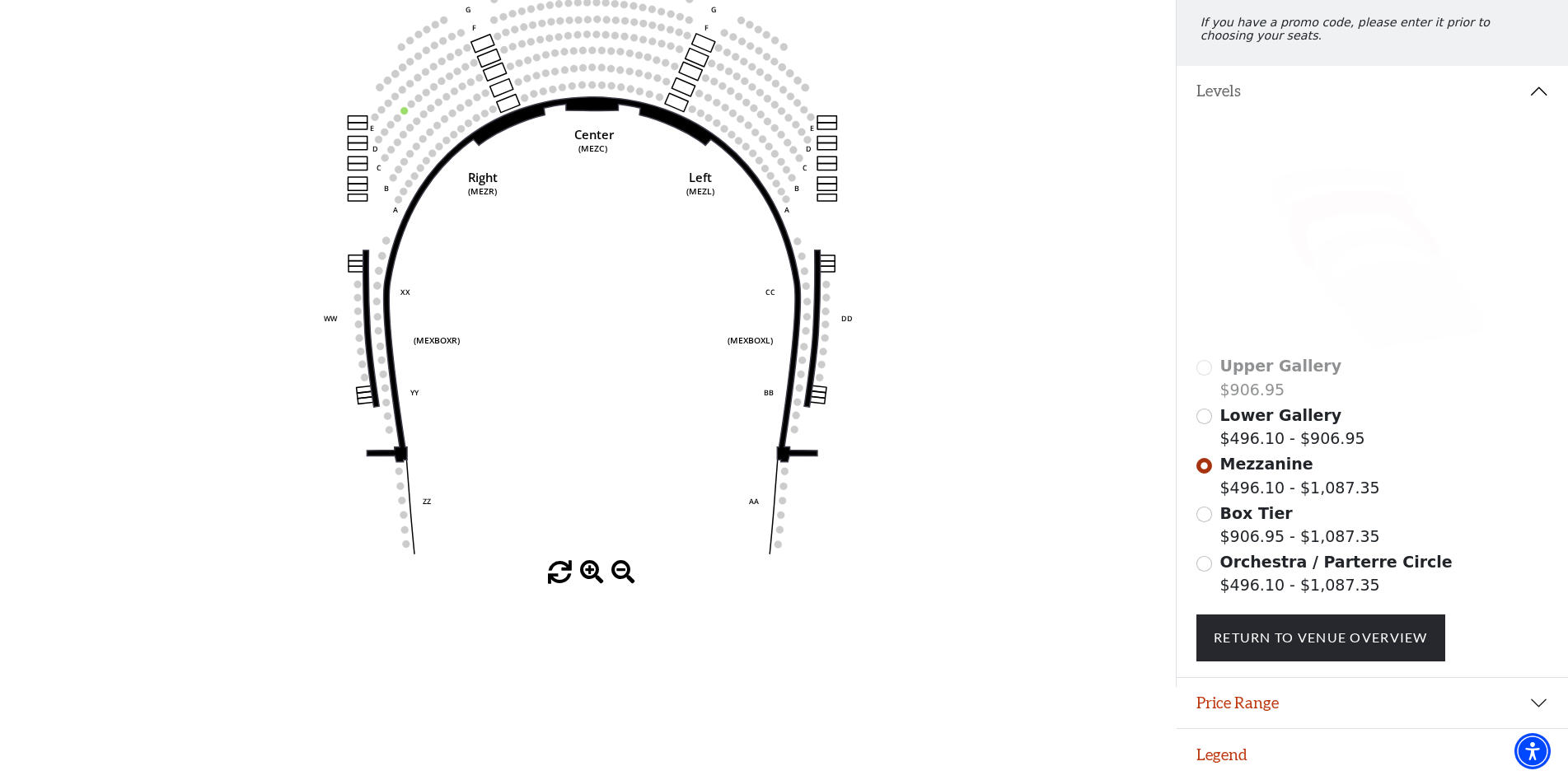
scroll to position [159, 0]
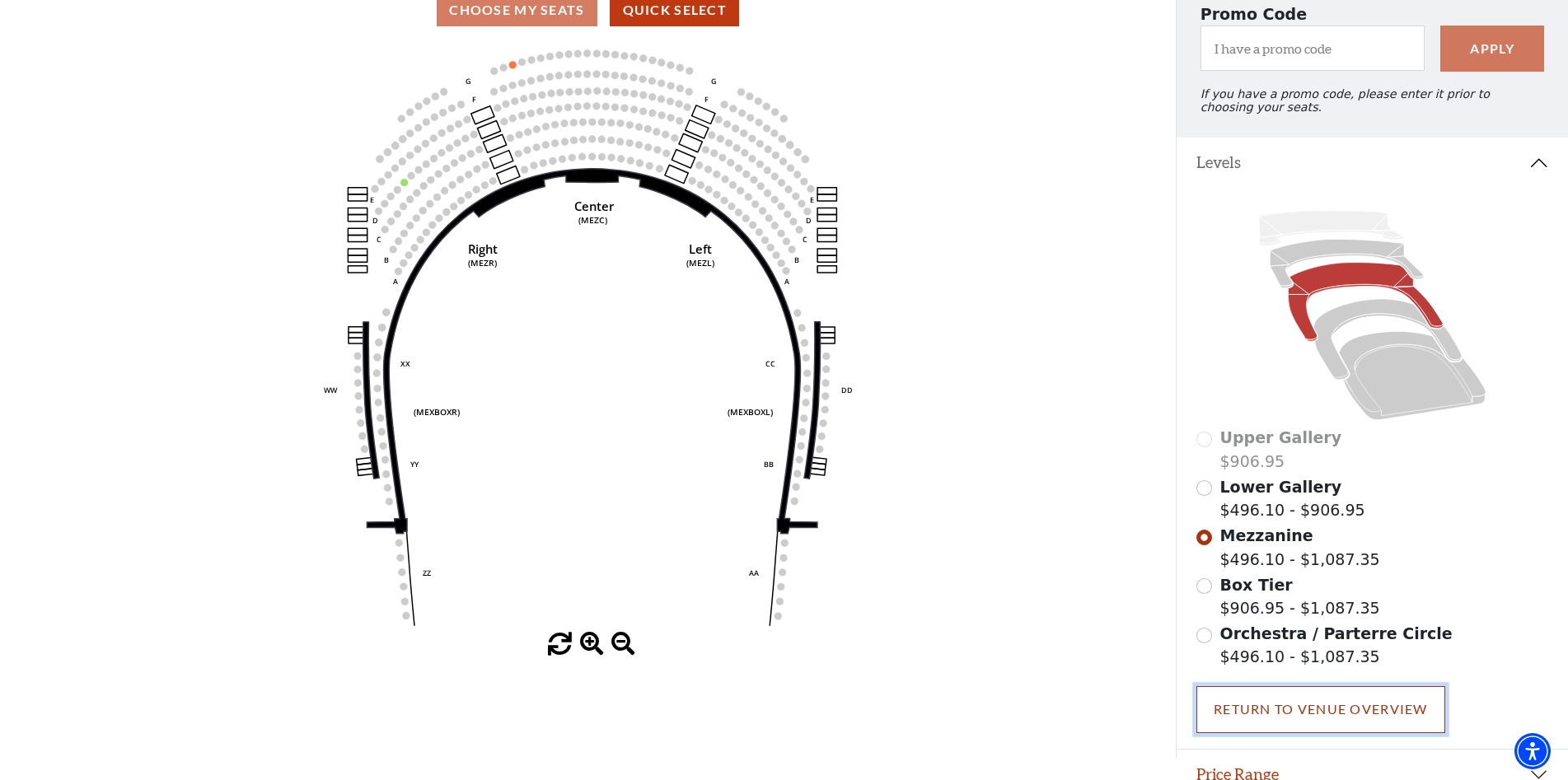
click at [1222, 713] on link "Return To Venue Overview" at bounding box center [1321, 709] width 249 height 46
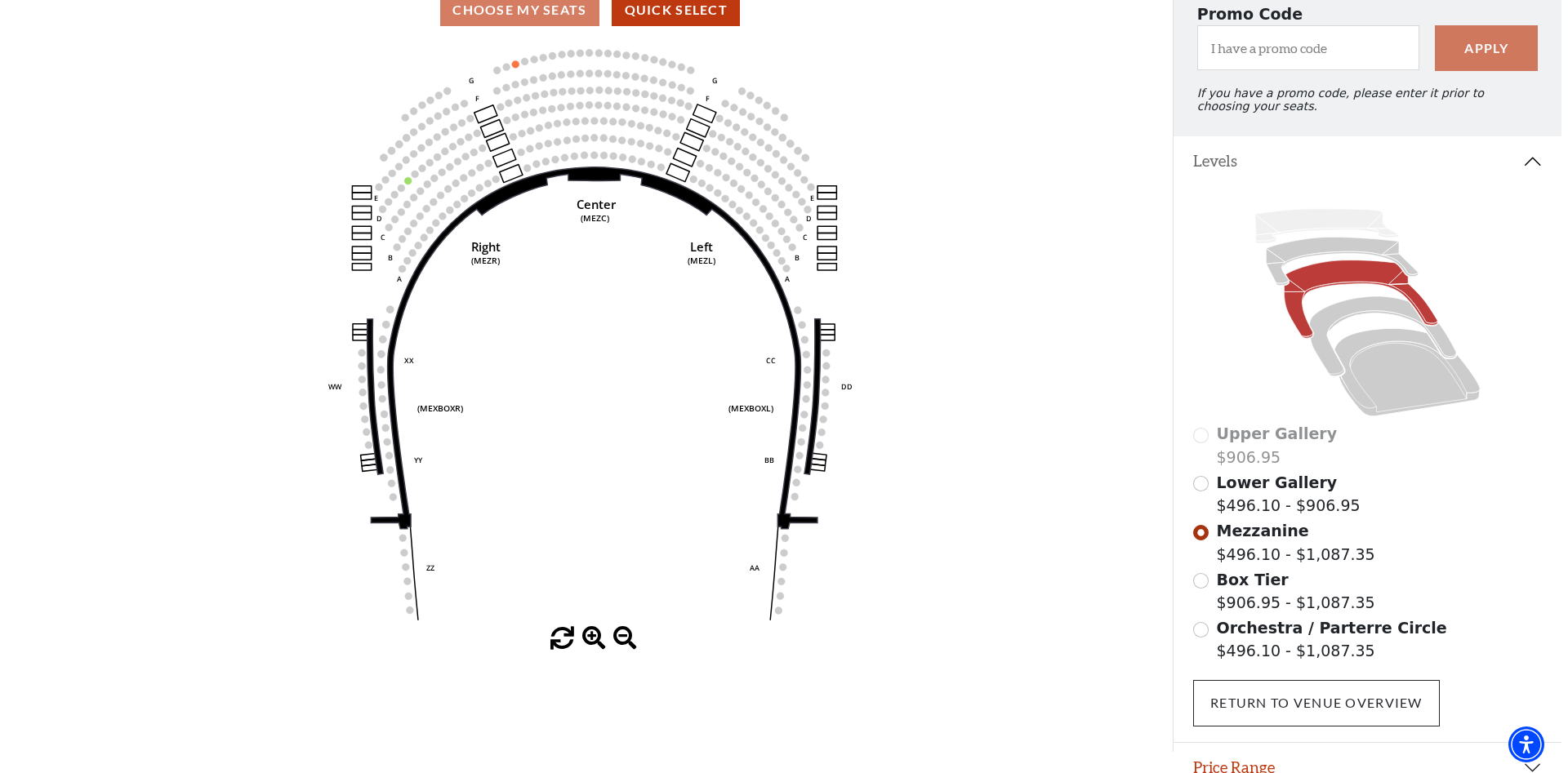
scroll to position [0, 0]
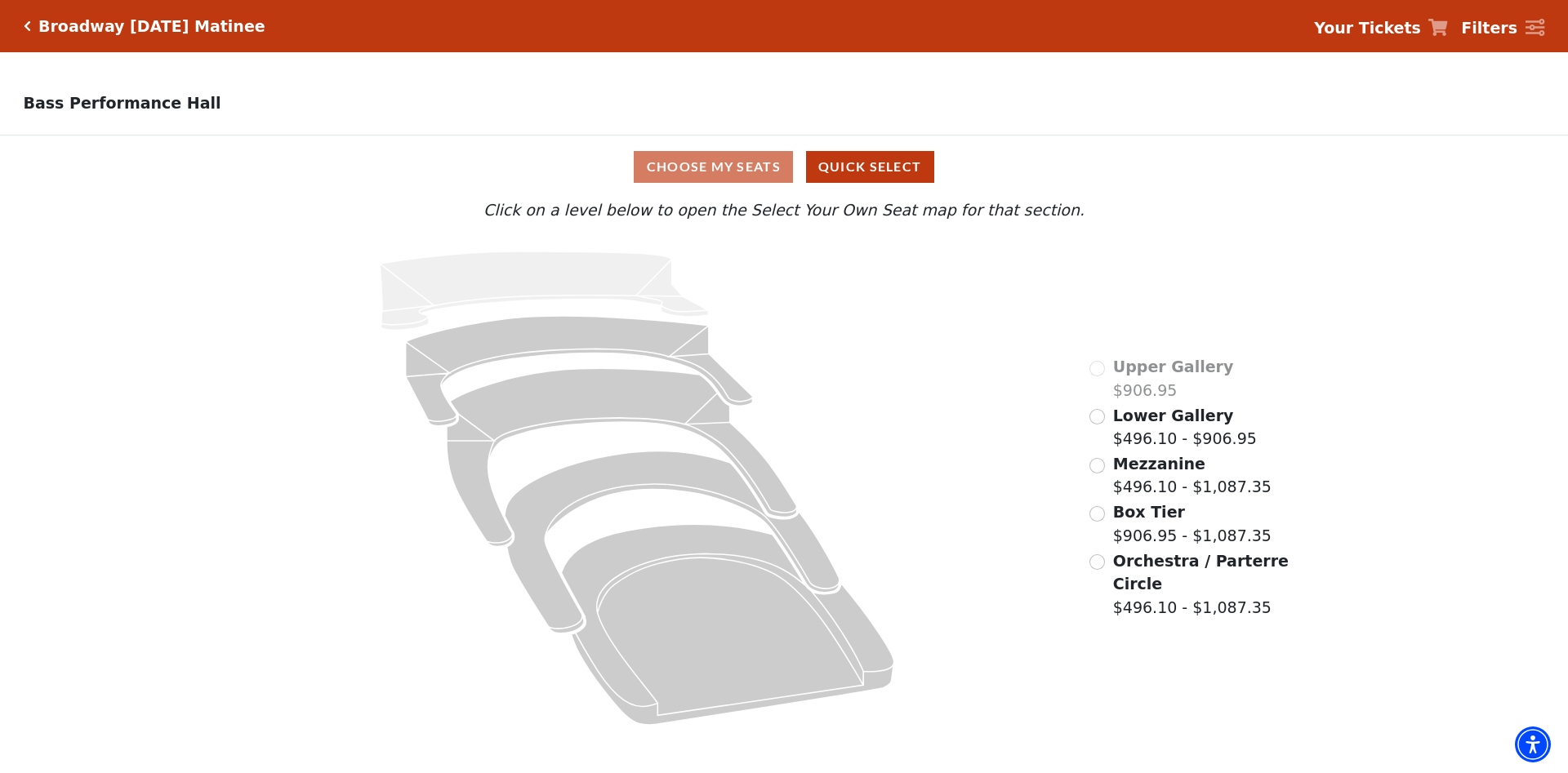
click at [25, 26] on icon "Click here to go back to filters" at bounding box center [28, 26] width 7 height 11
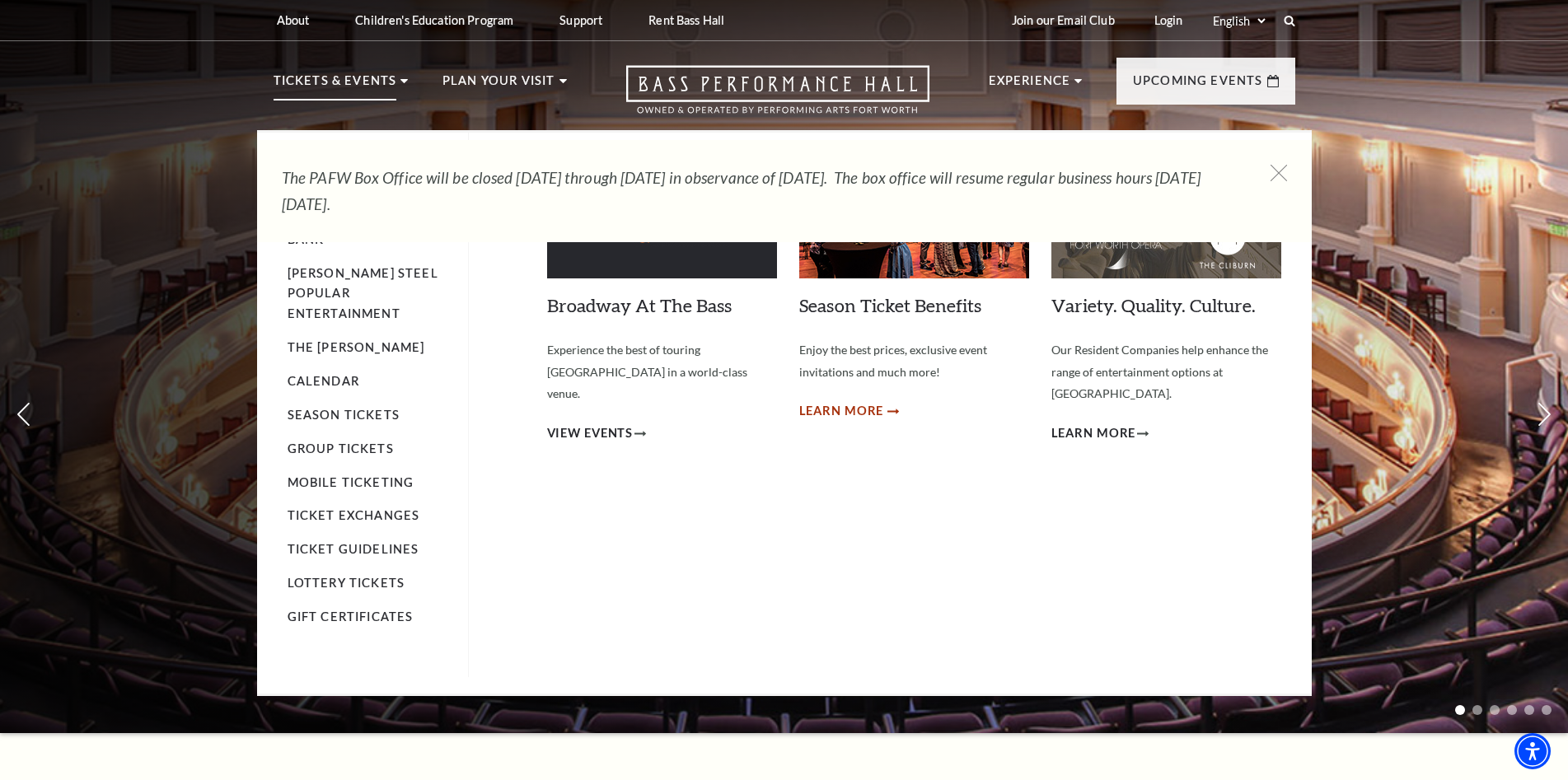
click at [857, 401] on span "Learn More" at bounding box center [841, 411] width 85 height 21
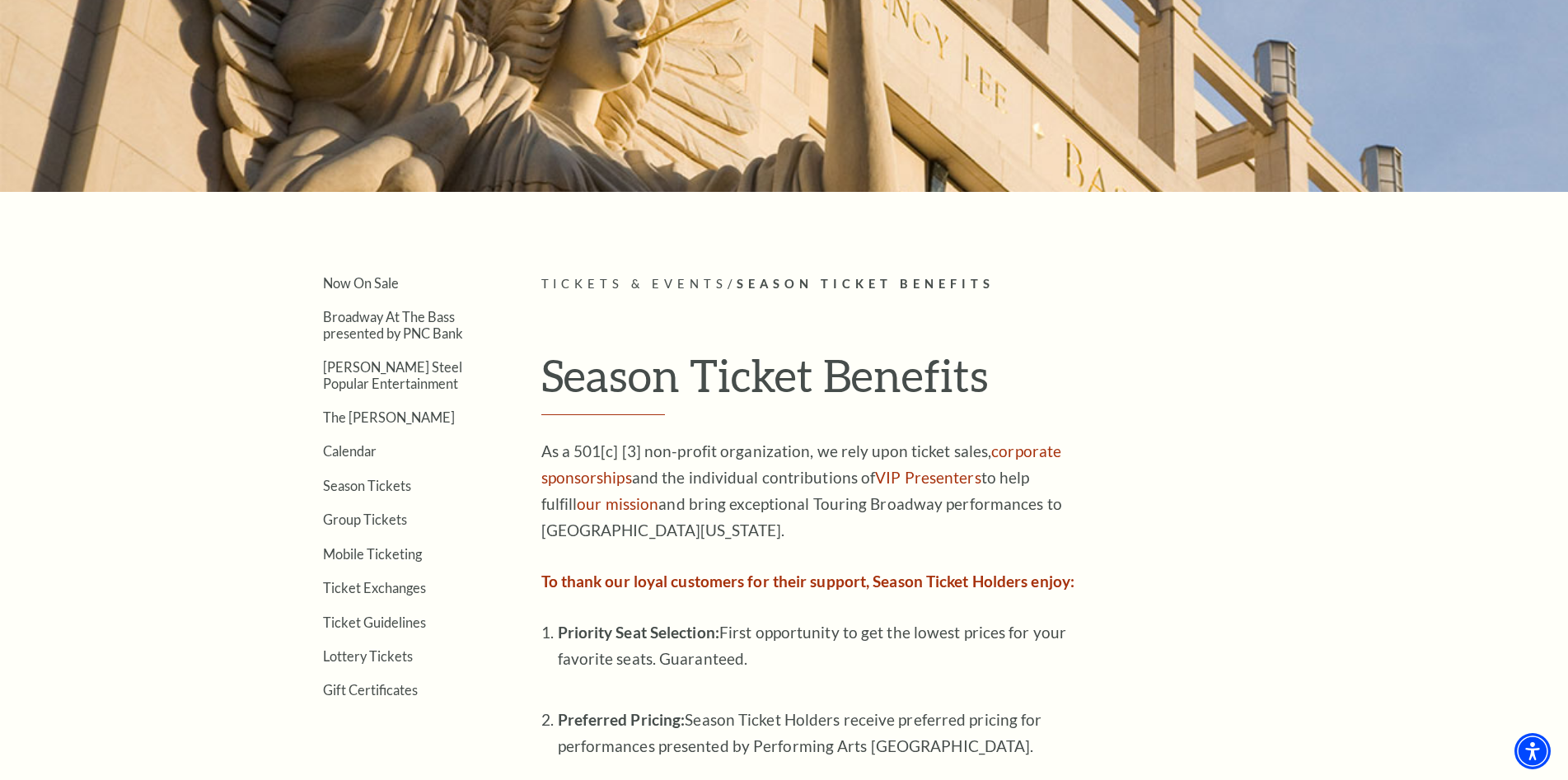
scroll to position [247, 0]
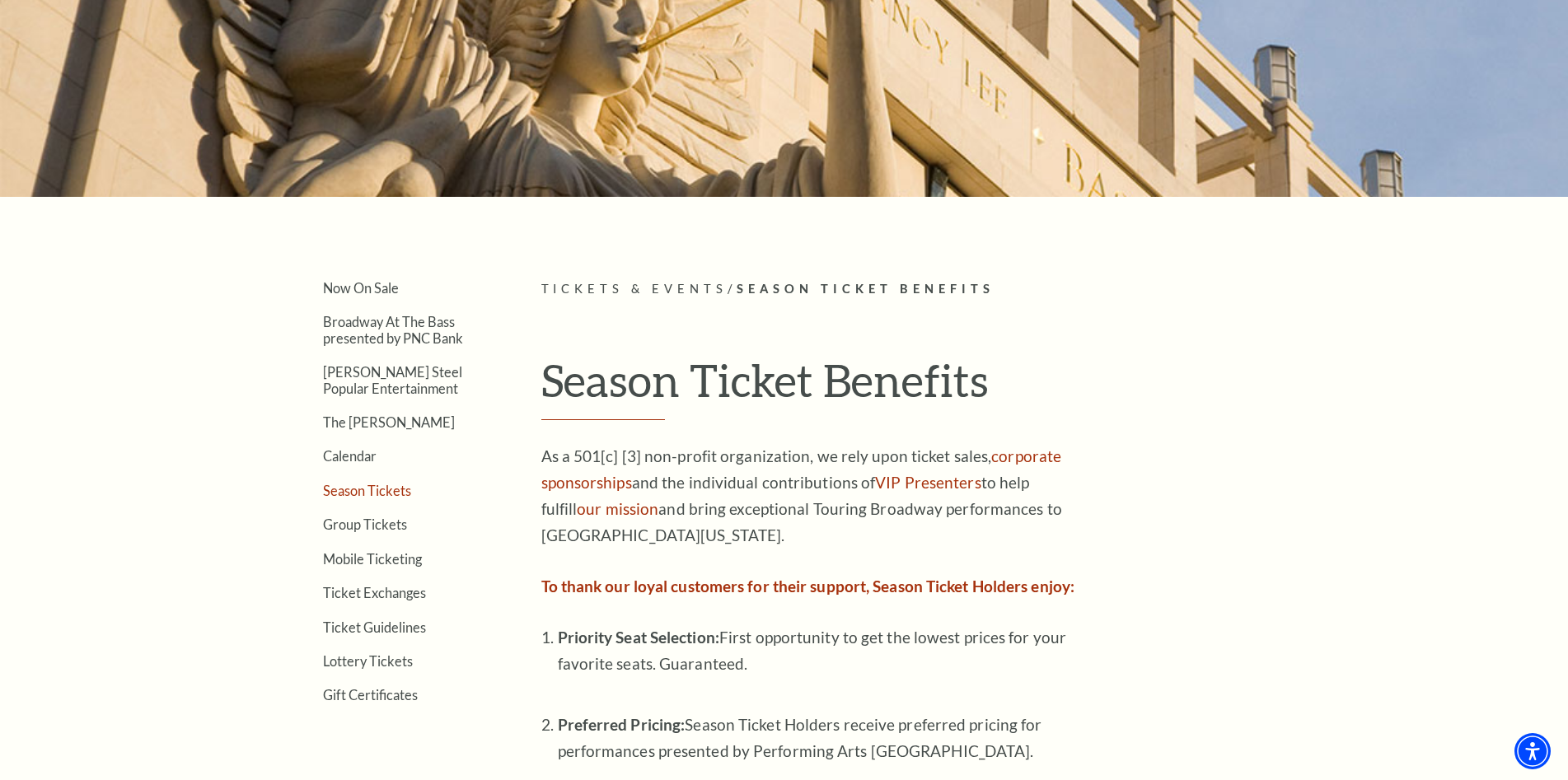
click at [356, 490] on link "Season Tickets" at bounding box center [367, 491] width 89 height 16
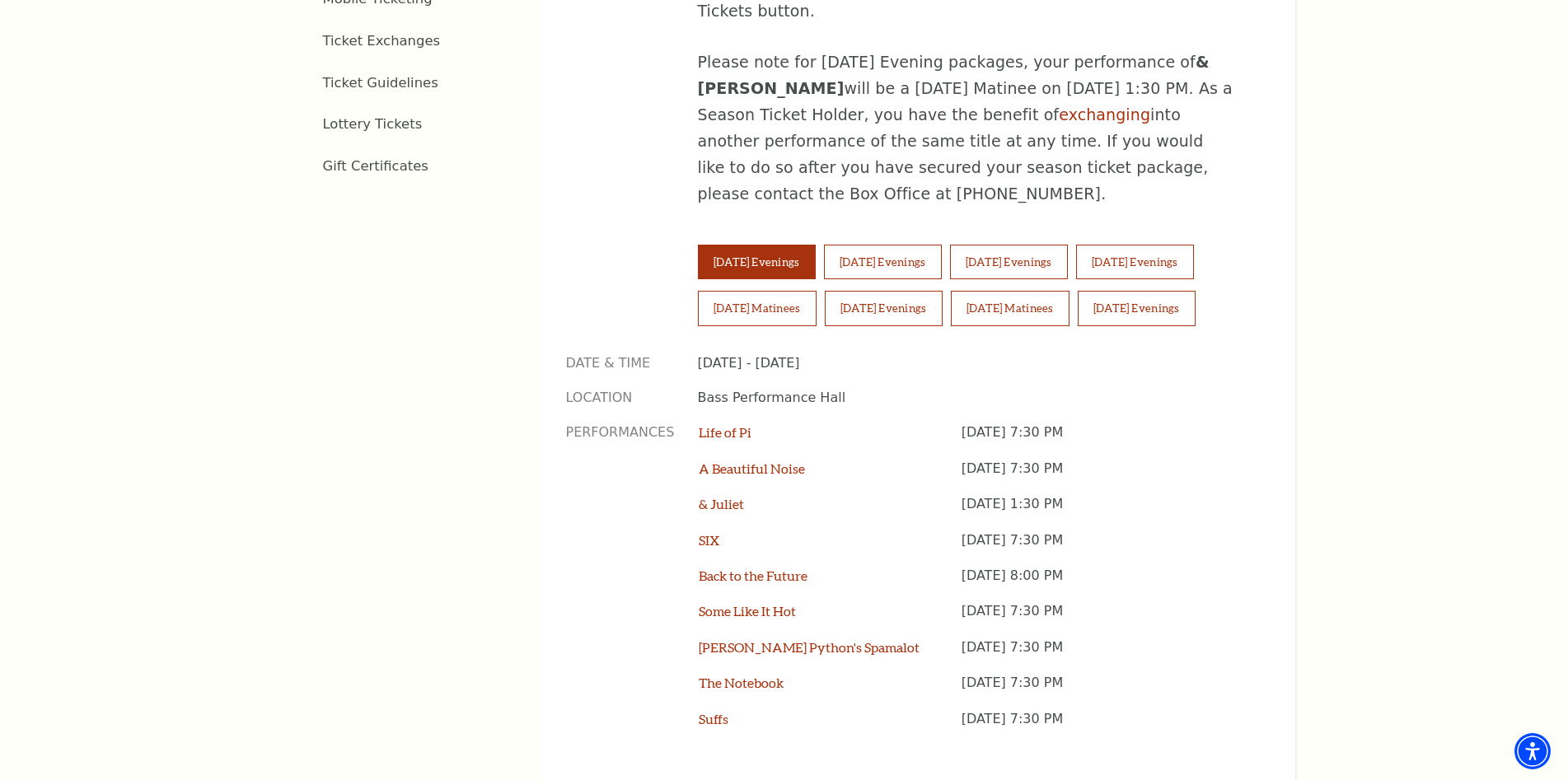
scroll to position [1154, 0]
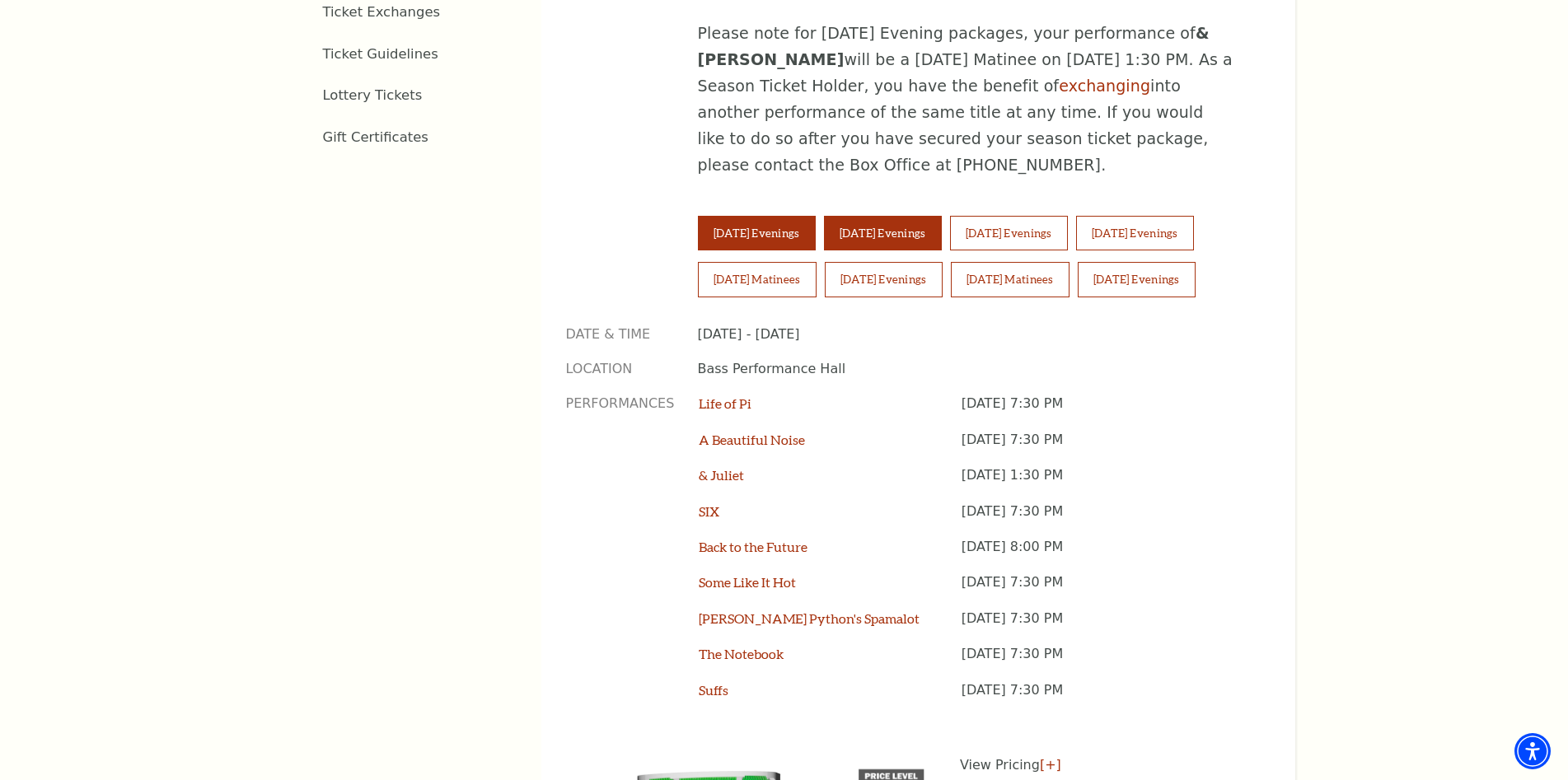
click at [859, 216] on button "Wednesday Evenings" at bounding box center [882, 232] width 118 height 35
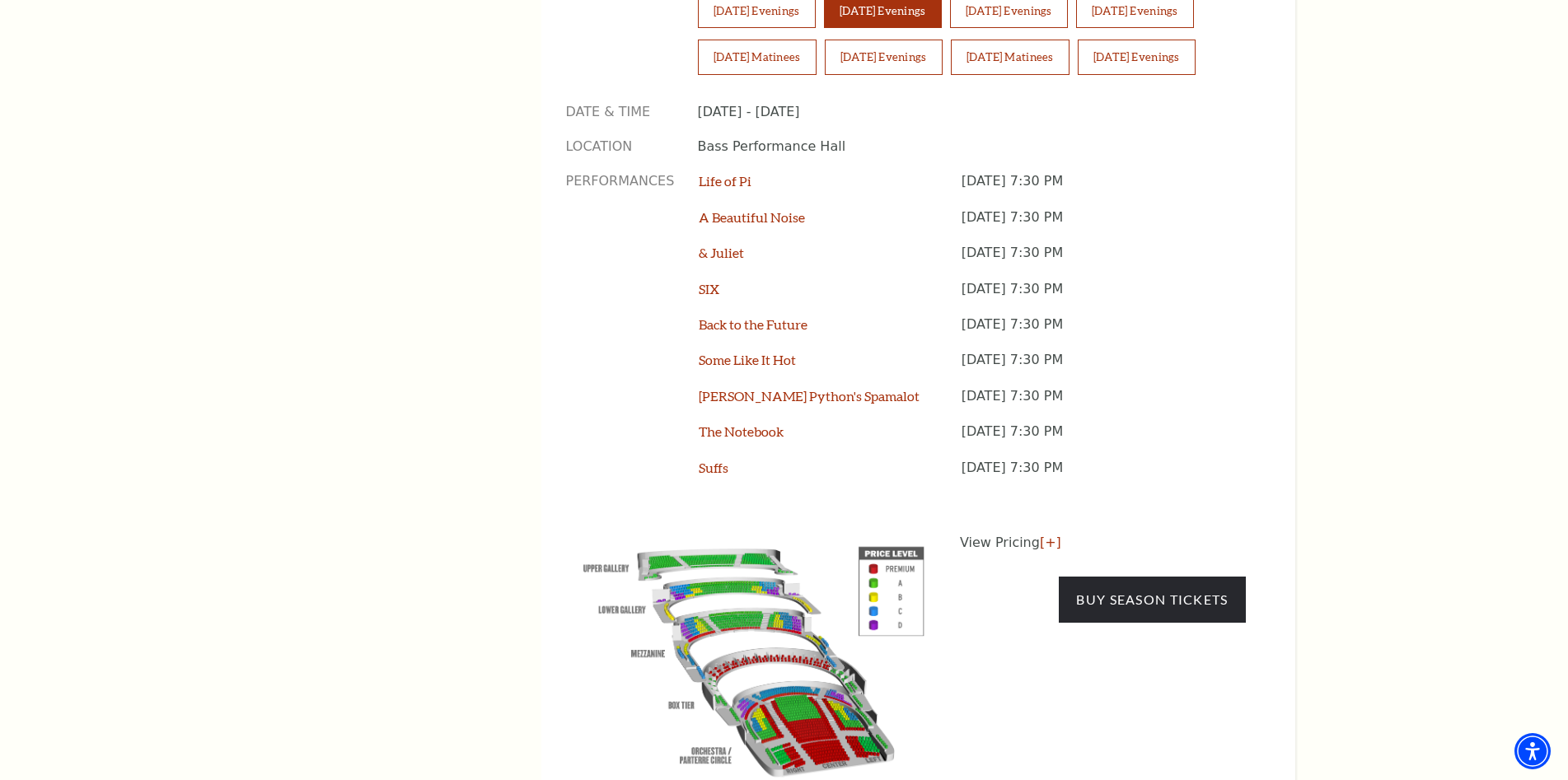
scroll to position [1401, 0]
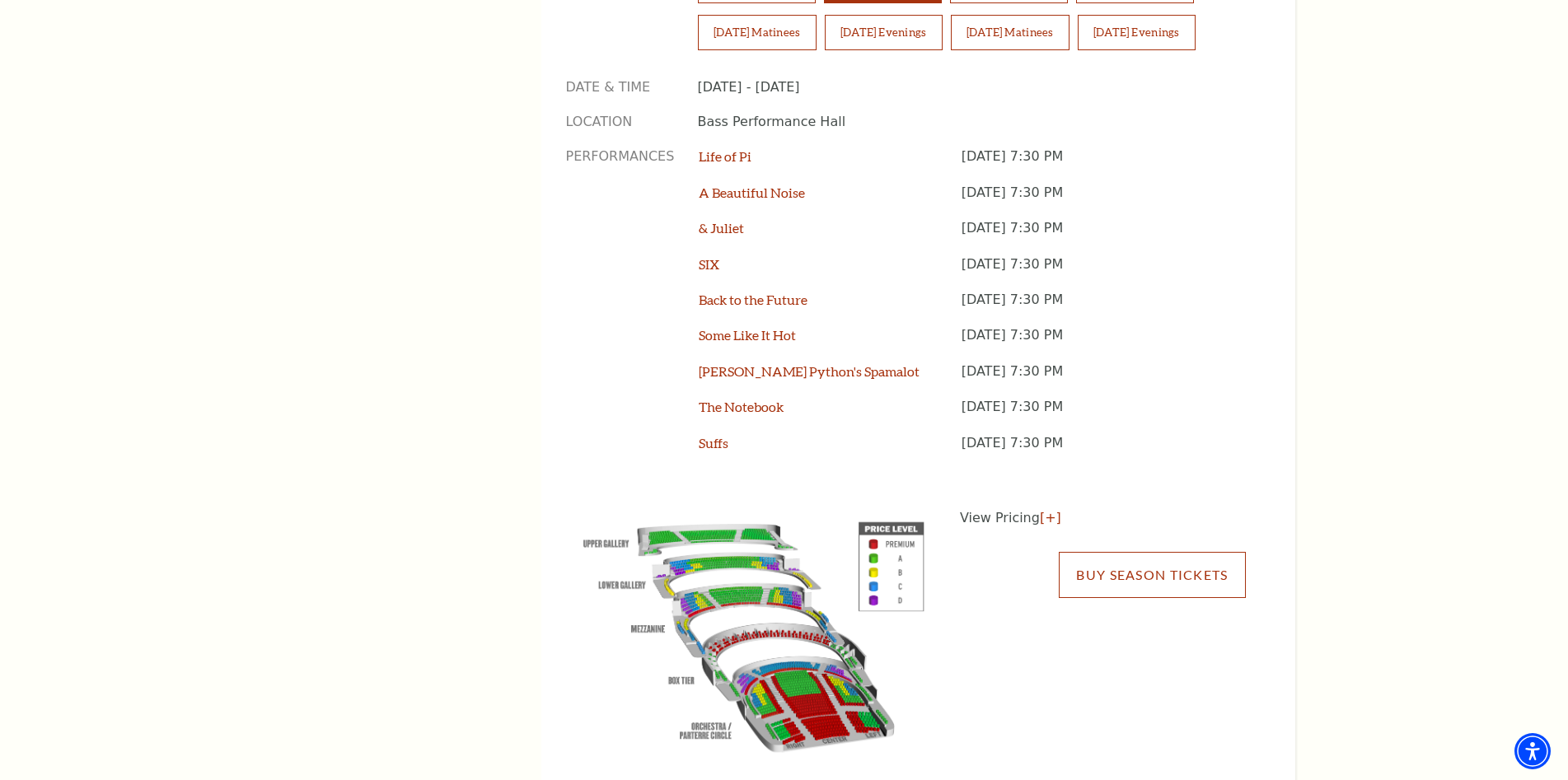
click at [1080, 552] on link "Buy Season Tickets" at bounding box center [1152, 575] width 187 height 46
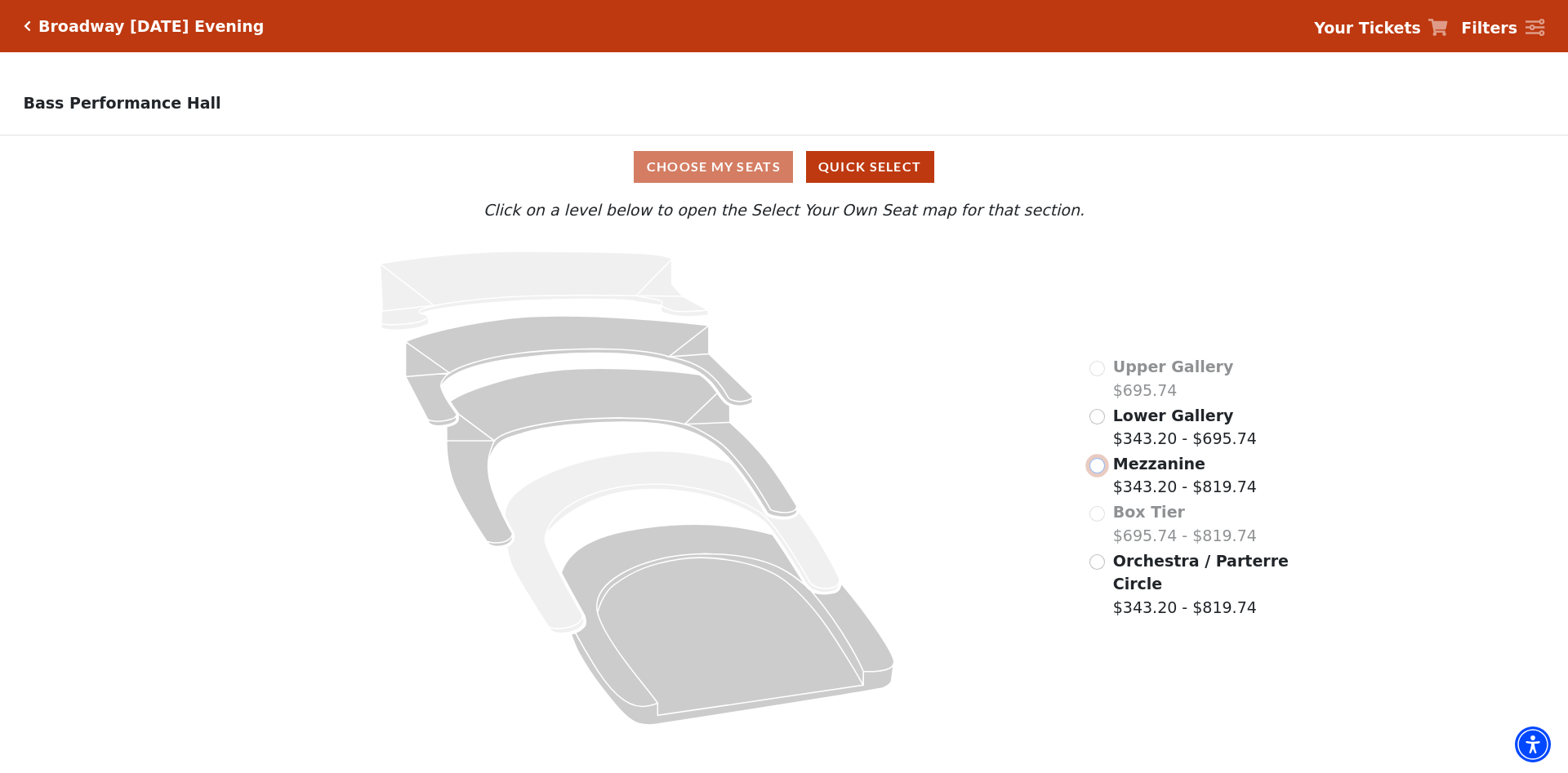
click at [1095, 473] on input "Mezzanine$343.20 - $819.74\a" at bounding box center [1096, 466] width 16 height 16
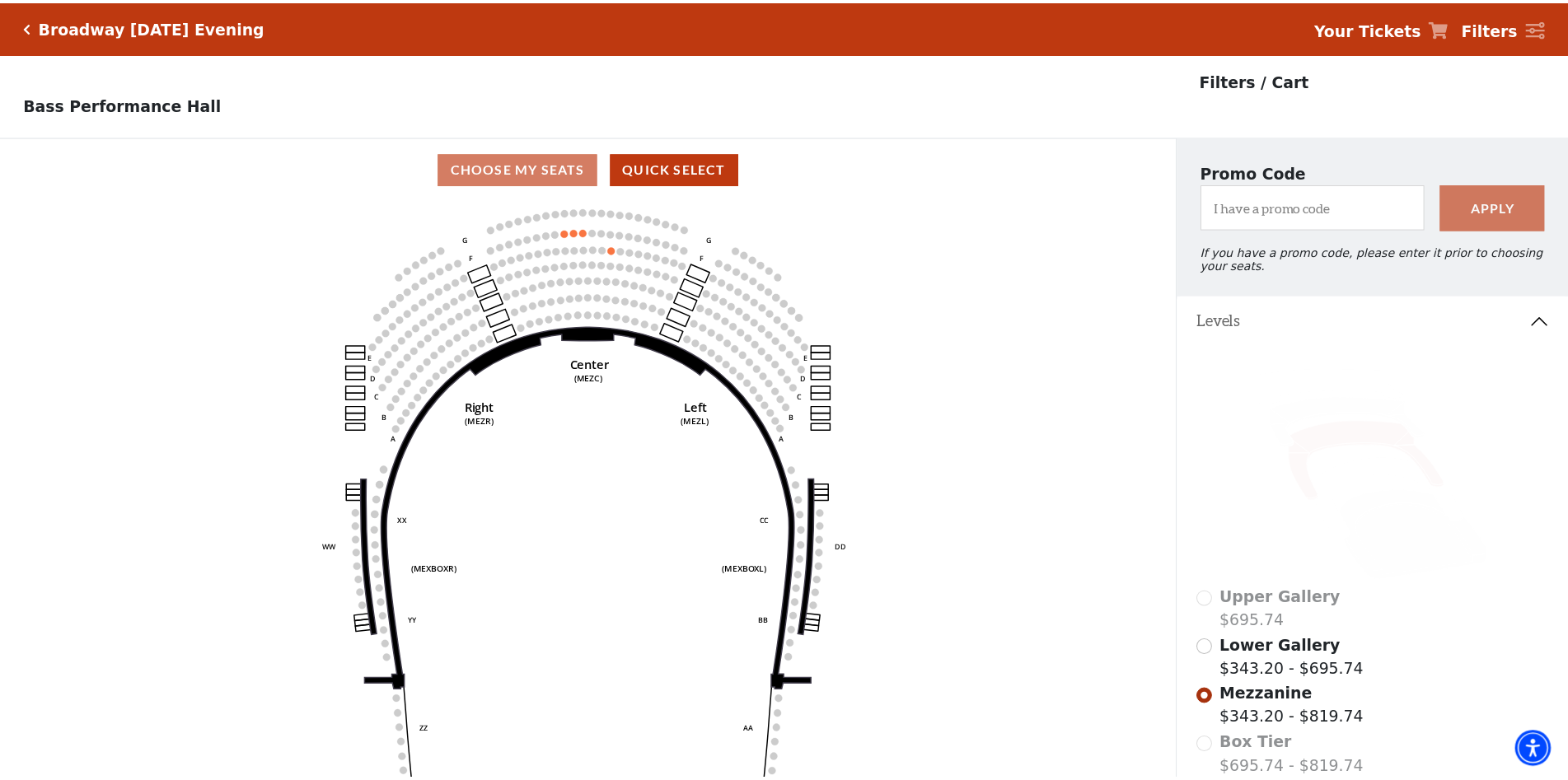
scroll to position [76, 0]
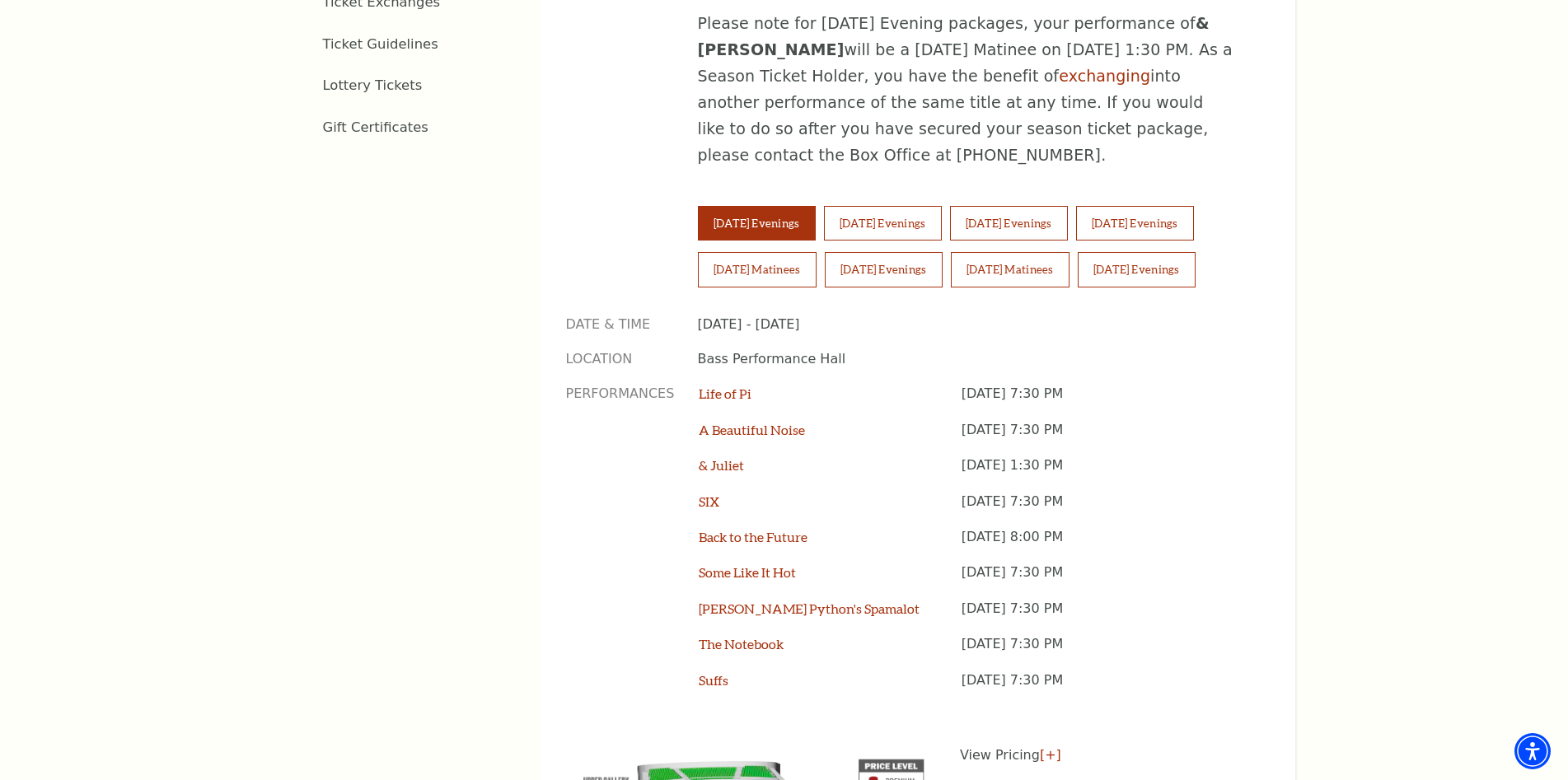
scroll to position [1154, 0]
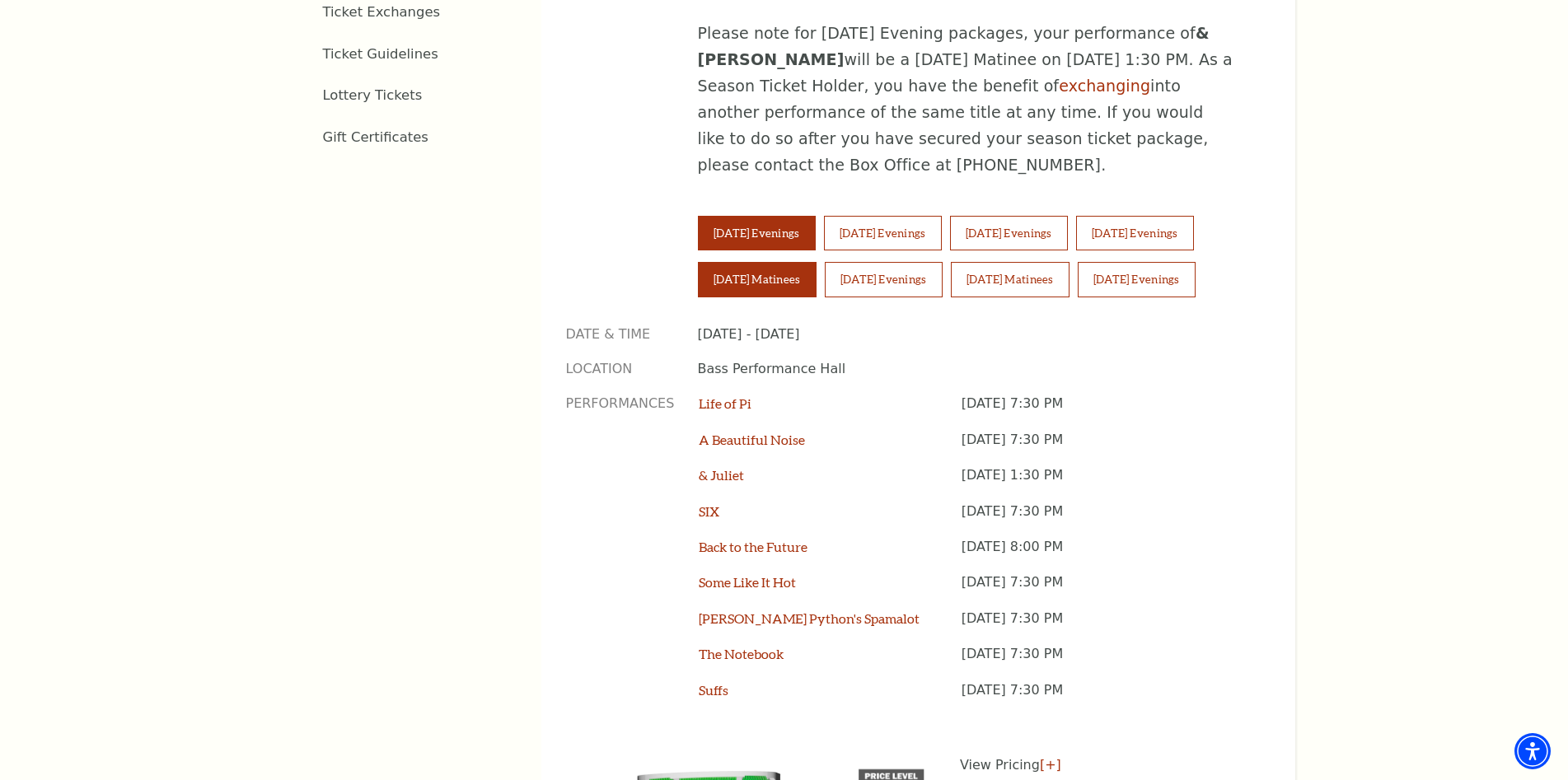
click at [733, 262] on button "[DATE] Matinees" at bounding box center [756, 279] width 118 height 35
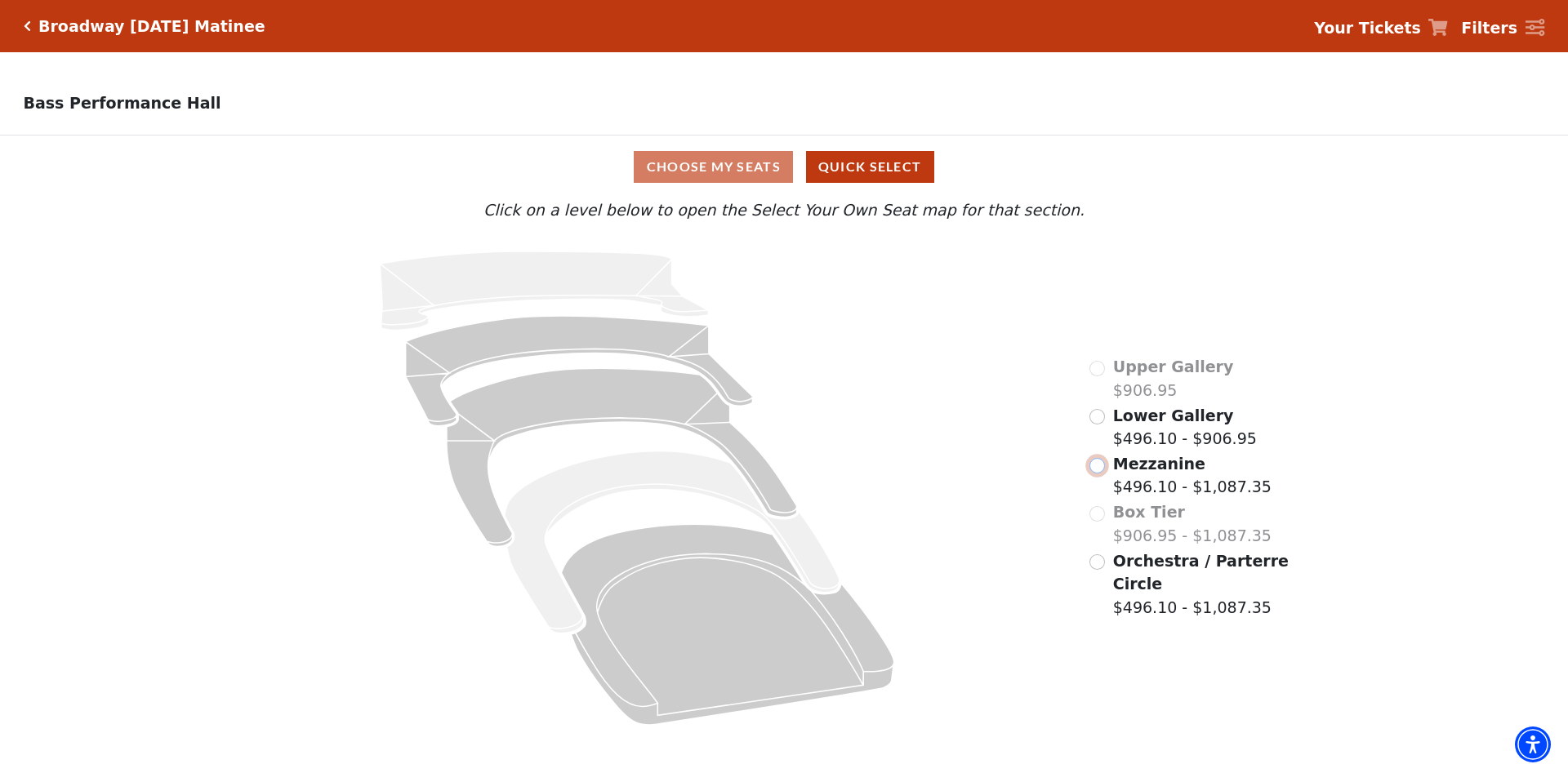
click at [1096, 466] on input "Mezzanine$496.10 - $1,087.35\a" at bounding box center [1096, 466] width 16 height 16
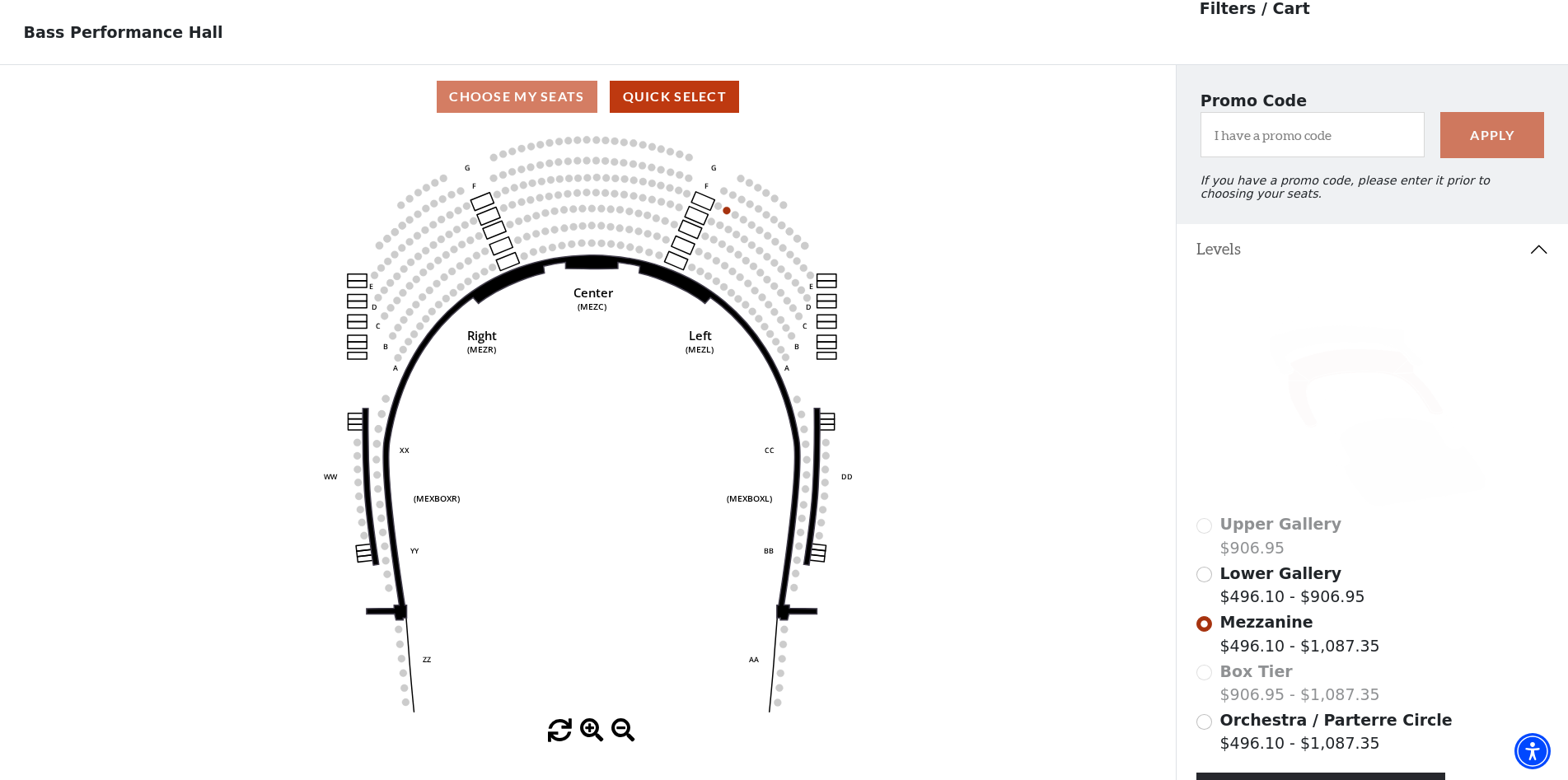
scroll to position [76, 0]
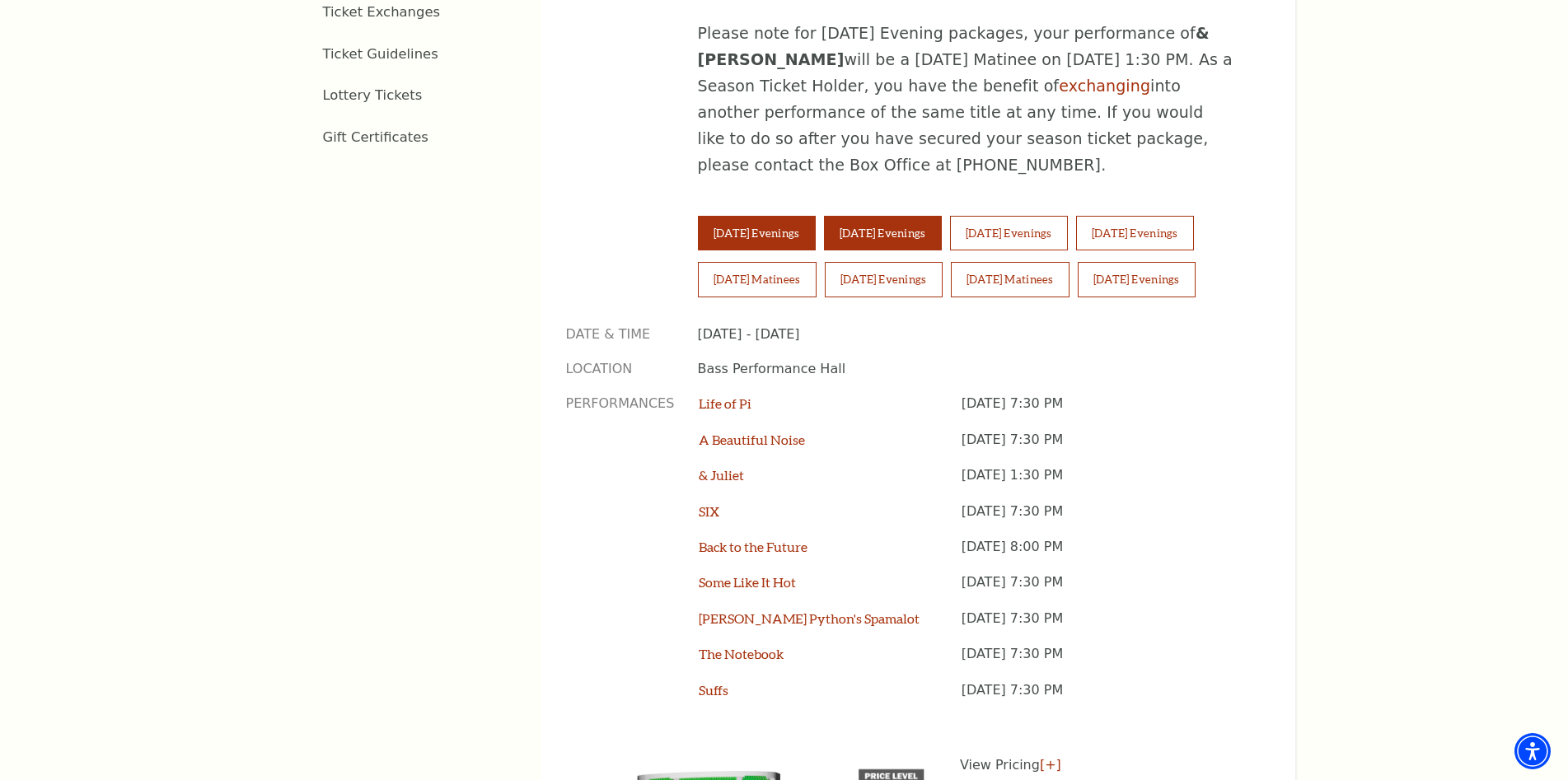
click at [850, 216] on button "[DATE] Evenings" at bounding box center [882, 232] width 118 height 35
click at [1159, 216] on button "Friday Evenings" at bounding box center [1135, 232] width 118 height 35
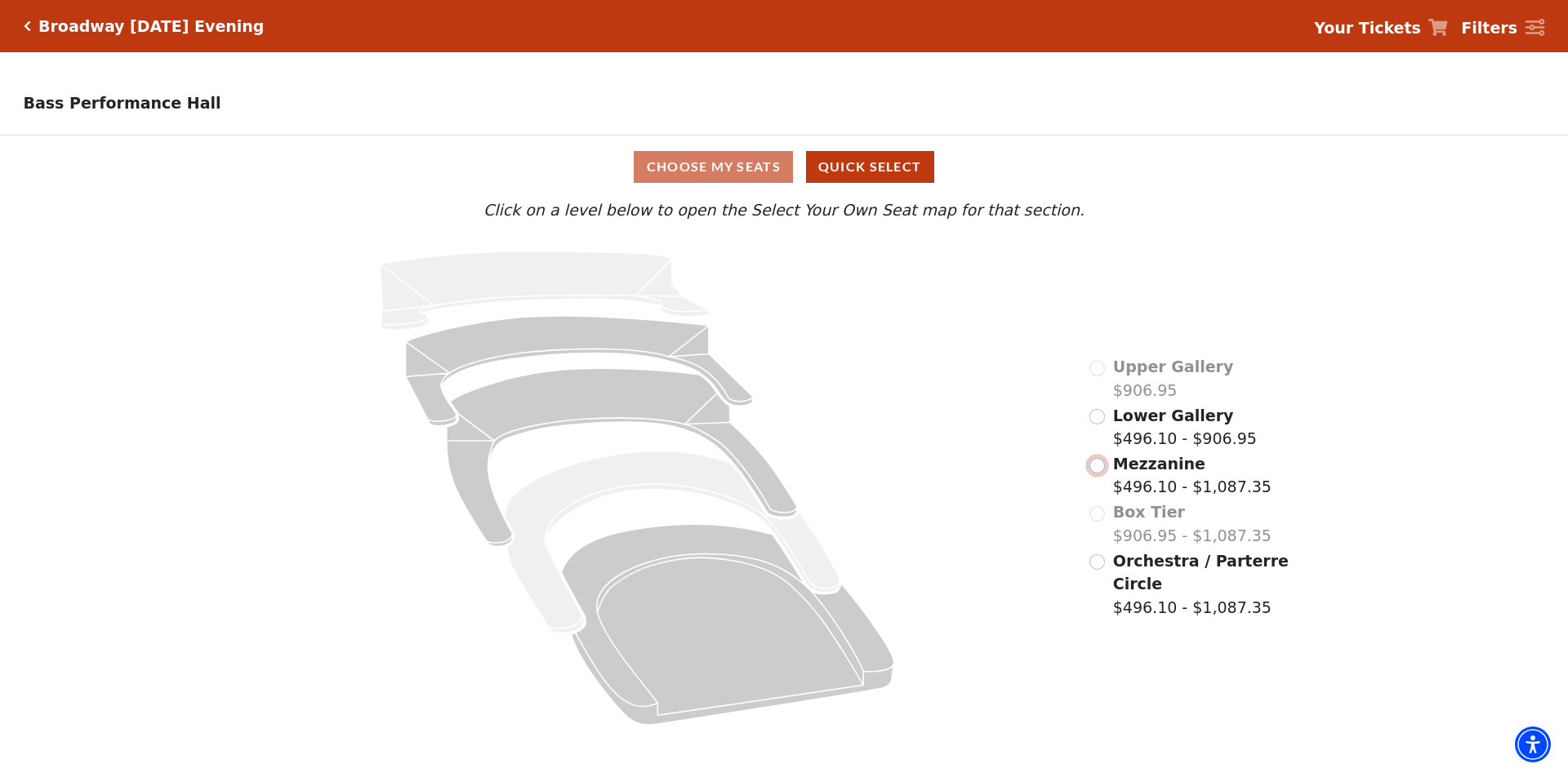
click at [1098, 472] on input "Mezzanine$496.10 - $1,087.35\a" at bounding box center [1096, 466] width 16 height 16
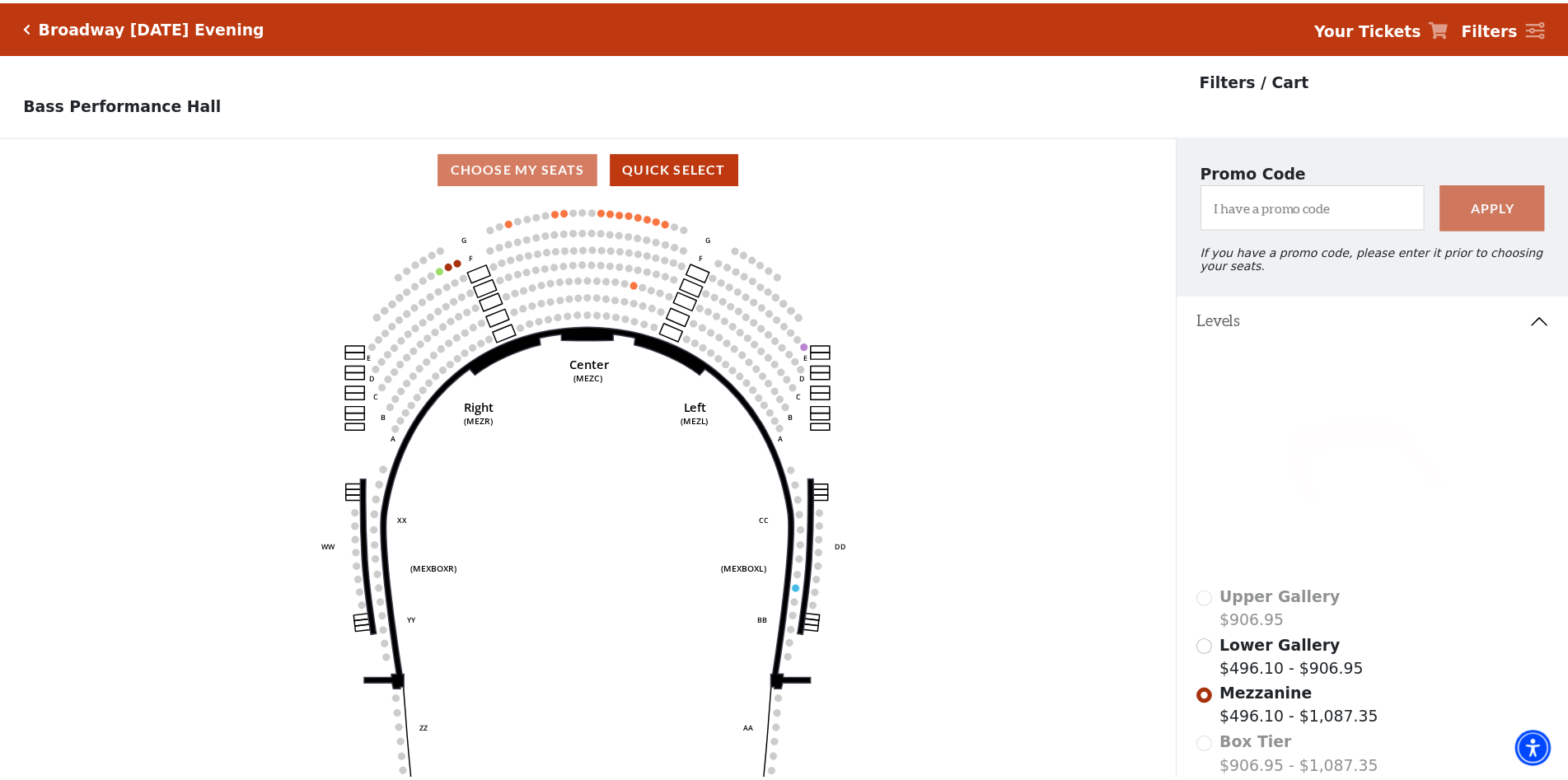
scroll to position [76, 0]
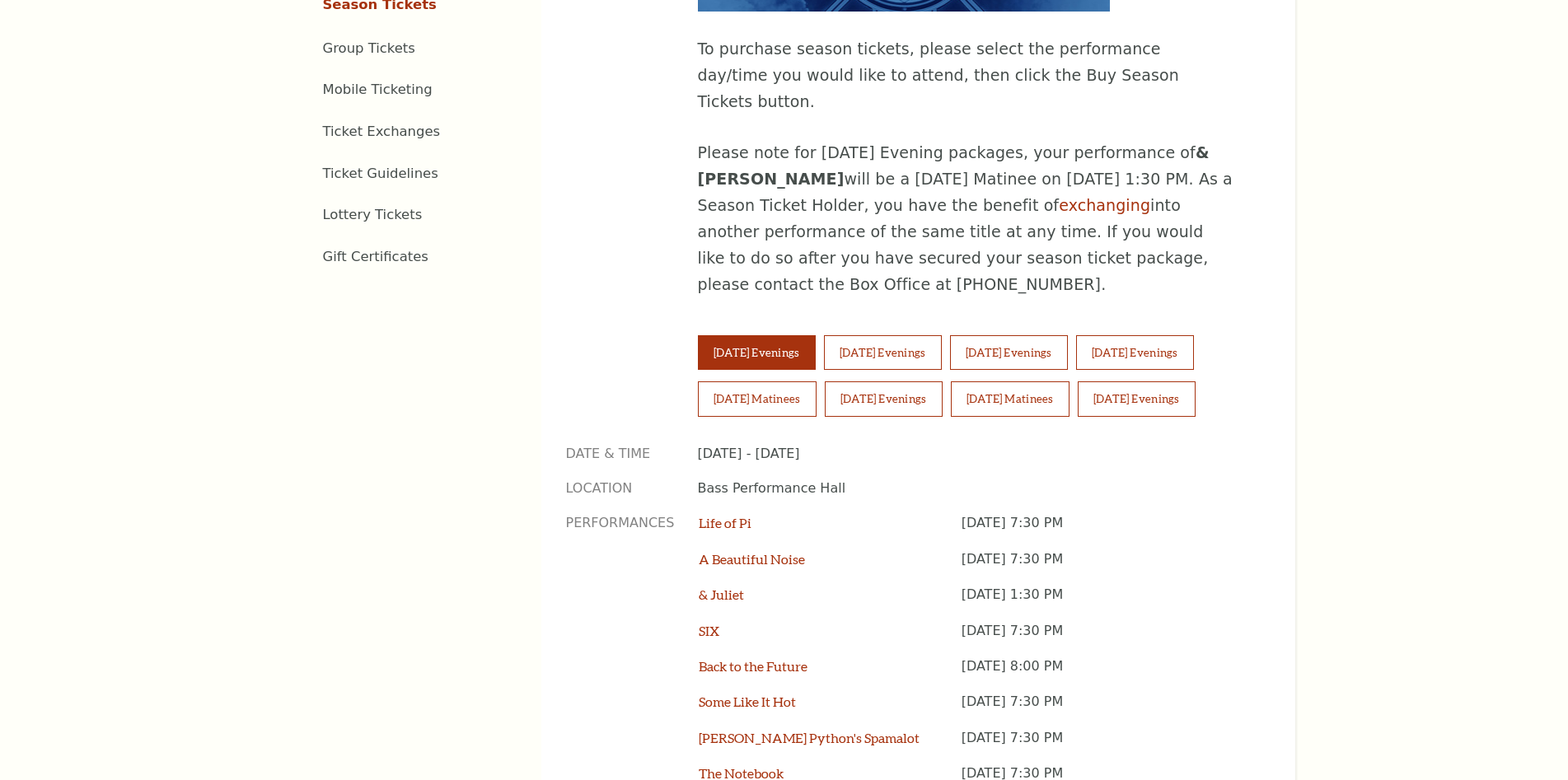
scroll to position [1154, 0]
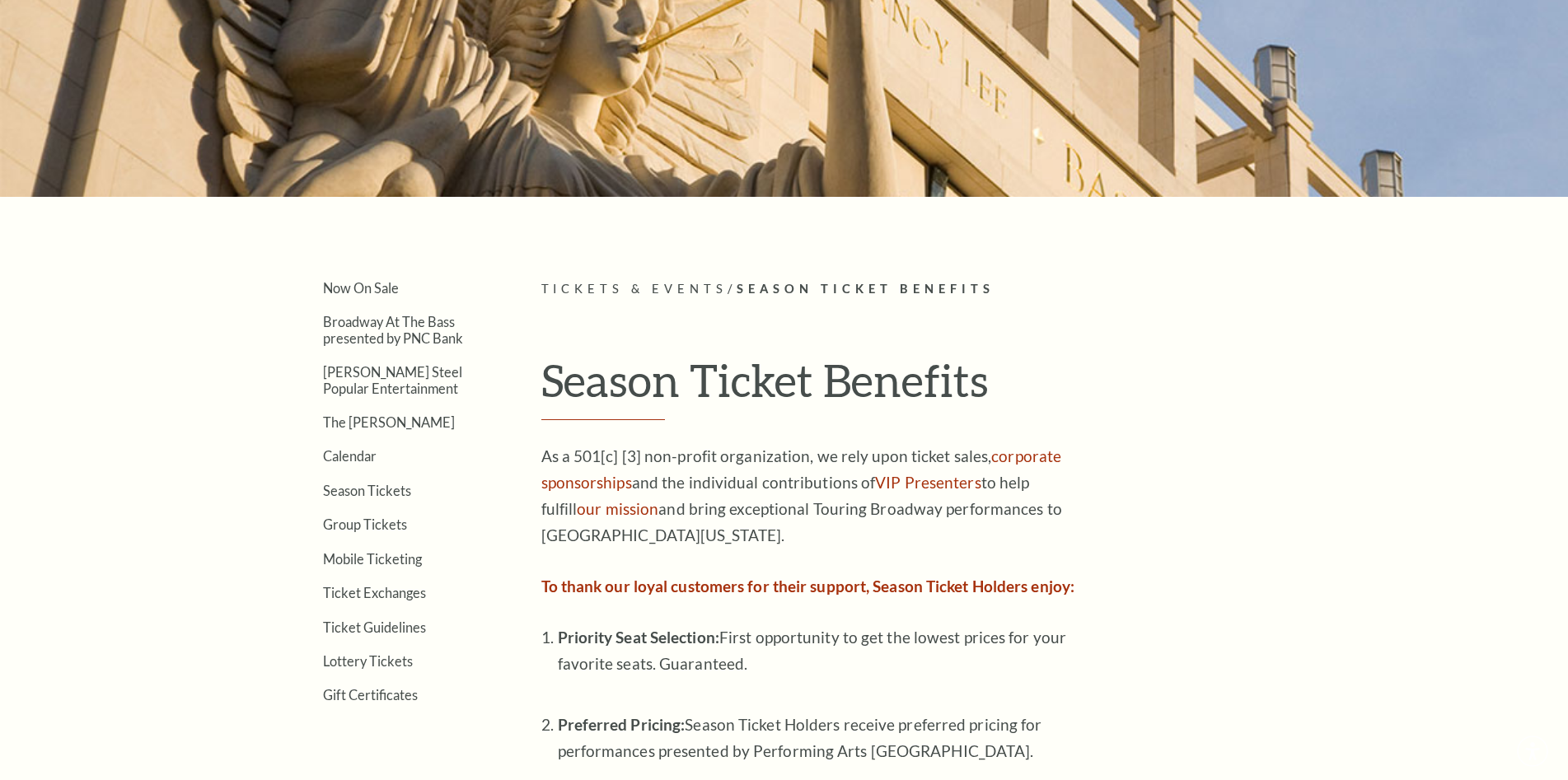
scroll to position [483, 0]
